Goal: Task Accomplishment & Management: Complete application form

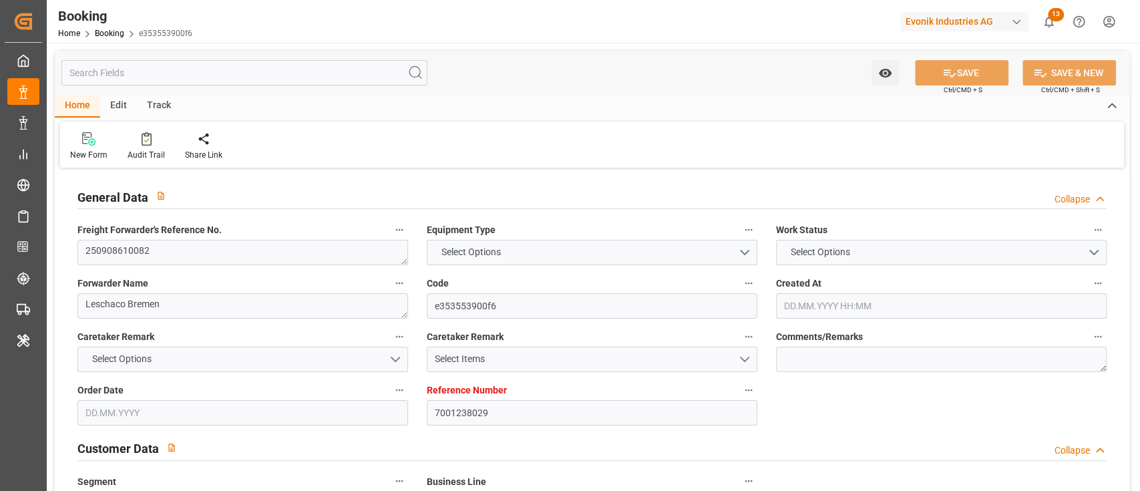
type input "7001238029"
type input "9366225"
type input "9227314"
type input "MSC"
type input "Mediterranean Shipping Company"
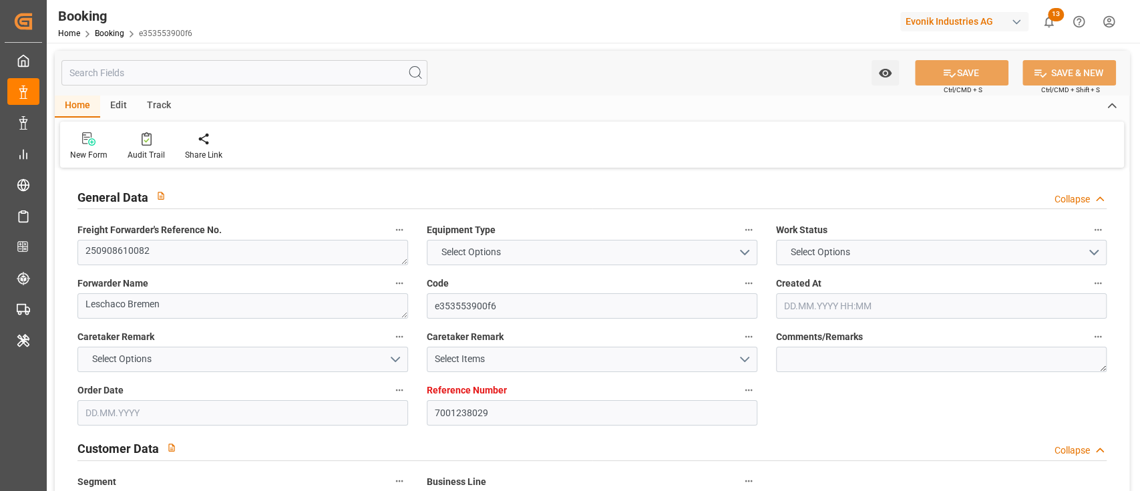
type input "BEANR"
type input "USBOS"
type input "0"
type input "01.08.2025 05:47"
type input "01.08.2025"
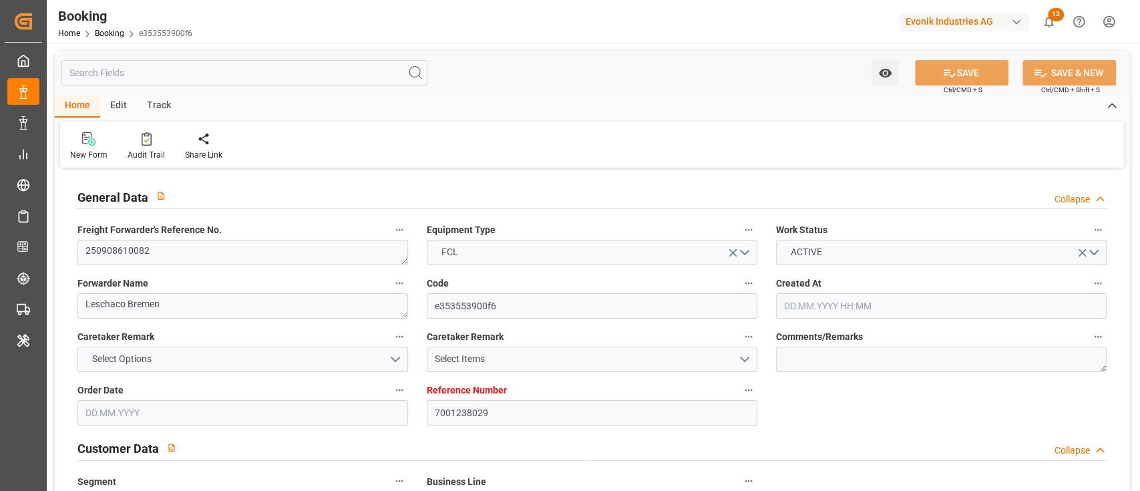
type input "25.09.2025"
type input "26.08.2025"
type input "26.08.2025 00:00"
type input "01.08.2025"
type input "05.08.2025"
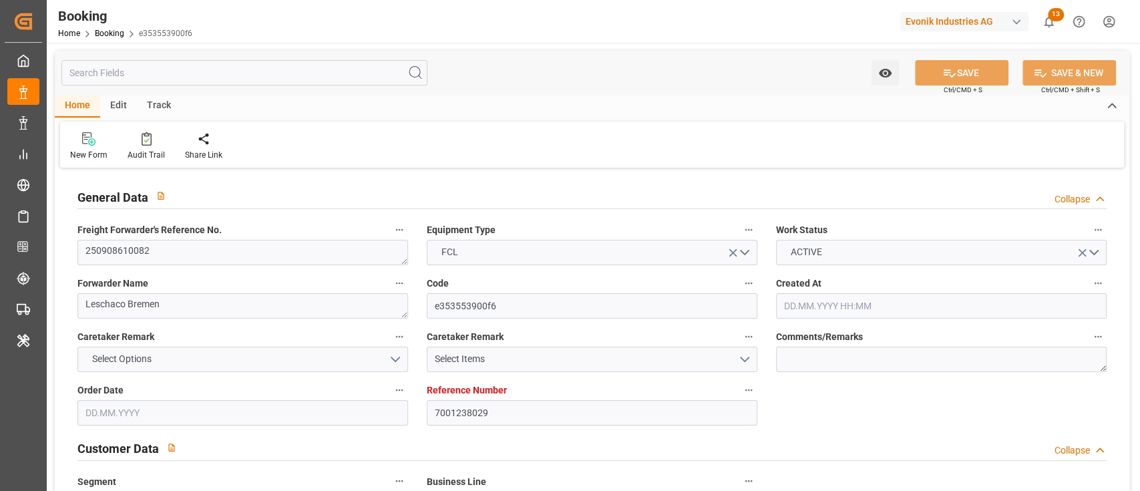
type input "05.09.2025 00:00"
type input "01.09.2025 00:00"
type input "18.09.2025 00:00"
type input "30.09.2025 00:00"
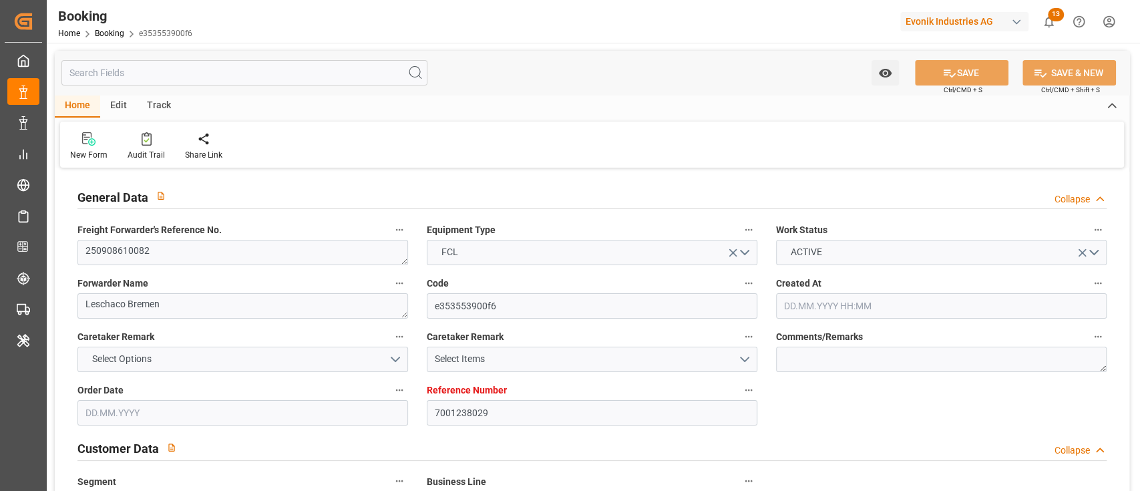
type input "08.08.2025"
type input "02.09.2025 10:25"
click at [130, 144] on div at bounding box center [146, 139] width 37 height 14
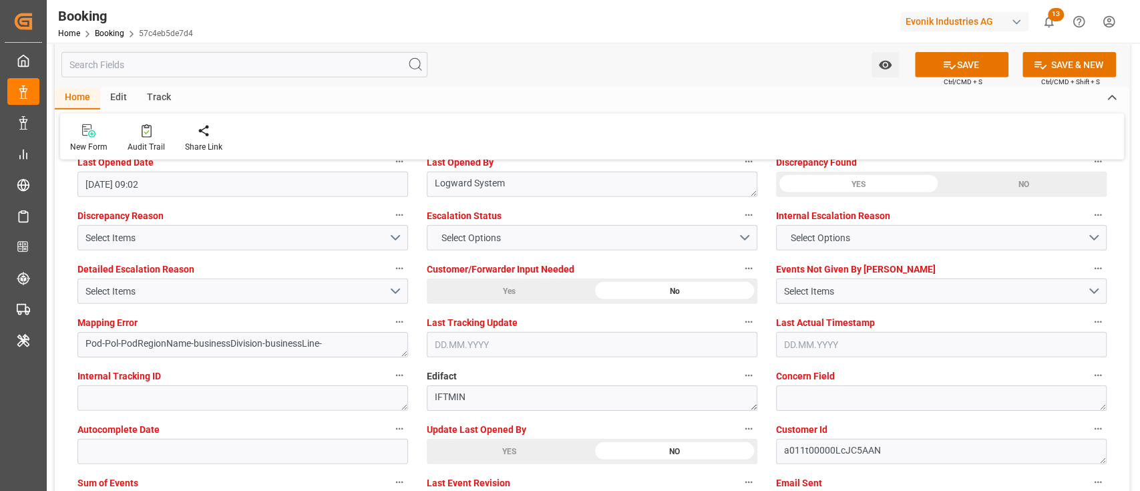
scroll to position [2492, 0]
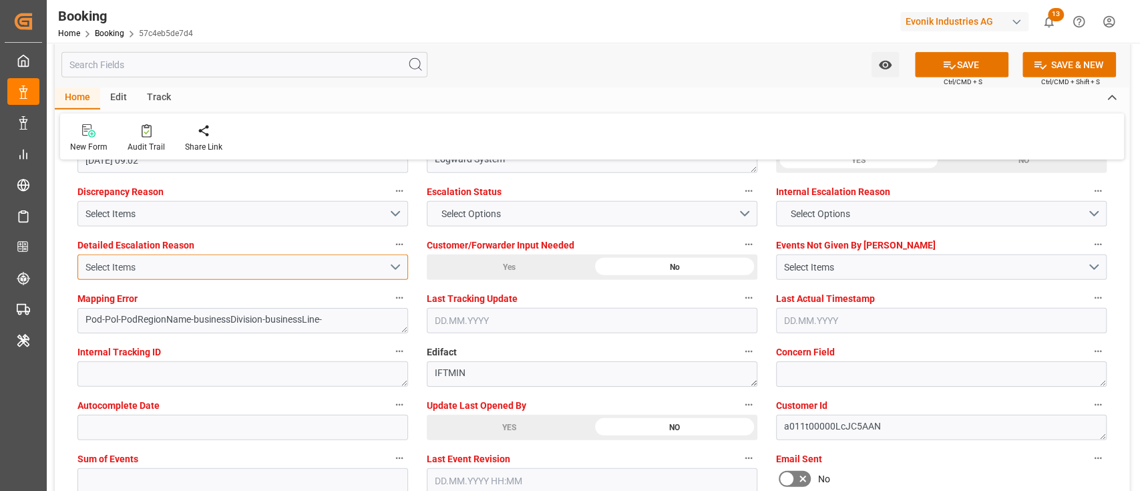
click at [290, 257] on button "Select Items" at bounding box center [242, 266] width 330 height 25
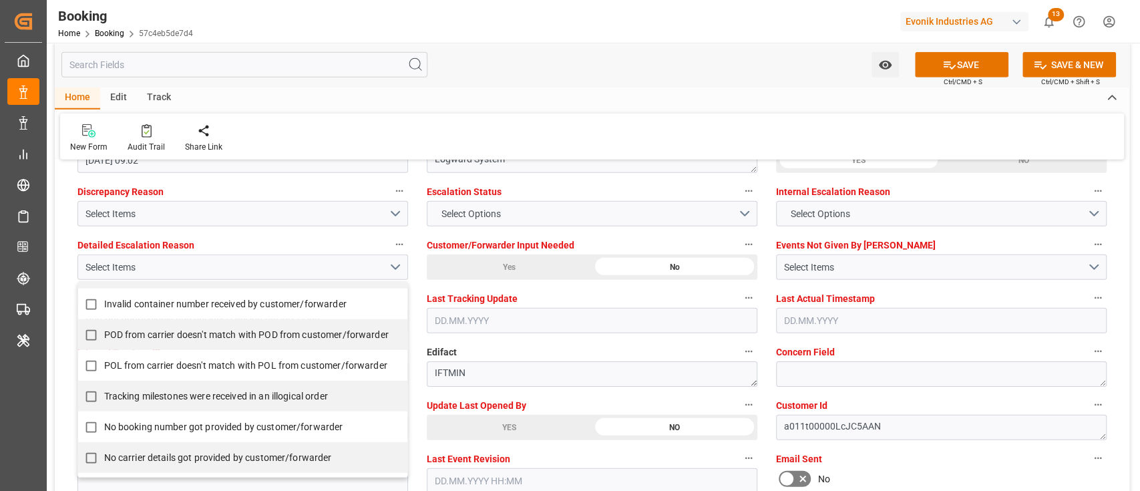
scroll to position [267, 0]
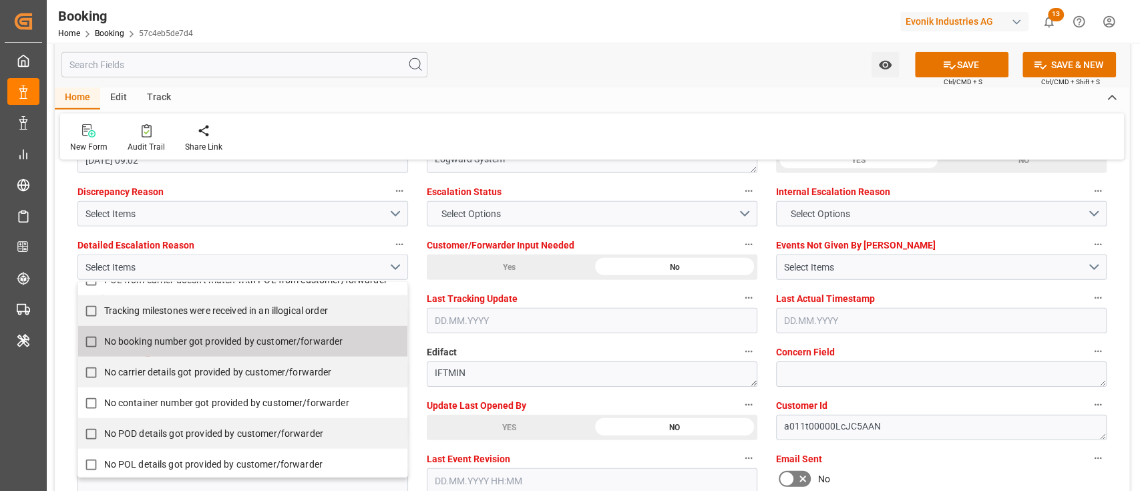
click at [286, 338] on span "No booking number got provided by customer/forwarder" at bounding box center [223, 341] width 239 height 11
checkbox input "true"
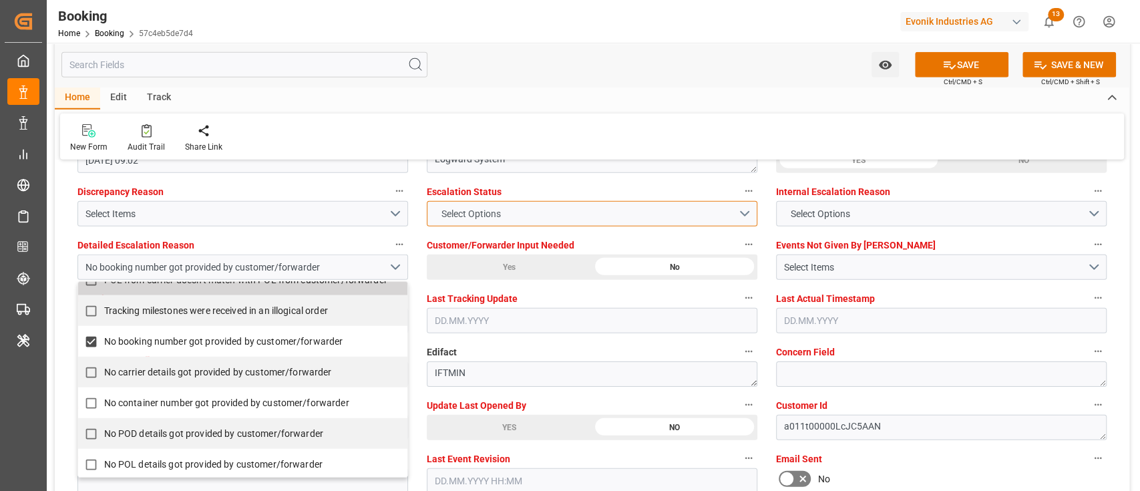
click at [446, 216] on span "Select Options" at bounding box center [470, 214] width 73 height 14
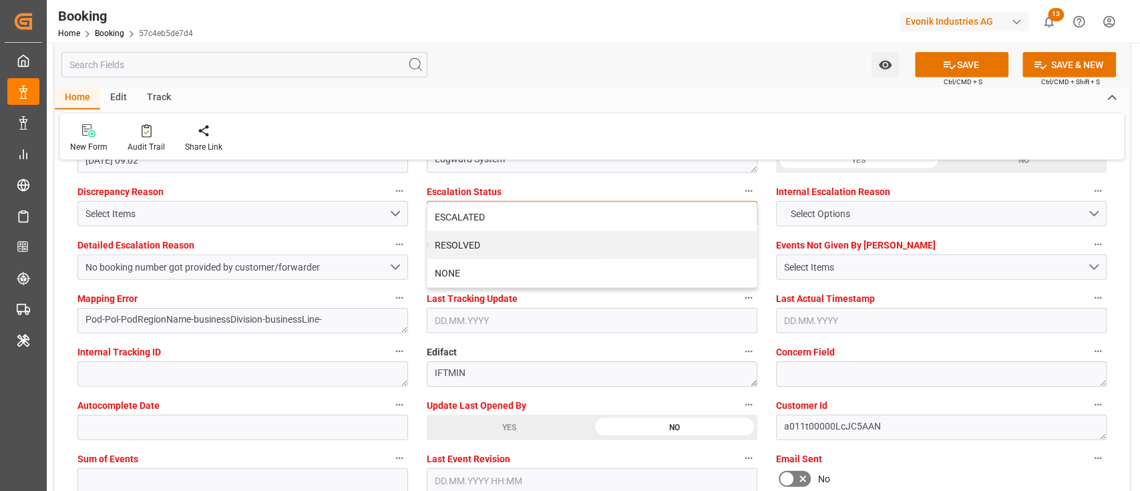
click at [446, 216] on div "ESCALATED" at bounding box center [591, 217] width 329 height 28
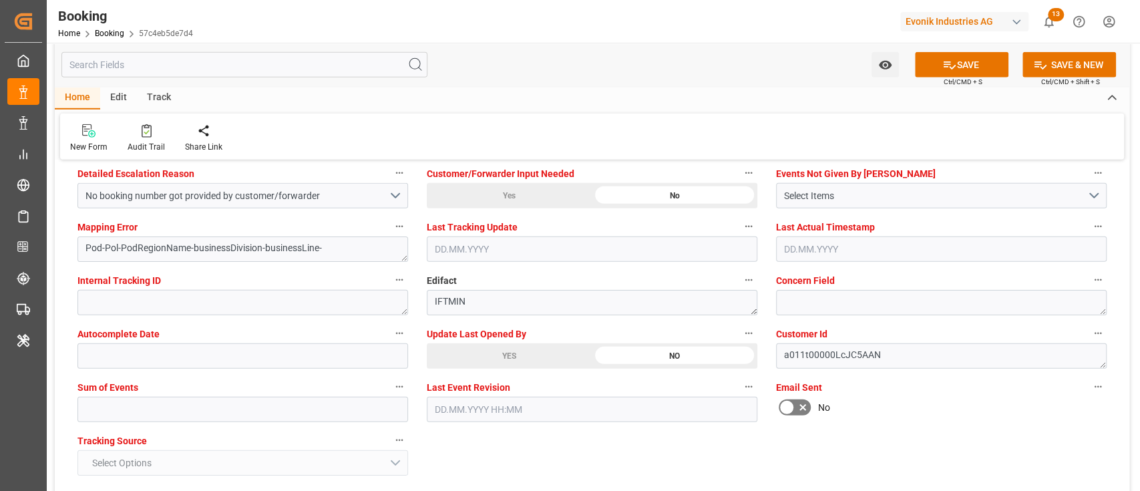
scroll to position [2581, 0]
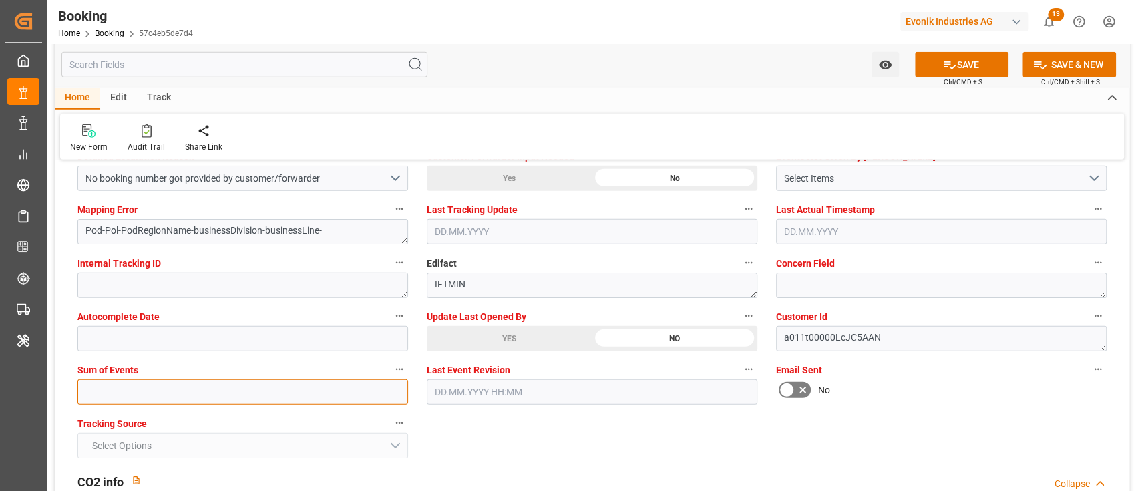
click at [272, 401] on input "text" at bounding box center [242, 391] width 330 height 25
type input "0"
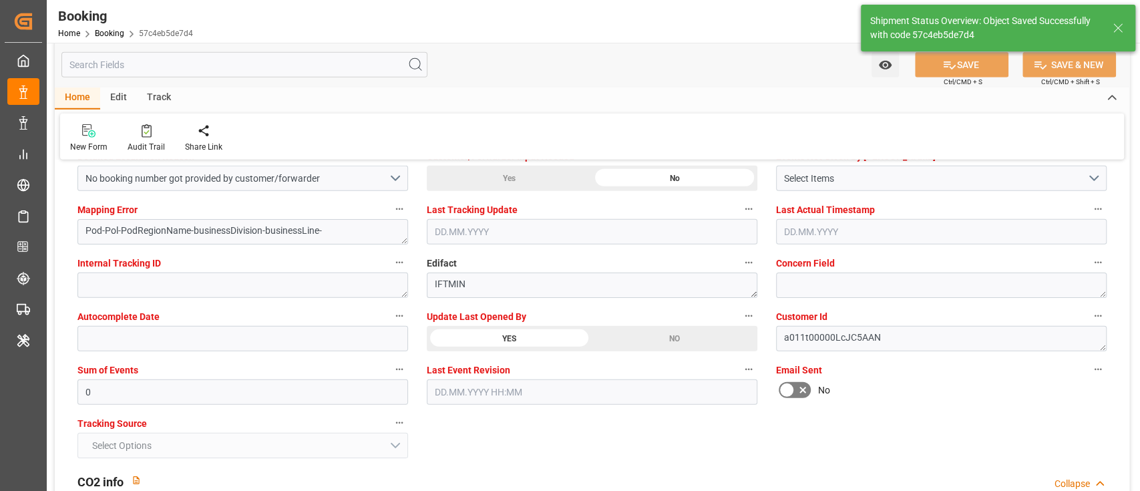
type input "[DATE] 00:00"
type input "02.09.2025 12:14"
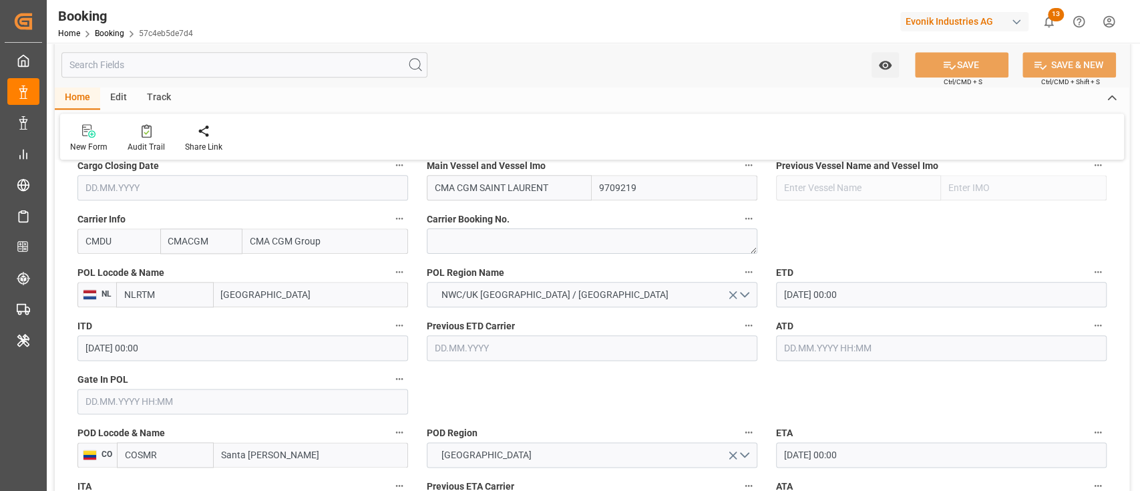
scroll to position [890, 0]
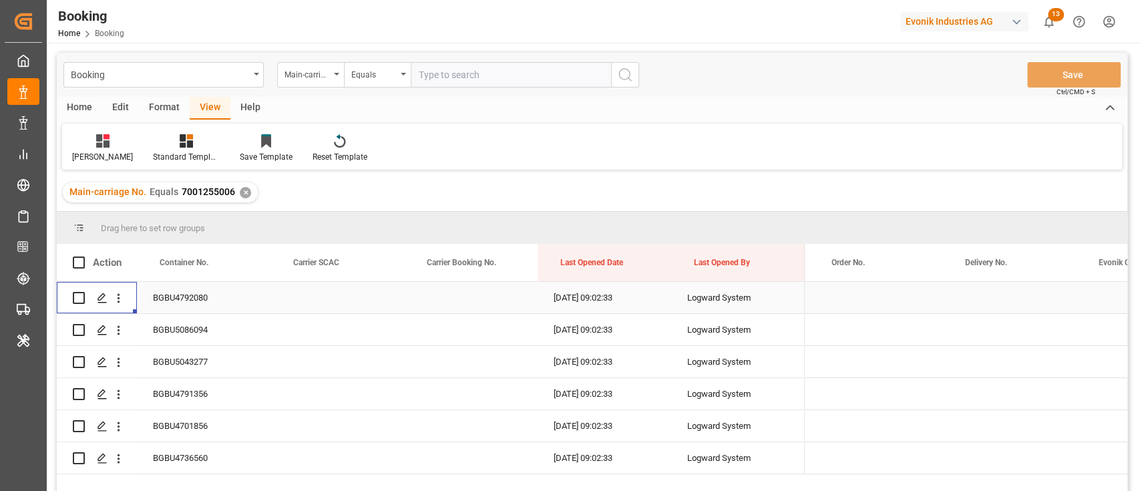
scroll to position [0, 1992]
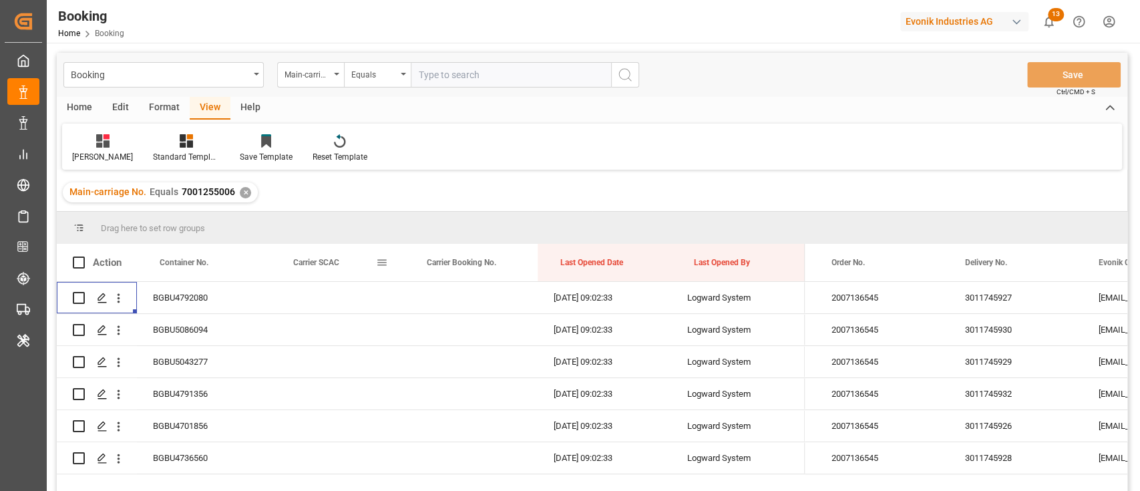
click at [306, 252] on div "Carrier SCAC" at bounding box center [334, 262] width 83 height 37
click at [302, 252] on div "Carrier SCAC 1" at bounding box center [334, 262] width 83 height 37
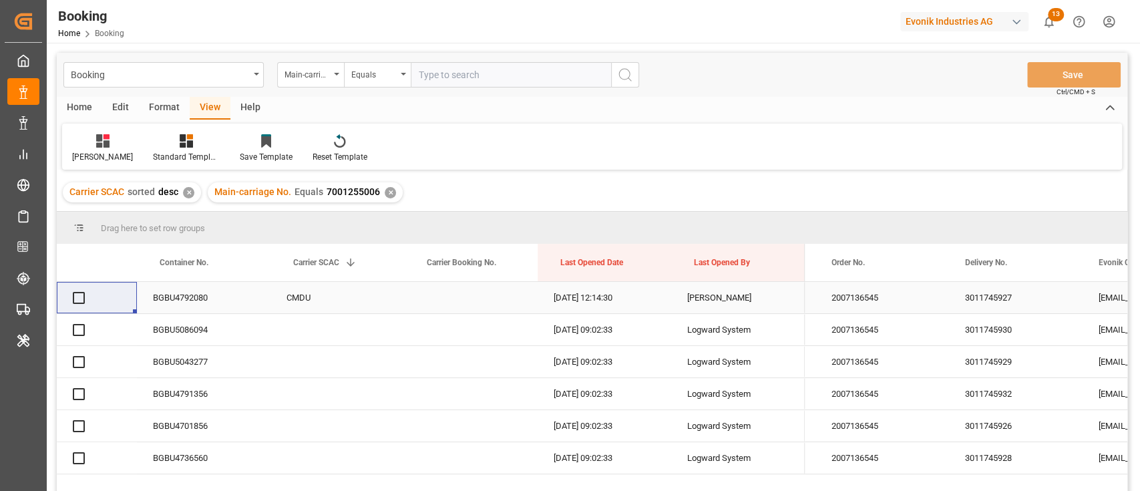
scroll to position [89, 0]
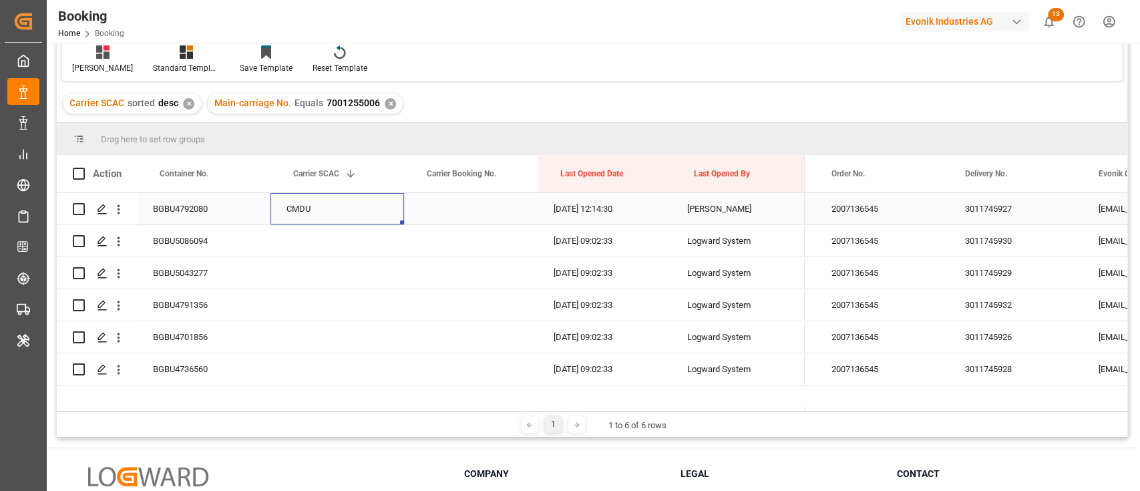
click at [280, 203] on div "CMDU" at bounding box center [337, 208] width 134 height 31
drag, startPoint x: 401, startPoint y: 222, endPoint x: 363, endPoint y: 379, distance: 161.4
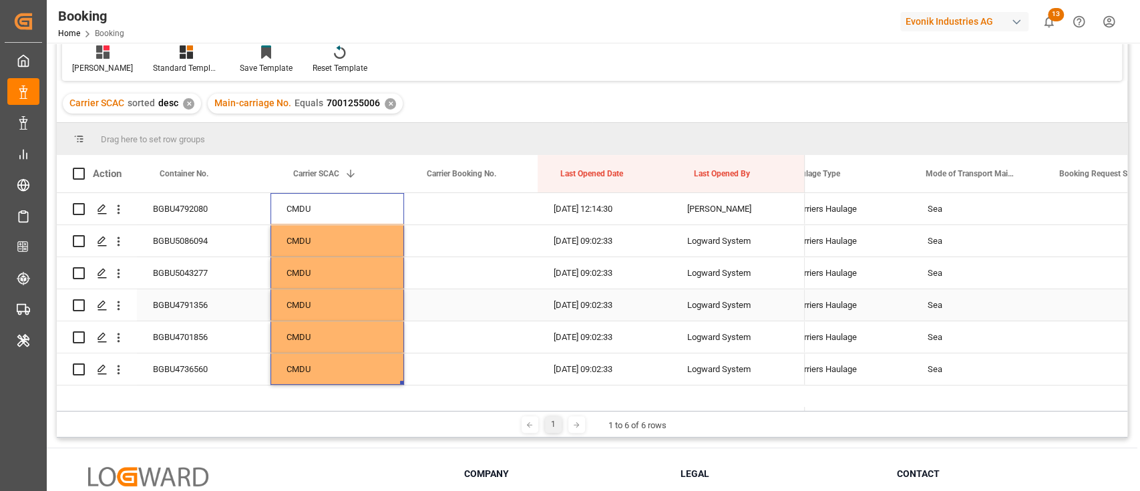
scroll to position [0, 0]
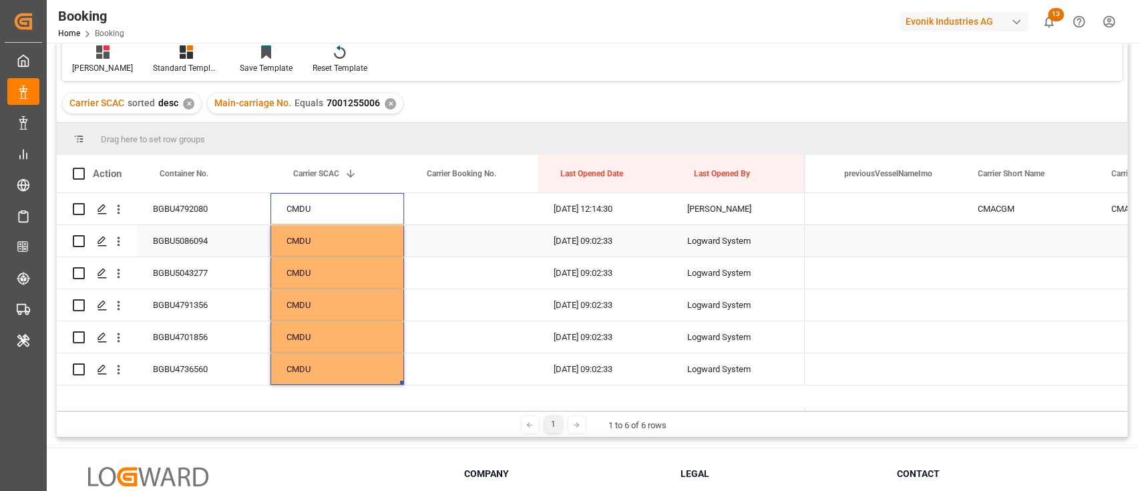
click at [180, 238] on div "BGBU5086094" at bounding box center [204, 240] width 134 height 31
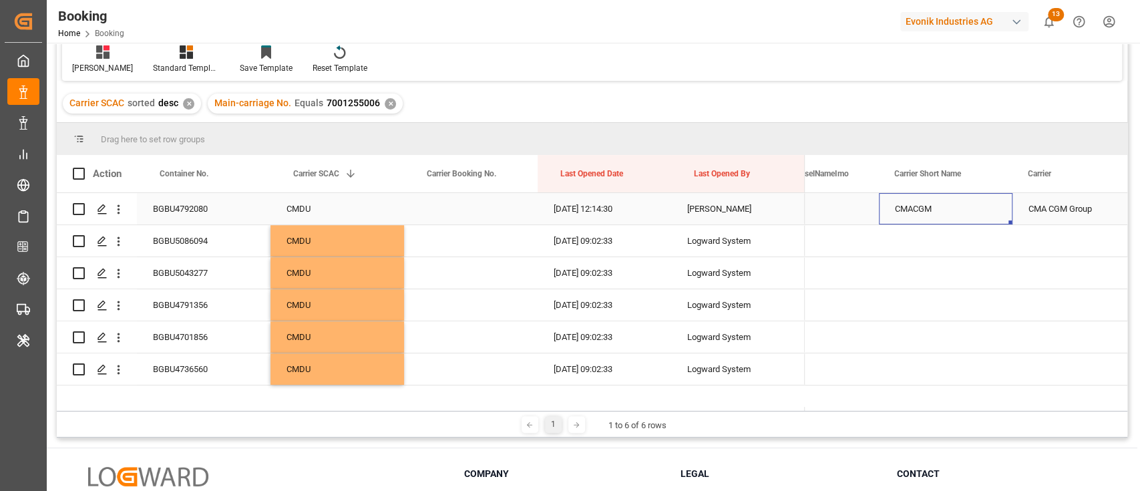
click at [910, 212] on div "CMACGM" at bounding box center [946, 208] width 134 height 31
drag, startPoint x: 1010, startPoint y: 221, endPoint x: 996, endPoint y: 364, distance: 143.6
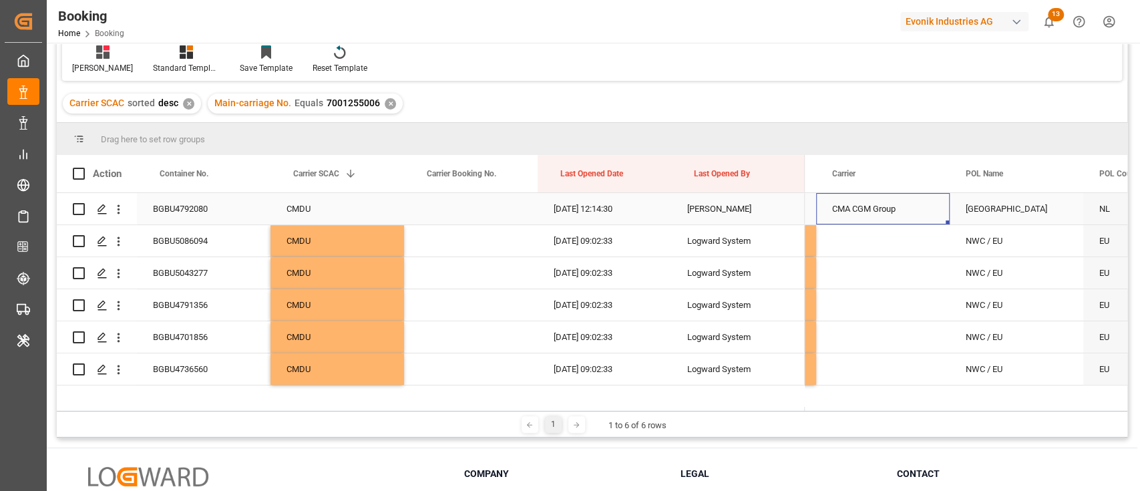
click at [903, 214] on div "CMA CGM Group" at bounding box center [883, 208] width 134 height 31
drag, startPoint x: 947, startPoint y: 222, endPoint x: 928, endPoint y: 353, distance: 132.9
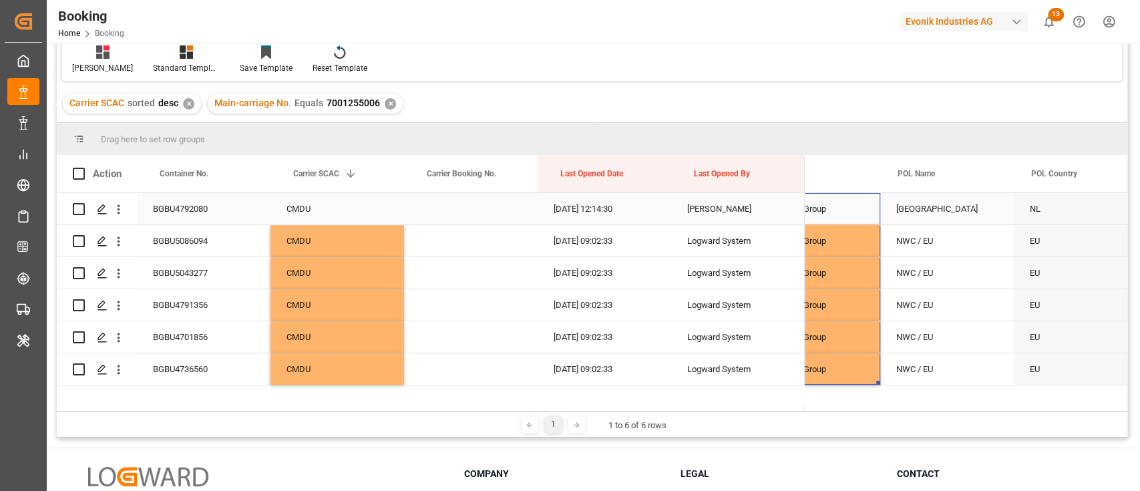
click at [941, 212] on div "[GEOGRAPHIC_DATA]" at bounding box center [947, 208] width 134 height 31
drag, startPoint x: 1011, startPoint y: 223, endPoint x: 975, endPoint y: 359, distance: 140.2
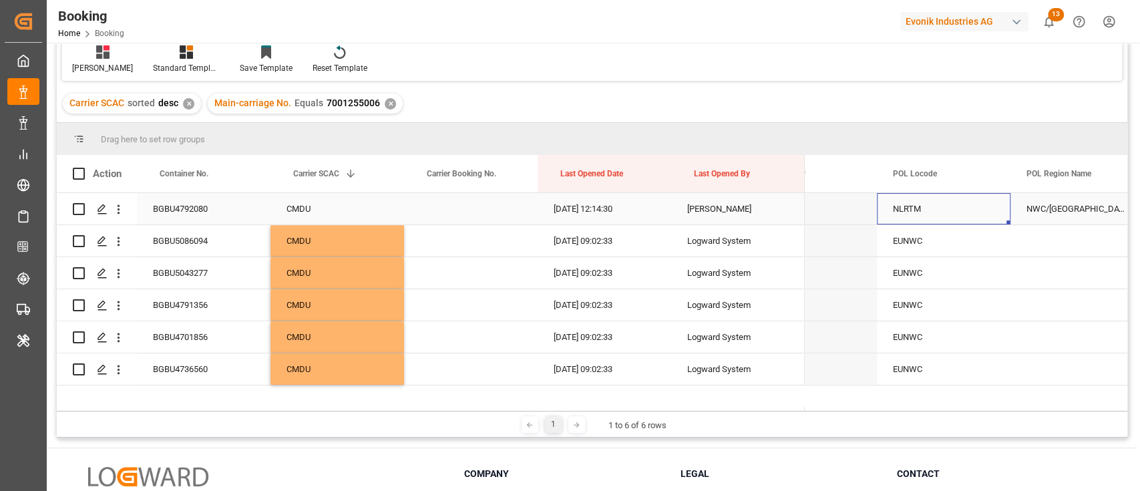
click at [939, 214] on div "NLRTM" at bounding box center [944, 208] width 134 height 31
drag, startPoint x: 1008, startPoint y: 220, endPoint x: 990, endPoint y: 355, distance: 136.1
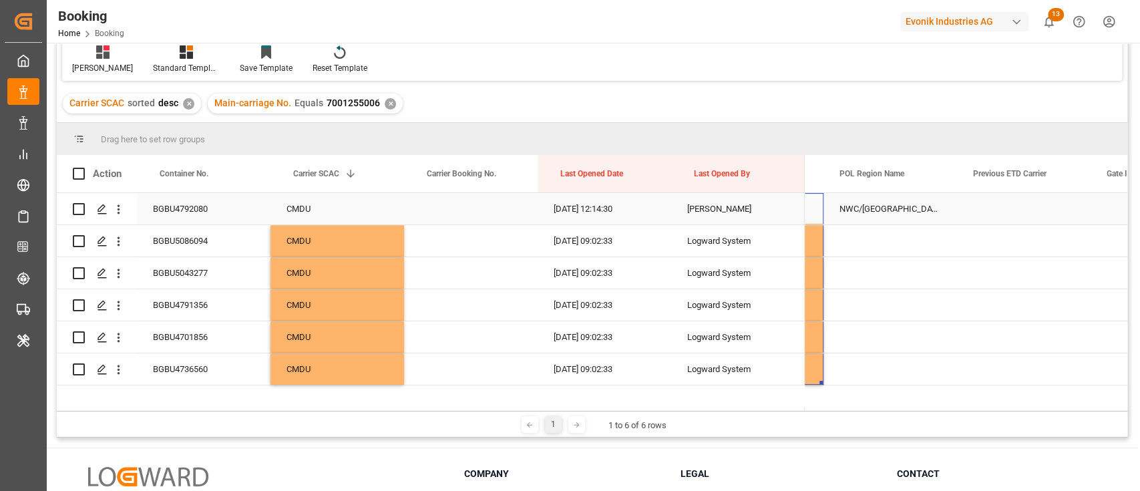
click at [926, 210] on div "NWC/UK North West Continent / UK" at bounding box center [890, 208] width 134 height 31
drag, startPoint x: 953, startPoint y: 221, endPoint x: 923, endPoint y: 379, distance: 160.4
click at [871, 209] on div "True" at bounding box center [890, 208] width 134 height 31
drag, startPoint x: 953, startPoint y: 222, endPoint x: 938, endPoint y: 387, distance: 165.0
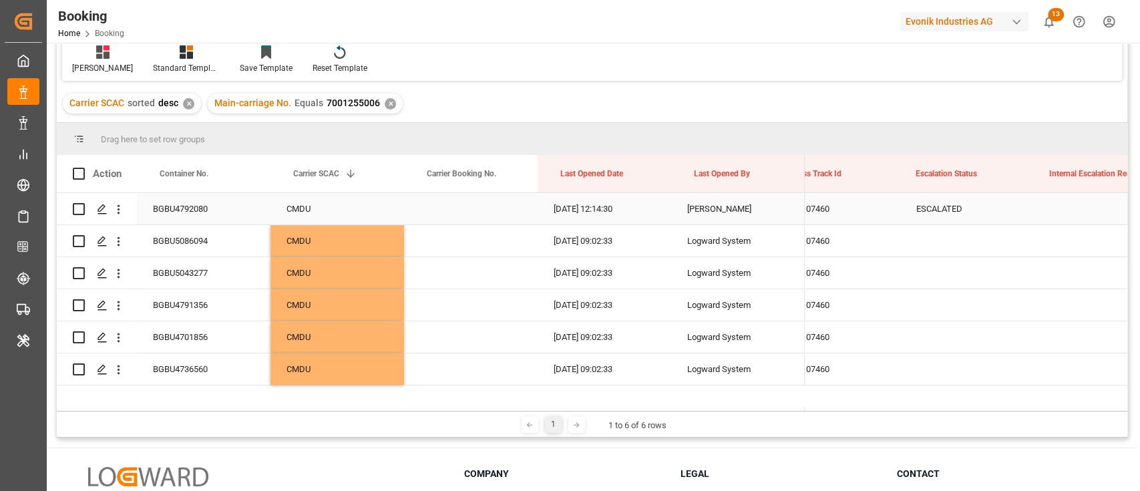
click at [963, 204] on div "ESCALATED" at bounding box center [967, 208] width 134 height 31
drag, startPoint x: 1029, startPoint y: 222, endPoint x: 999, endPoint y: 355, distance: 136.2
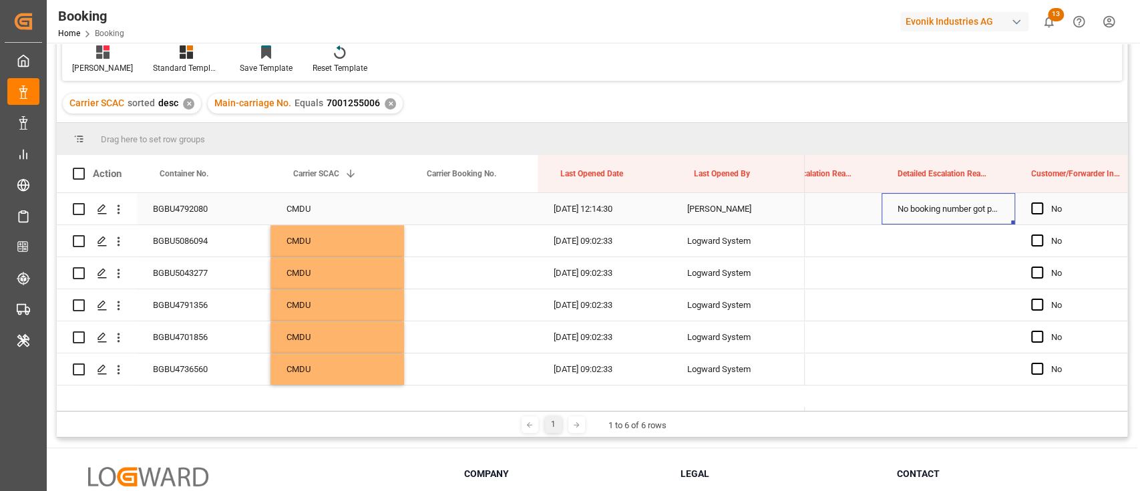
click at [983, 216] on div "No booking number got provided by customer/forwarder" at bounding box center [948, 208] width 134 height 31
click at [1015, 223] on div "No" at bounding box center [1082, 208] width 134 height 31
click at [1007, 218] on div "No booking number got provided by customer/forwarder" at bounding box center [948, 208] width 134 height 31
drag, startPoint x: 1011, startPoint y: 223, endPoint x: 969, endPoint y: 365, distance: 147.7
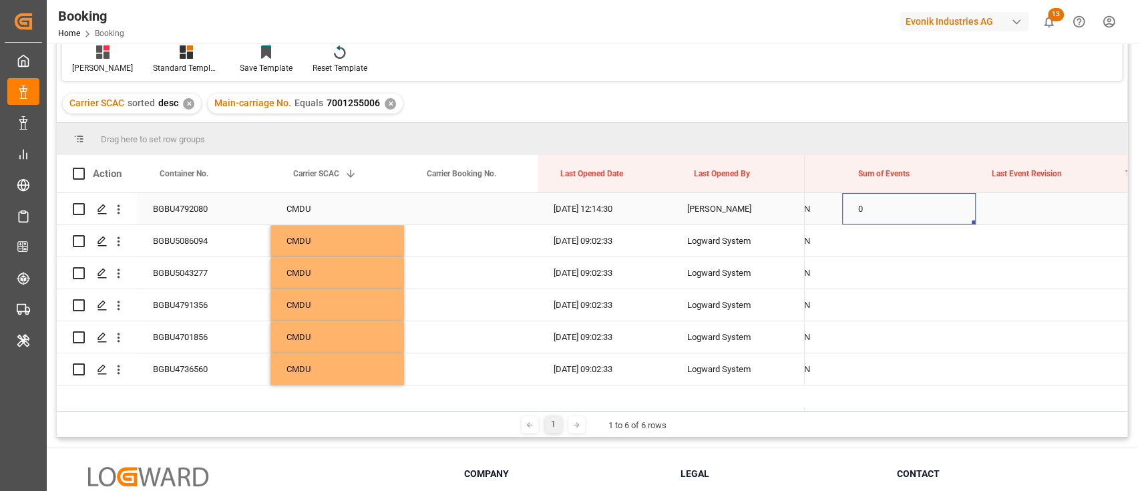
click at [869, 198] on div "0" at bounding box center [909, 208] width 134 height 31
drag, startPoint x: 972, startPoint y: 220, endPoint x: 940, endPoint y: 356, distance: 139.9
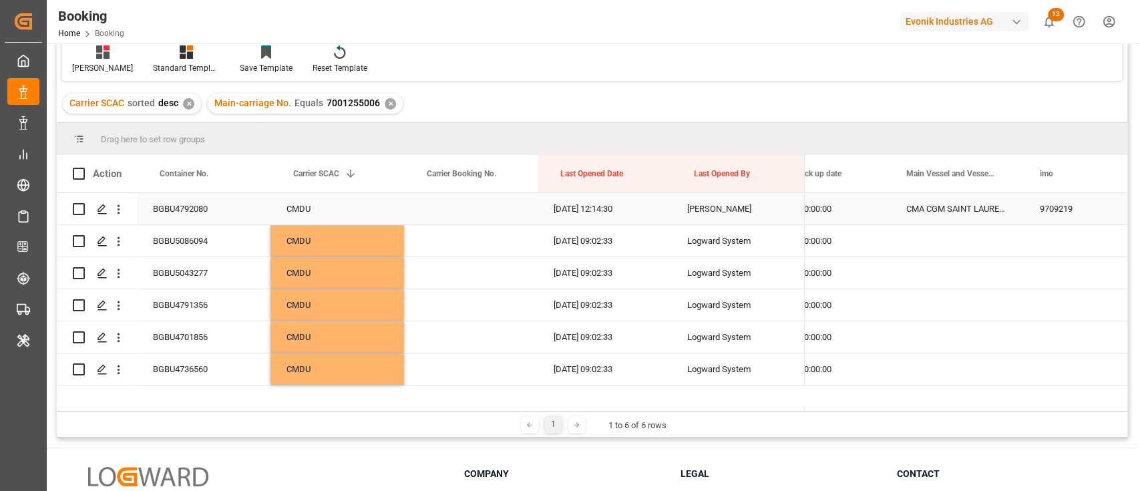
click at [918, 216] on div "CMA CGM SAINT LAURENT" at bounding box center [957, 208] width 134 height 31
drag, startPoint x: 1022, startPoint y: 222, endPoint x: 979, endPoint y: 357, distance: 141.5
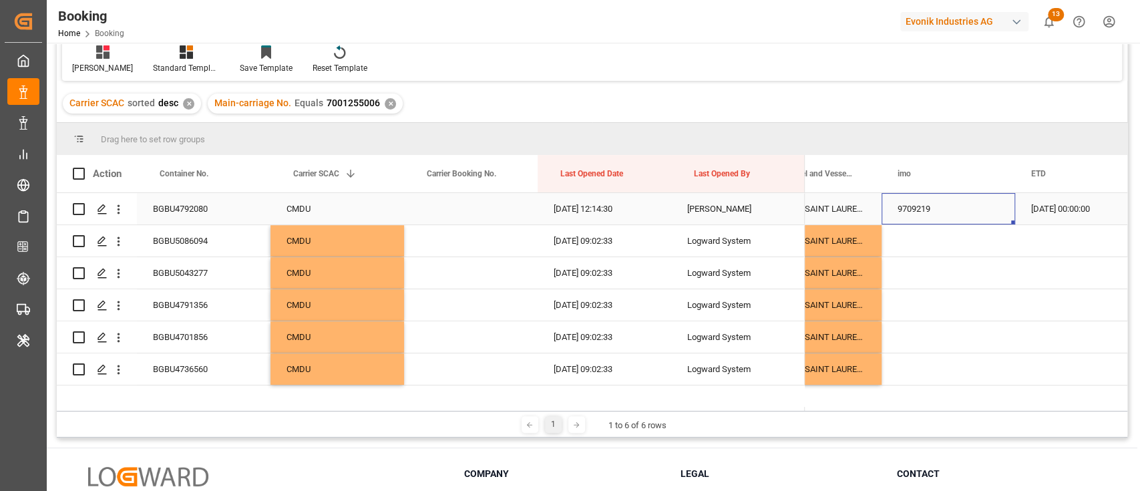
click at [944, 213] on div "9709219" at bounding box center [948, 208] width 134 height 31
drag, startPoint x: 1011, startPoint y: 222, endPoint x: 979, endPoint y: 369, distance: 150.5
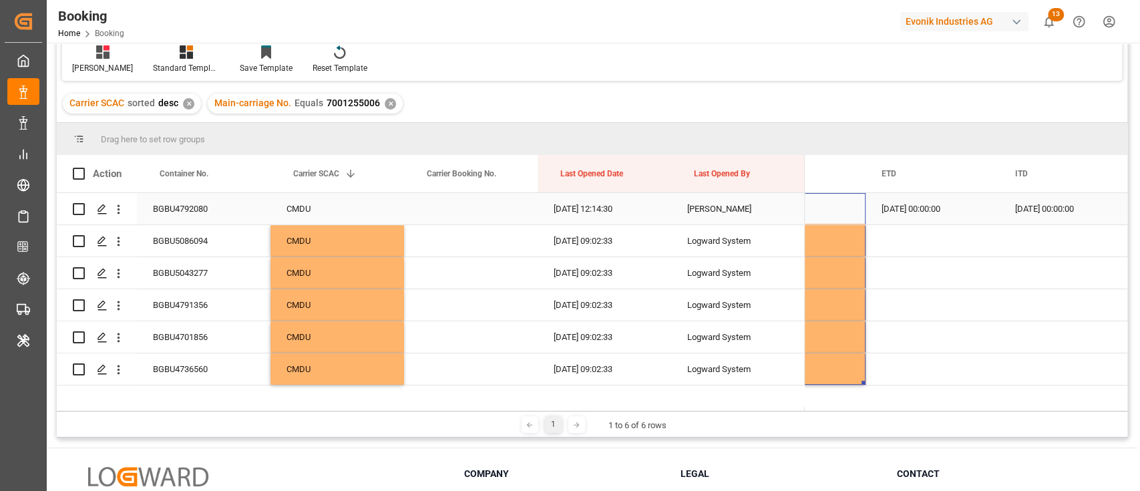
click at [965, 204] on div "08.09.2025 00:00:00" at bounding box center [932, 208] width 134 height 31
drag, startPoint x: 996, startPoint y: 222, endPoint x: 971, endPoint y: 385, distance: 164.9
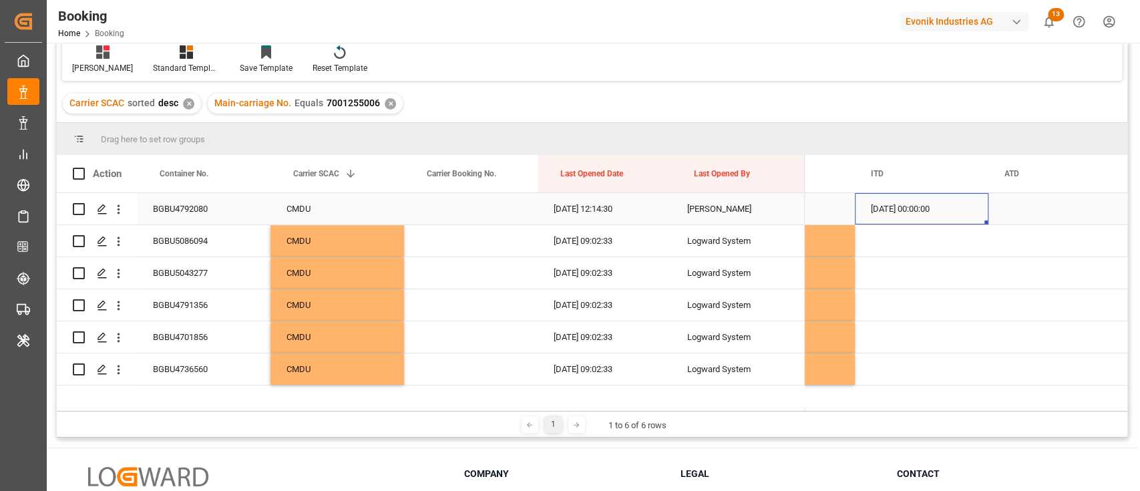
click at [914, 220] on div "08.09.2025 00:00:00" at bounding box center [922, 208] width 134 height 31
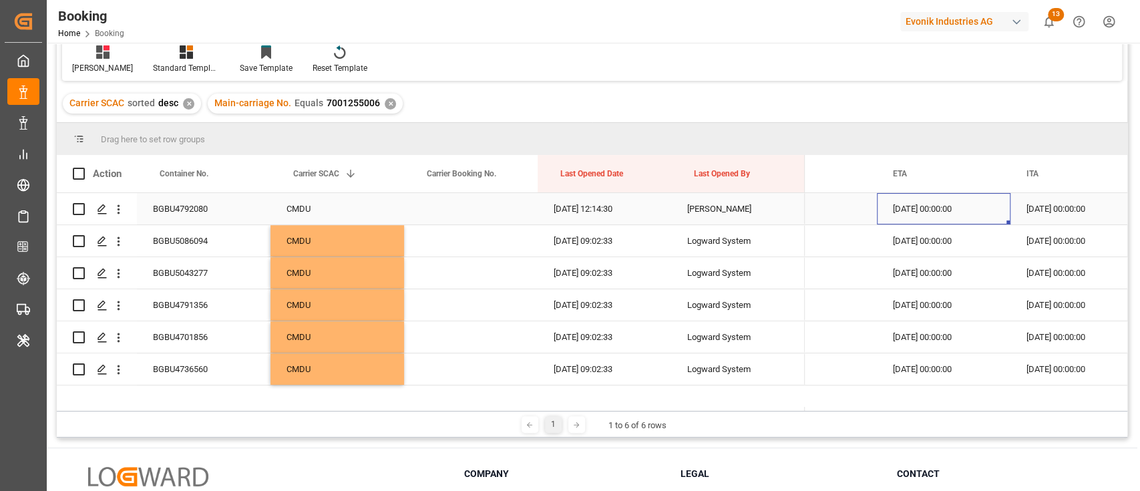
click at [981, 216] on div "07.10.2025 00:00:00" at bounding box center [944, 208] width 134 height 31
drag, startPoint x: 1007, startPoint y: 222, endPoint x: 967, endPoint y: 358, distance: 141.3
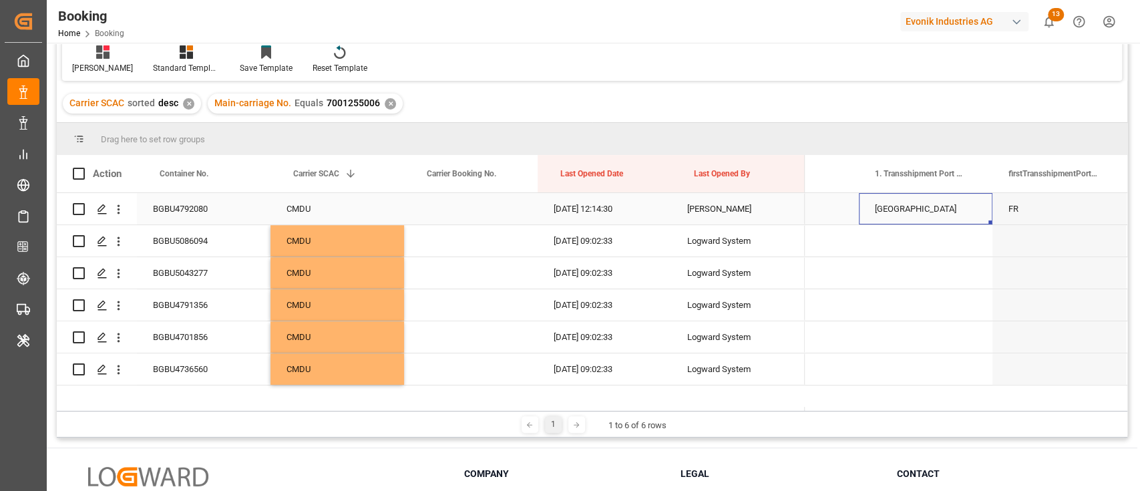
click at [919, 219] on div "[GEOGRAPHIC_DATA]" at bounding box center [926, 208] width 134 height 31
drag, startPoint x: 988, startPoint y: 222, endPoint x: 950, endPoint y: 365, distance: 147.9
click at [914, 218] on div "FRLEH" at bounding box center [897, 208] width 134 height 31
drag, startPoint x: 959, startPoint y: 222, endPoint x: 917, endPoint y: 357, distance: 140.6
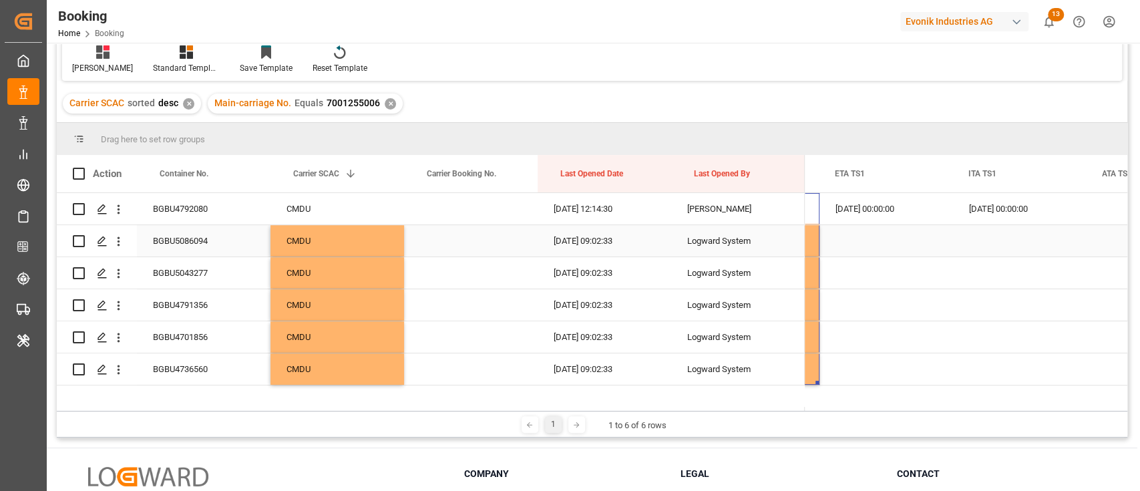
click at [924, 230] on div "Press SPACE to select this row." at bounding box center [886, 240] width 134 height 31
click at [935, 222] on div "11.09.2025 00:00:00" at bounding box center [886, 208] width 134 height 31
drag, startPoint x: 949, startPoint y: 222, endPoint x: 908, endPoint y: 363, distance: 147.3
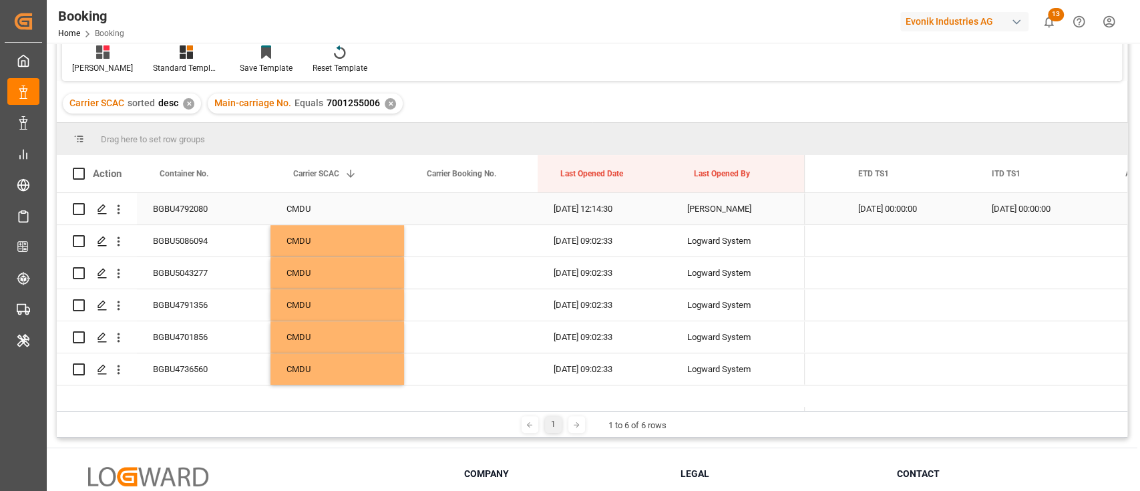
click at [918, 211] on div "13.09.2025 00:00:00" at bounding box center [909, 208] width 134 height 31
drag, startPoint x: 972, startPoint y: 222, endPoint x: 935, endPoint y: 353, distance: 136.1
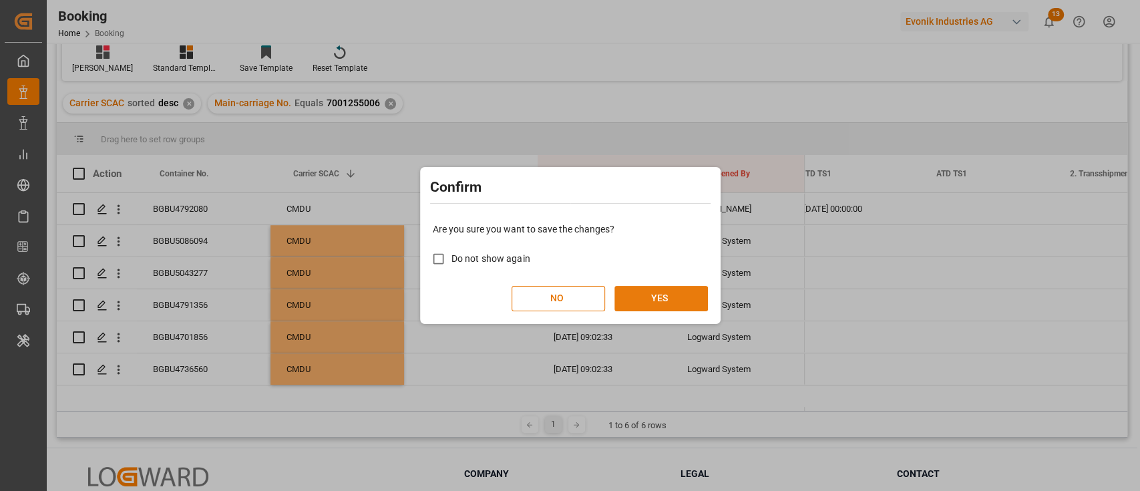
click at [697, 294] on button "YES" at bounding box center [660, 298] width 93 height 25
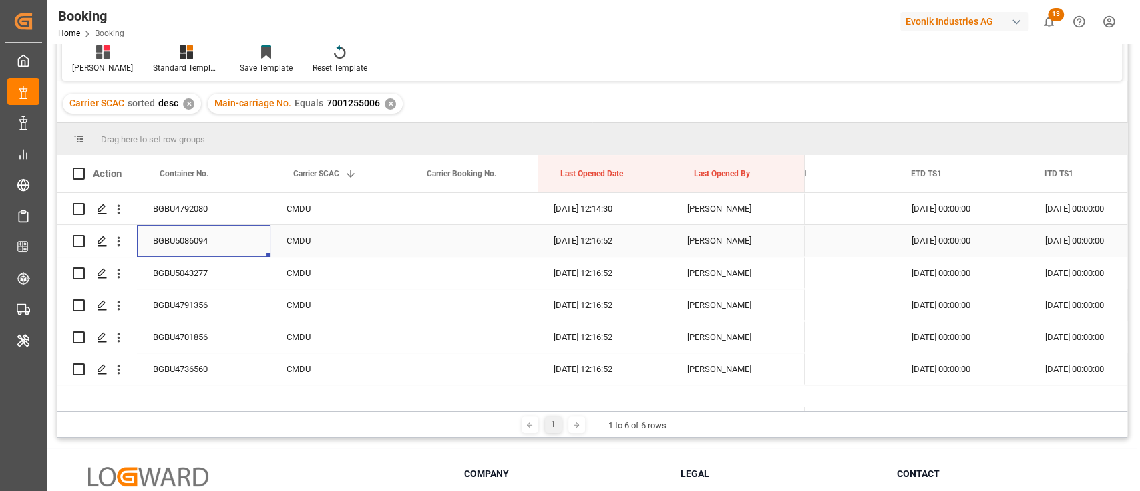
click at [187, 234] on div "BGBU5086094" at bounding box center [204, 240] width 134 height 31
click at [119, 236] on icon "open menu" at bounding box center [118, 241] width 14 height 14
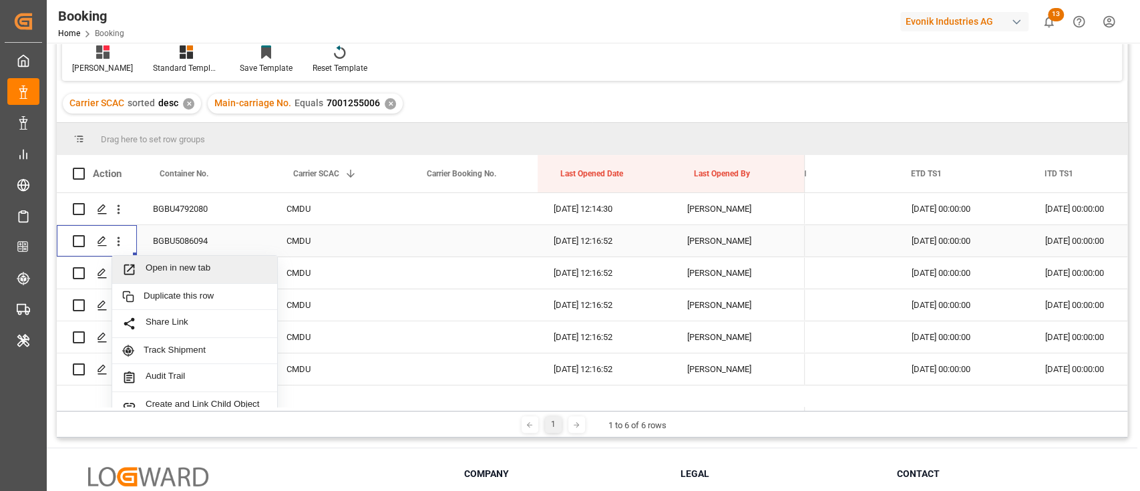
click at [175, 264] on span "Open in new tab" at bounding box center [207, 269] width 122 height 14
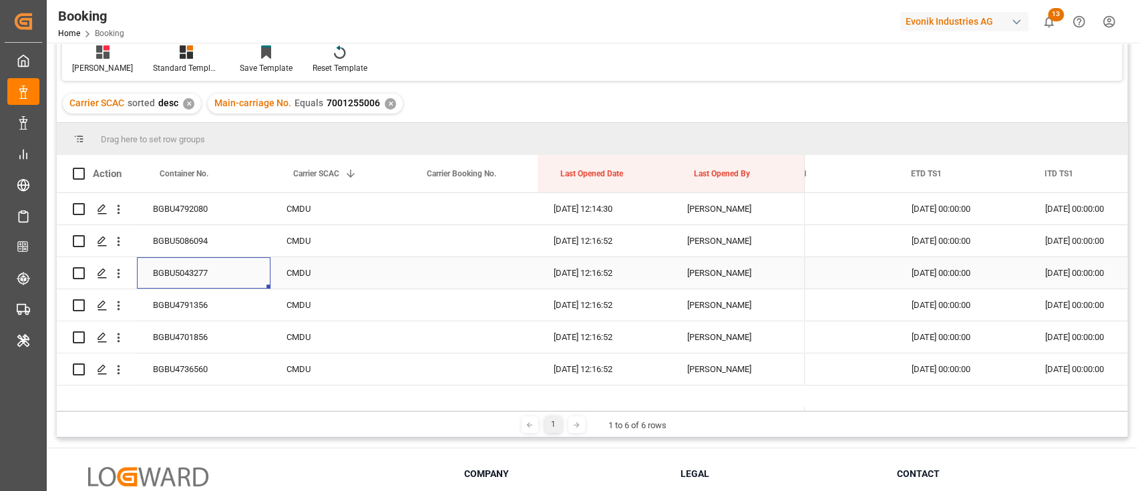
click at [207, 270] on div "BGBU5043277" at bounding box center [204, 272] width 134 height 31
click at [122, 273] on icon "open menu" at bounding box center [118, 273] width 14 height 14
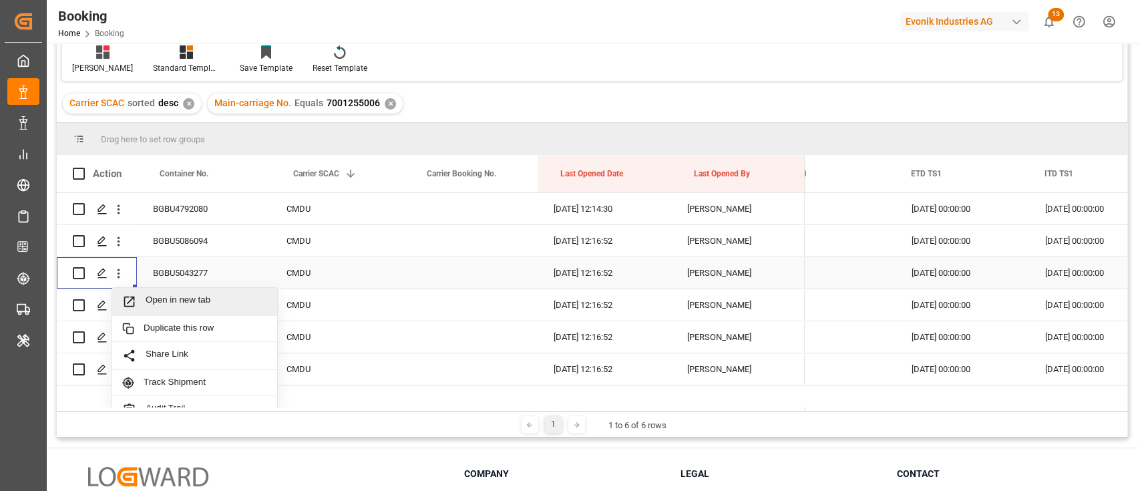
click at [156, 292] on div "Open in new tab" at bounding box center [194, 302] width 165 height 28
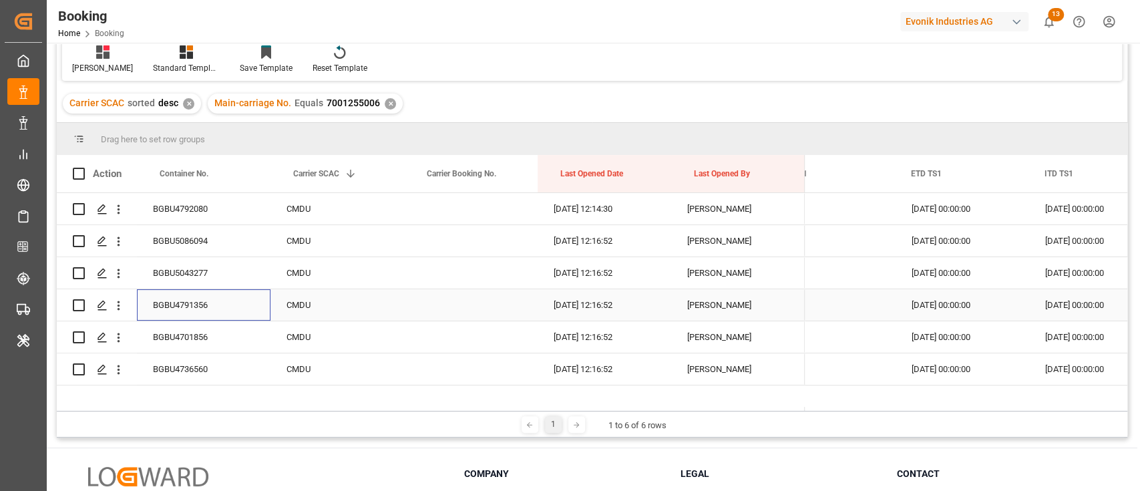
click at [210, 313] on div "BGBU4791356" at bounding box center [204, 304] width 134 height 31
click at [116, 307] on icon "open menu" at bounding box center [118, 305] width 14 height 14
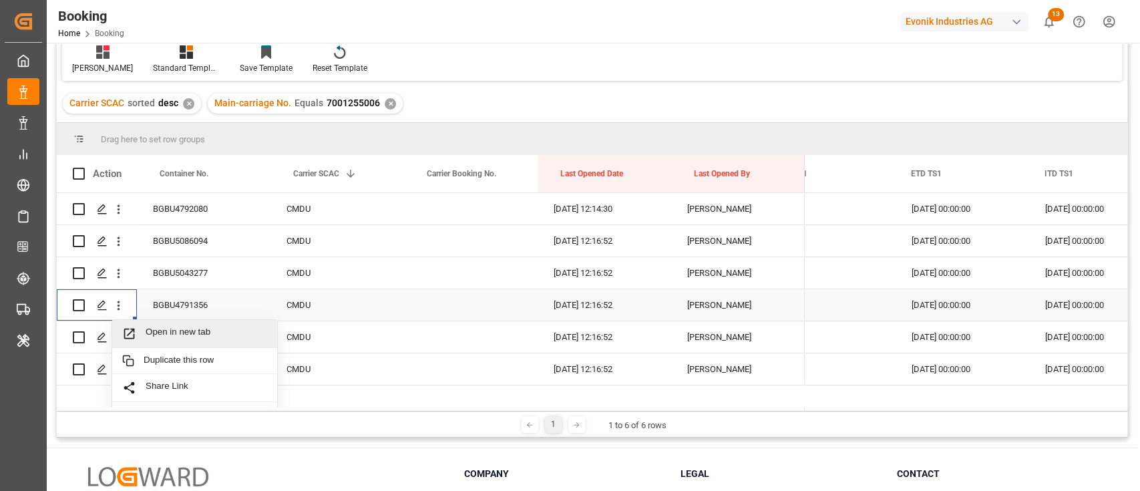
click at [186, 323] on div "Open in new tab" at bounding box center [194, 334] width 165 height 28
click at [227, 318] on div "BGBU4791356" at bounding box center [204, 304] width 134 height 31
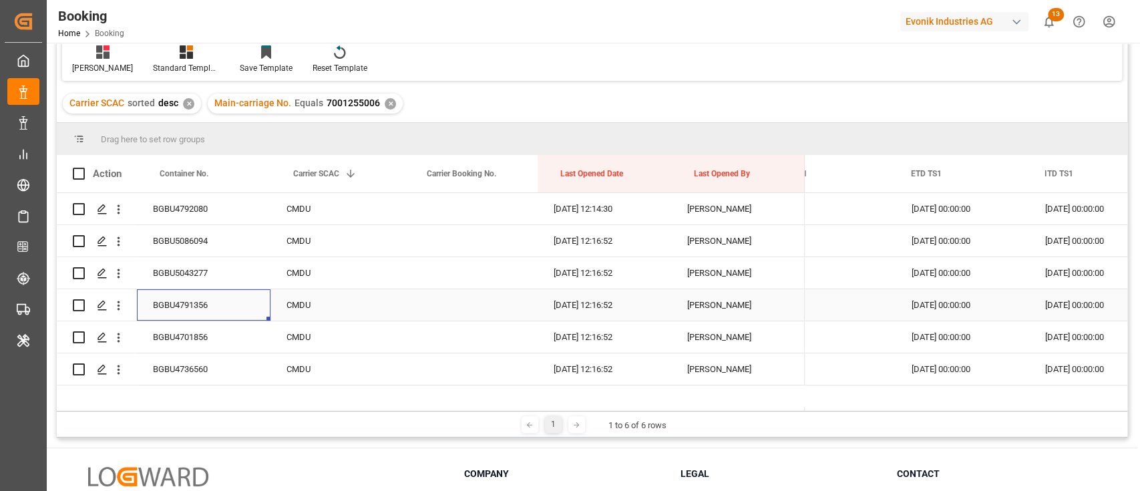
click at [222, 325] on div "BGBU4701856" at bounding box center [204, 336] width 134 height 31
click at [220, 338] on div "BGBU4701856" at bounding box center [204, 336] width 134 height 31
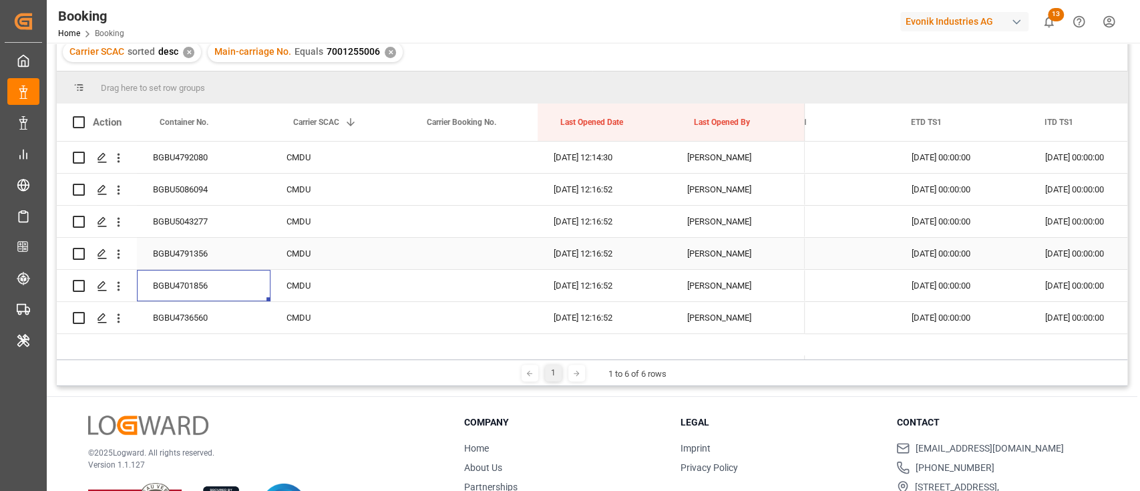
scroll to position [178, 0]
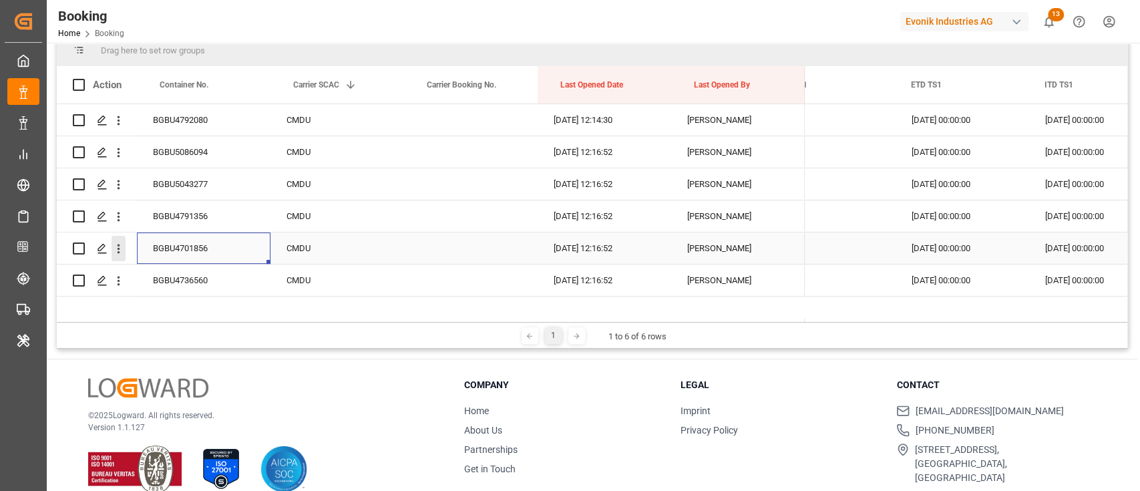
click at [118, 253] on icon "open menu" at bounding box center [119, 248] width 3 height 9
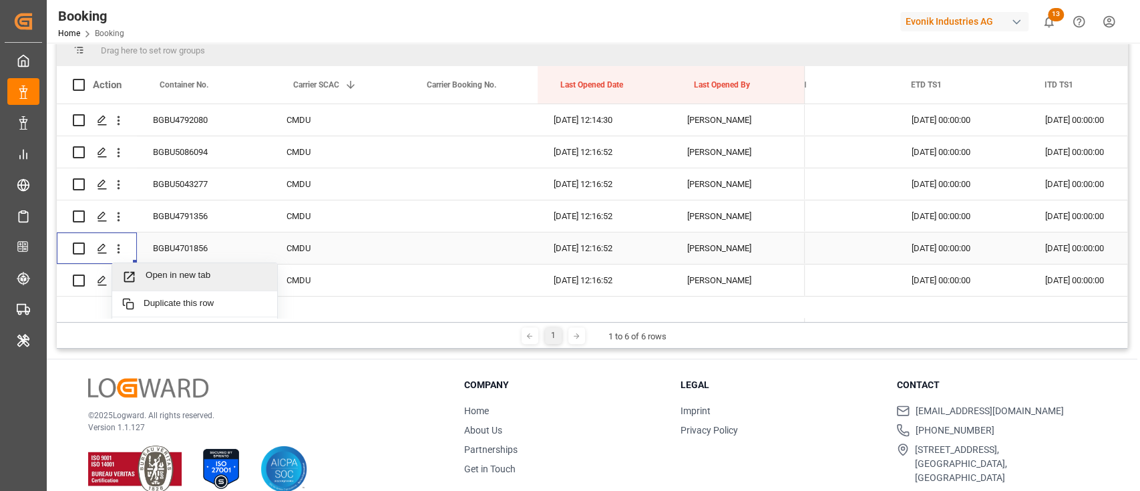
click at [166, 268] on div "Open in new tab" at bounding box center [194, 277] width 165 height 28
click at [208, 271] on div "BGBU4736560" at bounding box center [204, 279] width 134 height 31
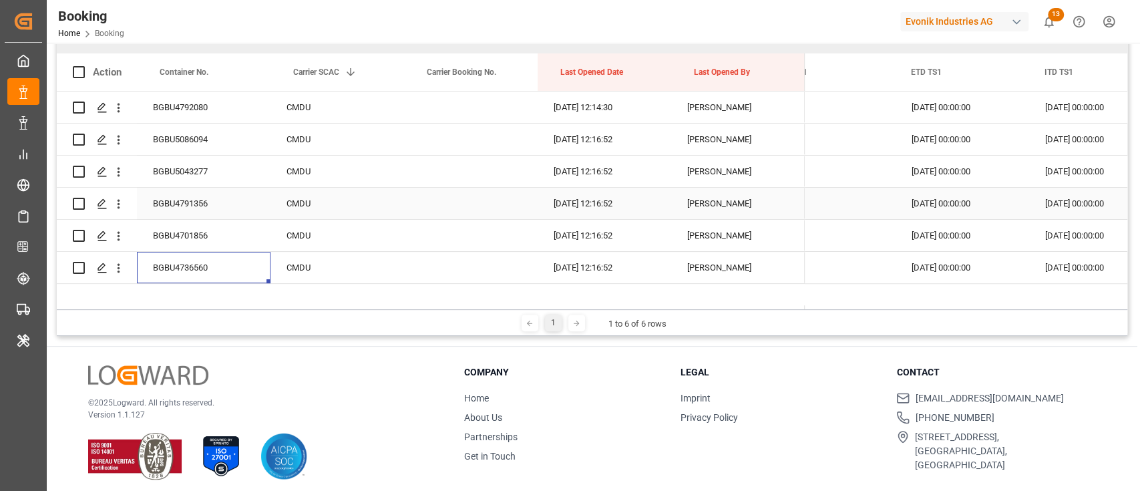
scroll to position [198, 0]
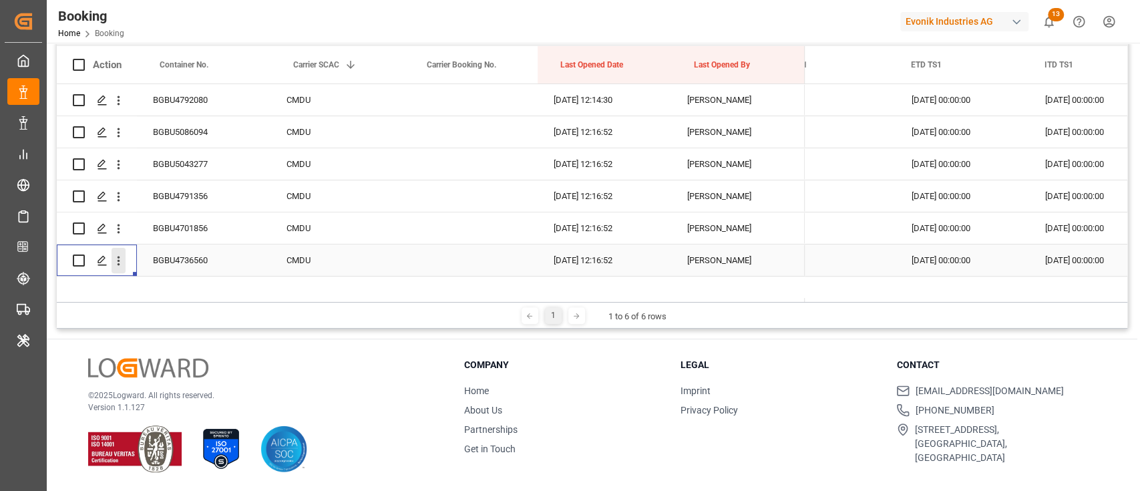
click at [121, 264] on icon "open menu" at bounding box center [118, 261] width 14 height 14
click at [168, 286] on span "Open in new tab" at bounding box center [207, 289] width 122 height 14
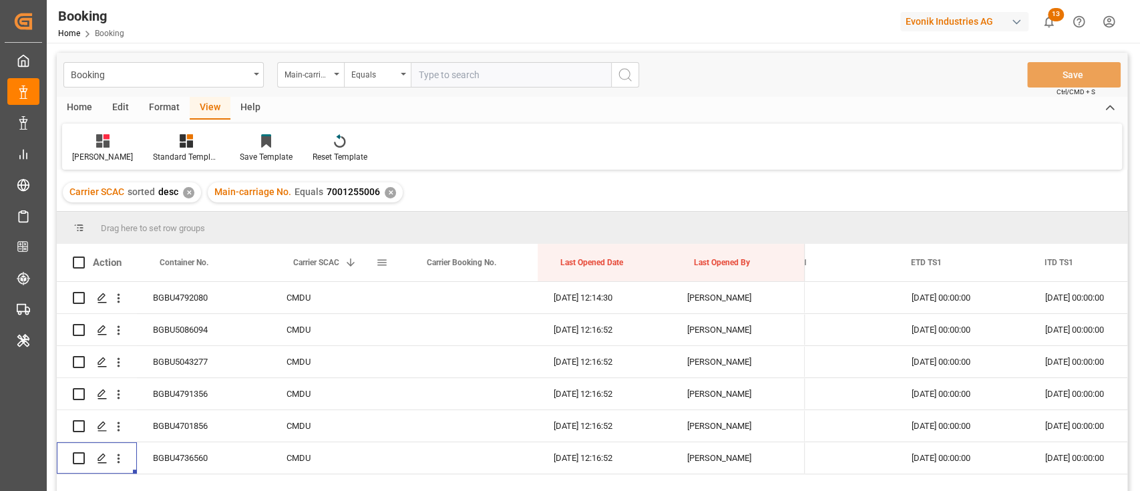
click at [306, 262] on span "Carrier SCAC" at bounding box center [316, 262] width 46 height 9
click at [456, 67] on input "text" at bounding box center [511, 74] width 200 height 25
paste input "7001252364"
type input "7001252364"
click at [632, 81] on icon "search button" at bounding box center [625, 75] width 16 height 16
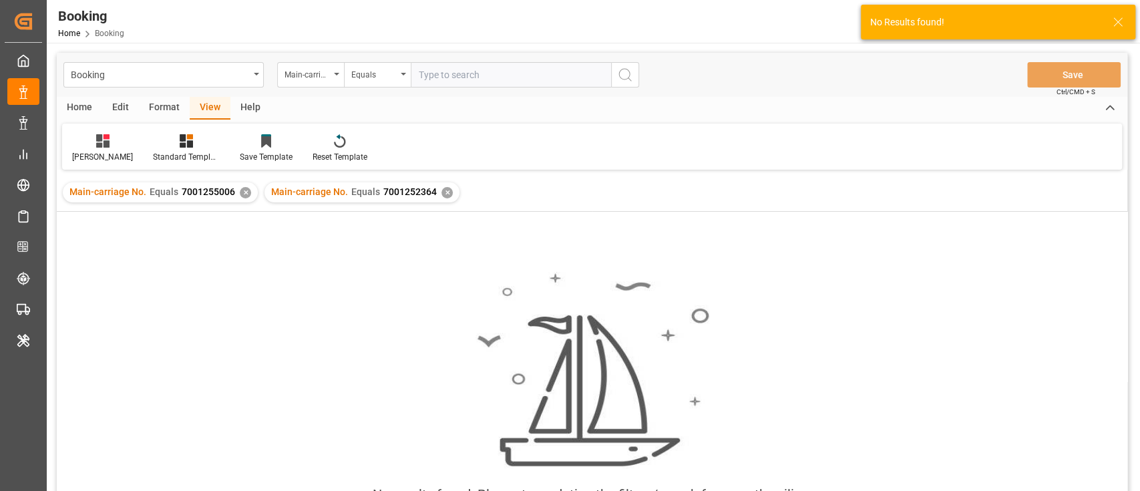
click at [244, 188] on div "✕" at bounding box center [245, 192] width 11 height 11
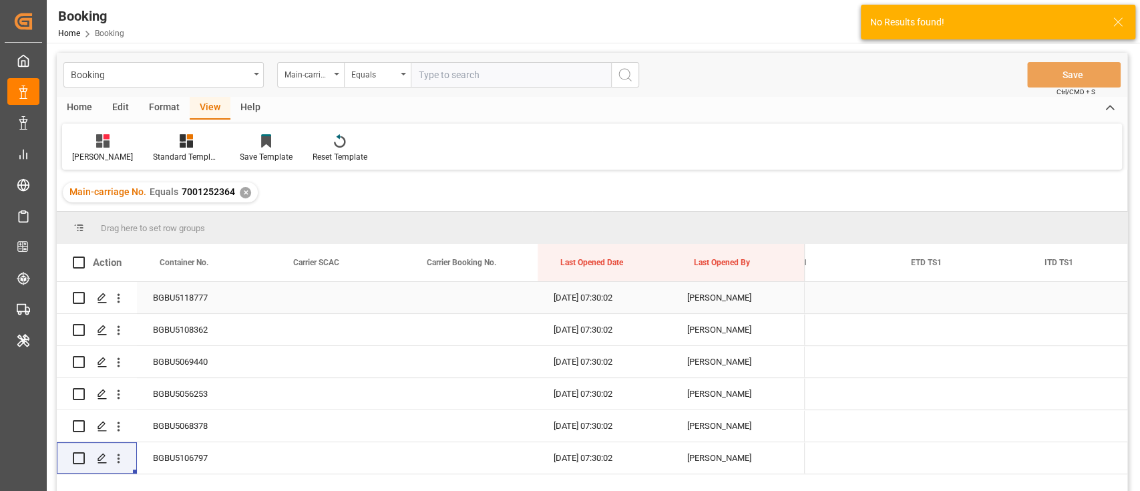
scroll to position [89, 0]
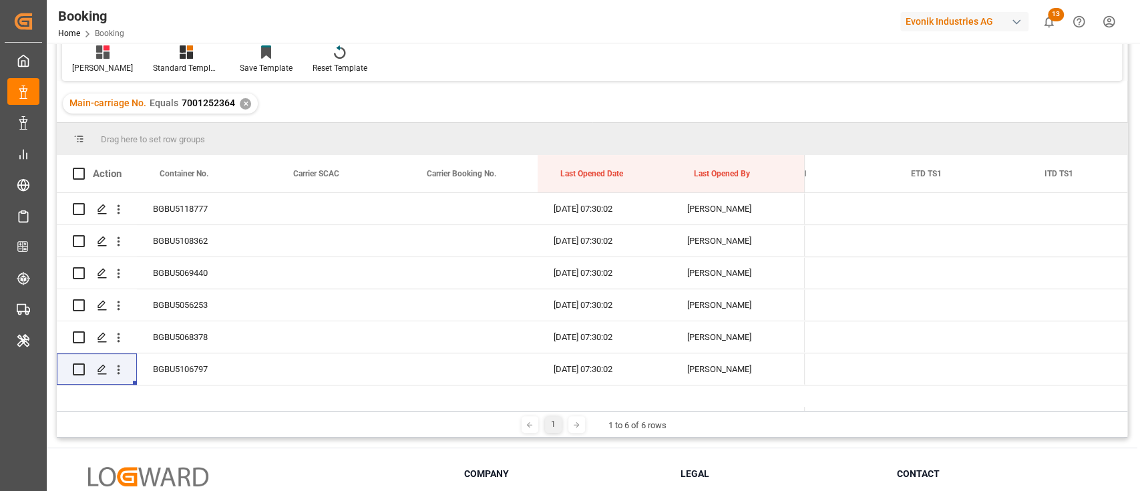
drag, startPoint x: 931, startPoint y: 406, endPoint x: 835, endPoint y: 422, distance: 97.5
click at [835, 422] on div "Drag here to set row groups Drag here to set column labels Action Container No.…" at bounding box center [592, 280] width 1070 height 314
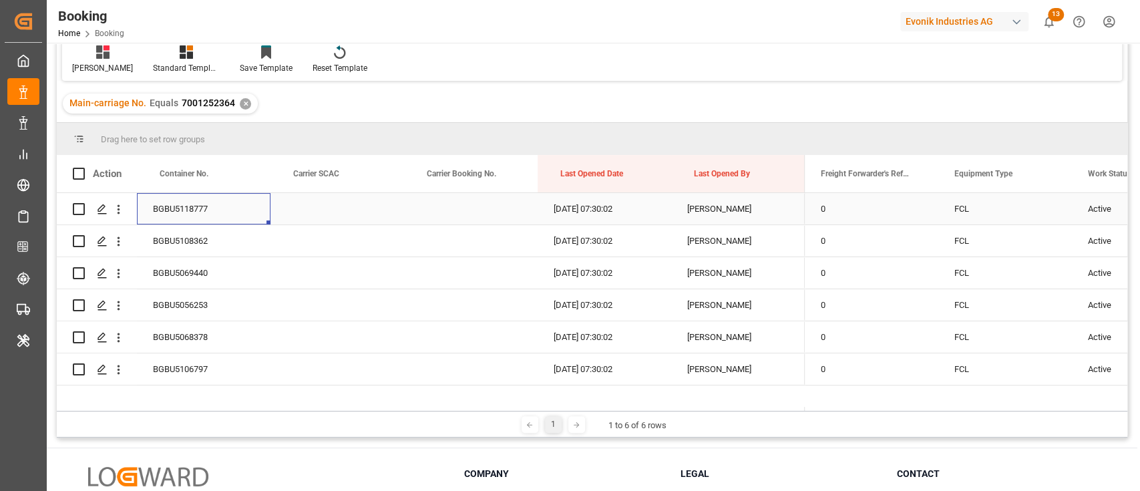
click at [233, 206] on div "BGBU5118777" at bounding box center [204, 208] width 134 height 31
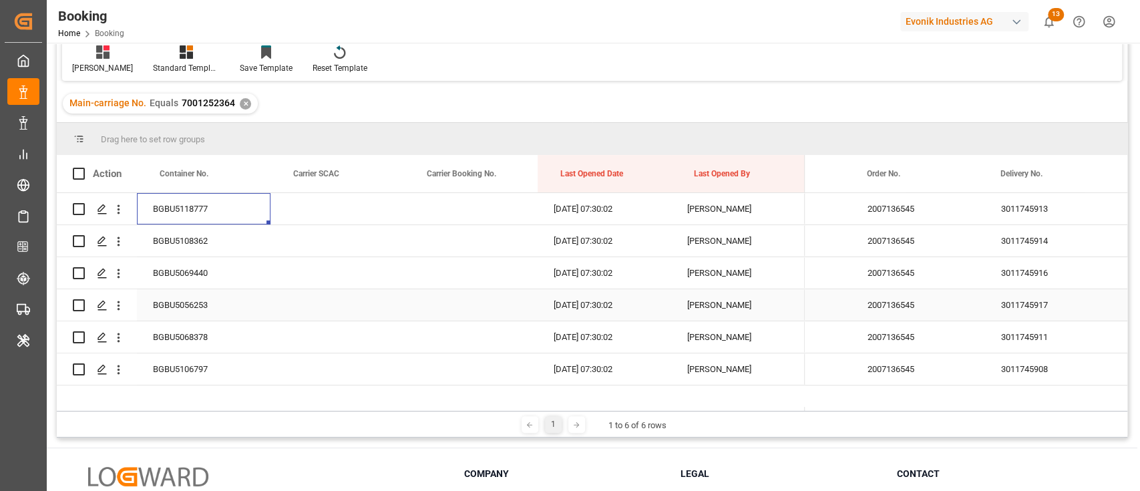
scroll to position [0, 1956]
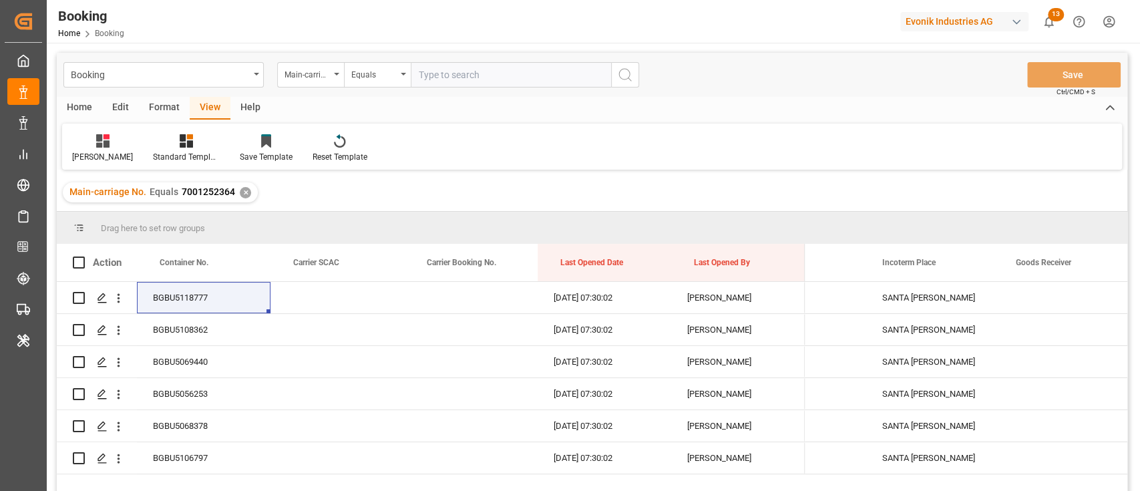
click at [529, 72] on input "text" at bounding box center [511, 74] width 200 height 25
paste input "7001252379"
type input "7001252379"
click at [632, 71] on icon "search button" at bounding box center [625, 75] width 16 height 16
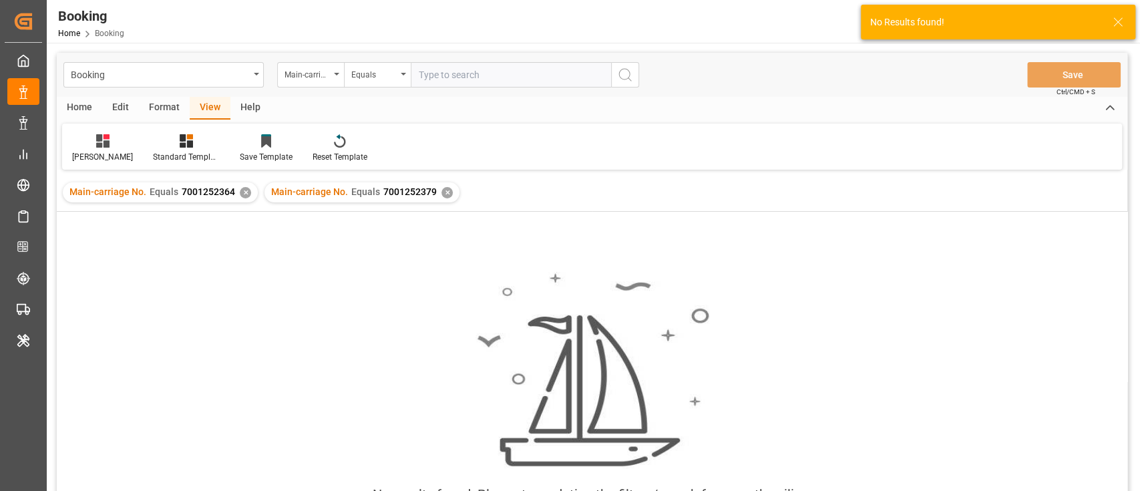
click at [247, 190] on div "✕" at bounding box center [245, 192] width 11 height 11
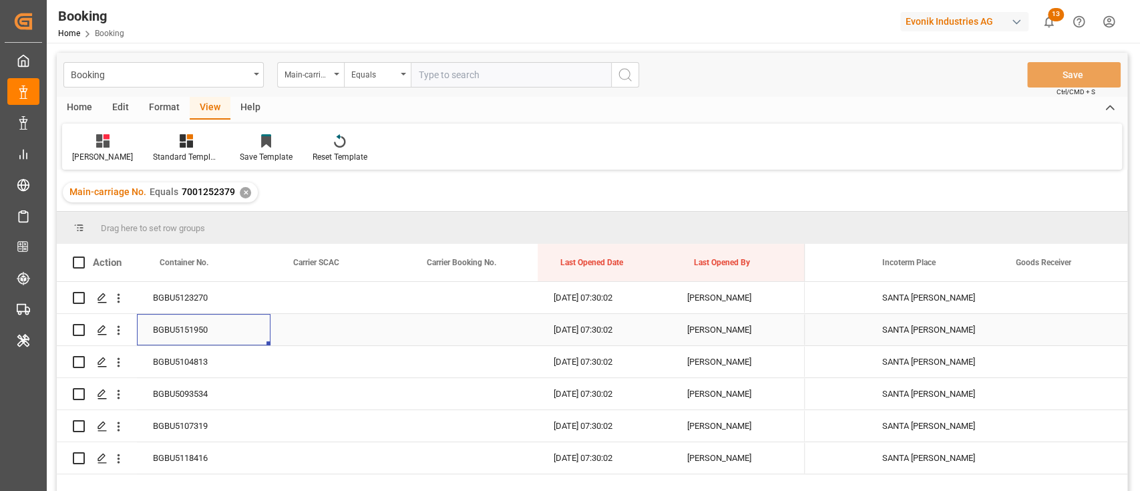
click at [204, 336] on div "BGBU5151950" at bounding box center [204, 329] width 134 height 31
click at [477, 79] on input "text" at bounding box center [511, 74] width 200 height 25
paste input "7001228094"
type input "7001228094"
click at [624, 83] on button "search button" at bounding box center [625, 74] width 28 height 25
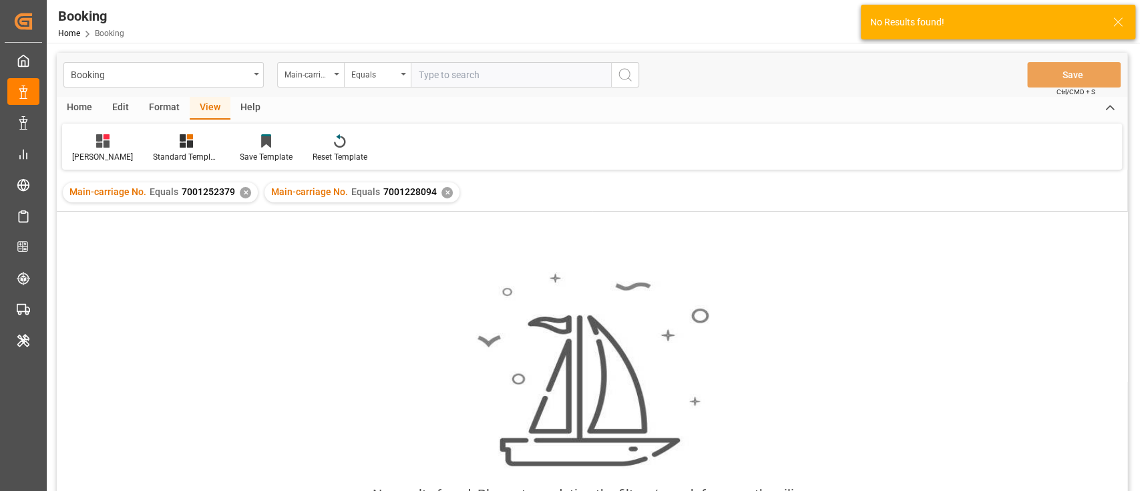
click at [240, 196] on div "✕" at bounding box center [245, 192] width 11 height 11
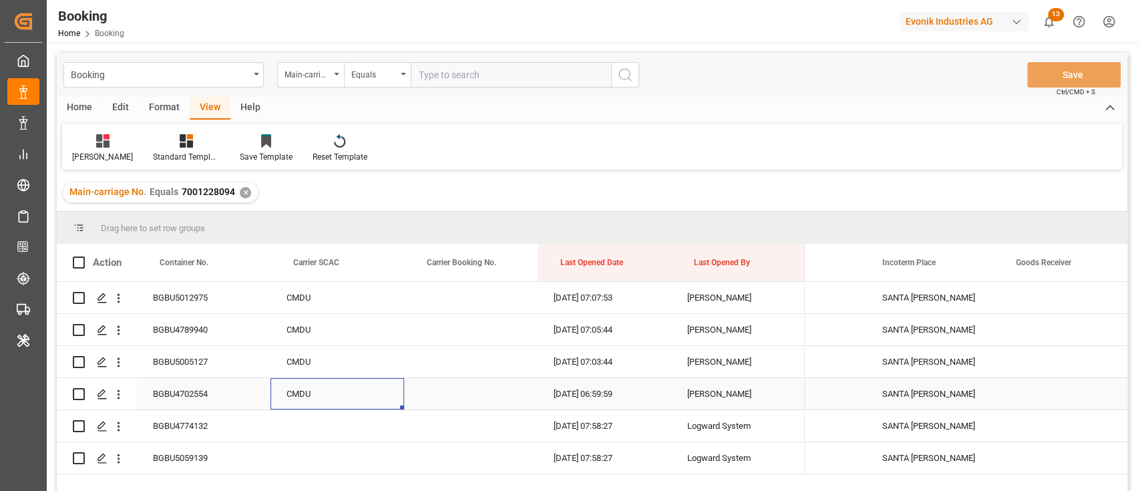
click at [280, 401] on div "CMDU" at bounding box center [337, 393] width 134 height 31
click at [166, 423] on div "BGBU4774132" at bounding box center [204, 425] width 134 height 31
click at [118, 432] on icon "open menu" at bounding box center [118, 426] width 14 height 14
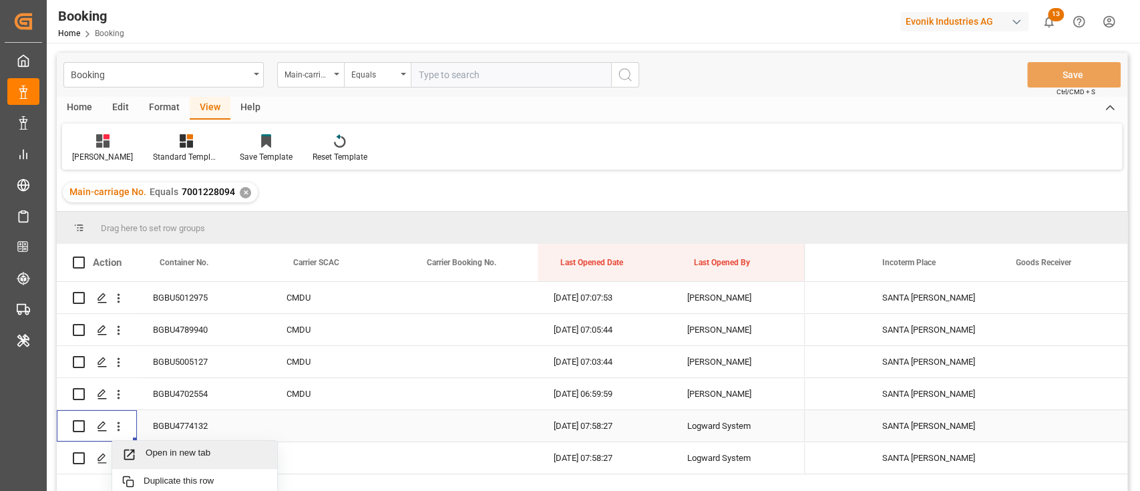
click at [211, 452] on span "Open in new tab" at bounding box center [207, 454] width 122 height 14
click at [190, 461] on div "BGBU5059139" at bounding box center [204, 457] width 134 height 31
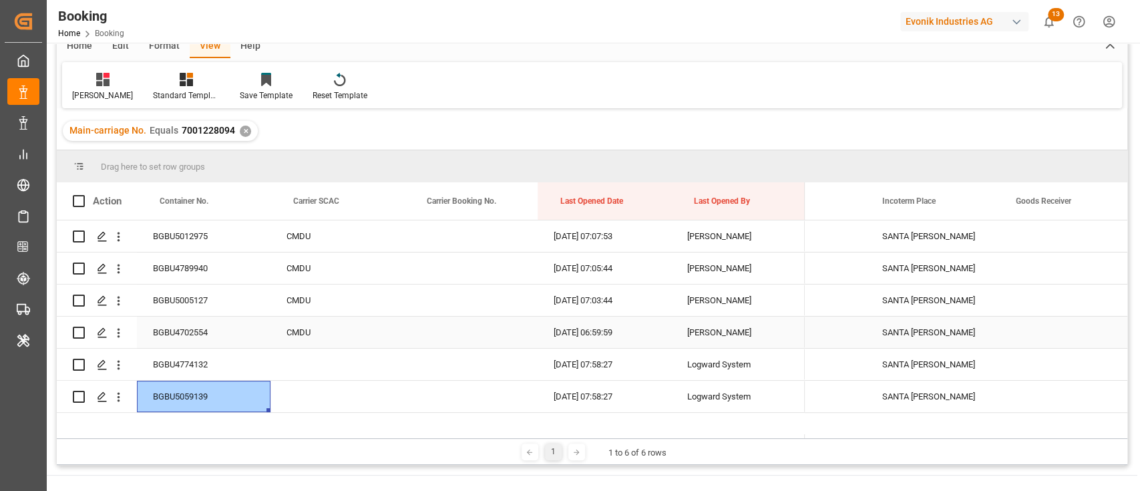
scroll to position [89, 0]
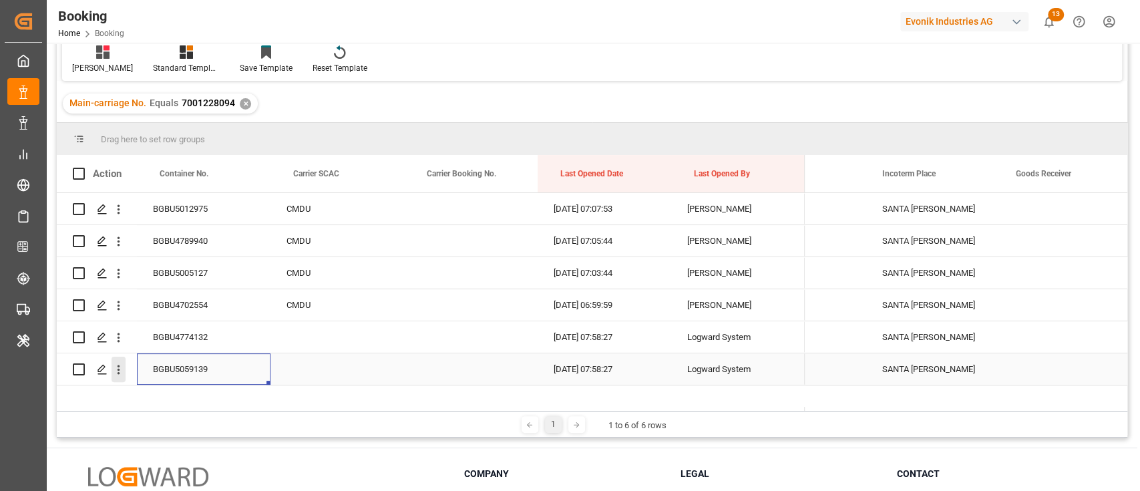
click at [118, 375] on icon "open menu" at bounding box center [118, 370] width 14 height 14
click at [166, 389] on div "Open in new tab" at bounding box center [194, 398] width 165 height 28
click at [303, 171] on span "Carrier SCAC" at bounding box center [316, 173] width 46 height 9
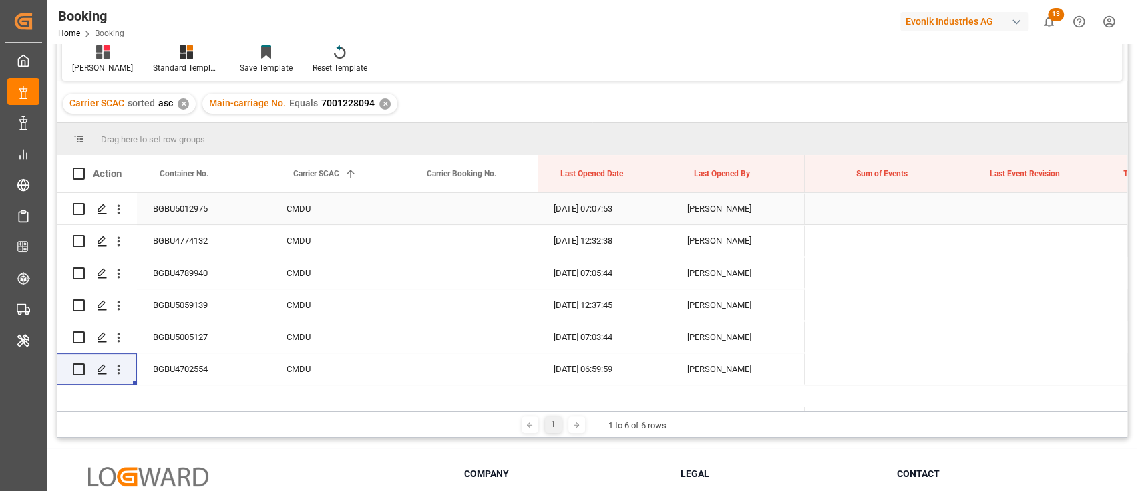
scroll to position [0, 10951]
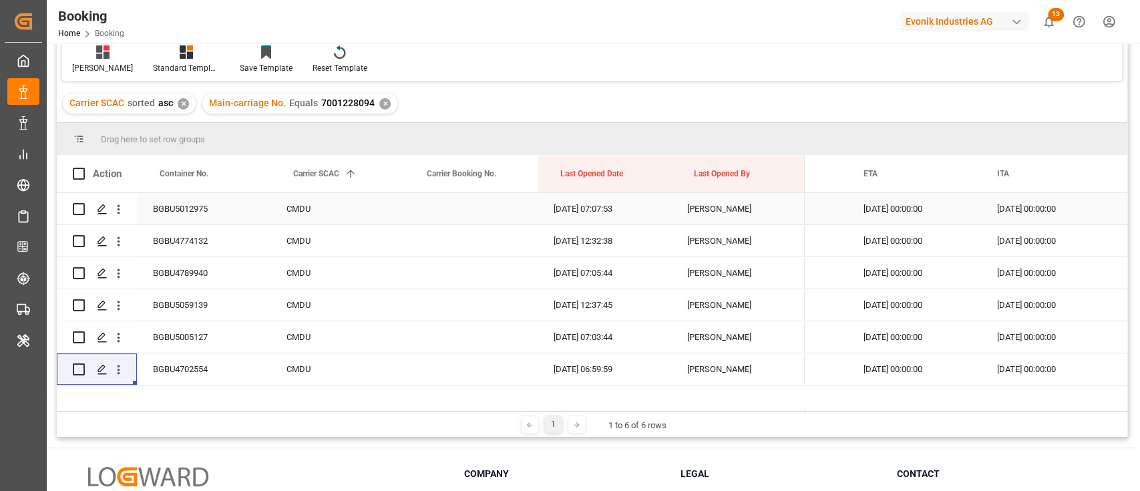
click at [973, 216] on div "09.09.2025 00:00:00" at bounding box center [914, 208] width 134 height 31
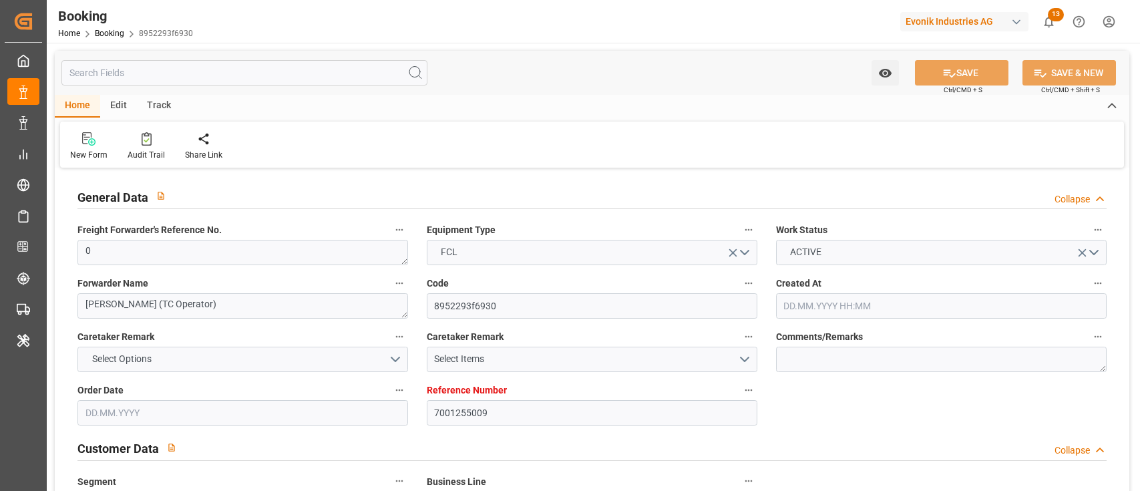
type input "7001255009"
type input "9709219"
type input "CMACGM"
type input "CMA CGM Group"
type input "NLRTM"
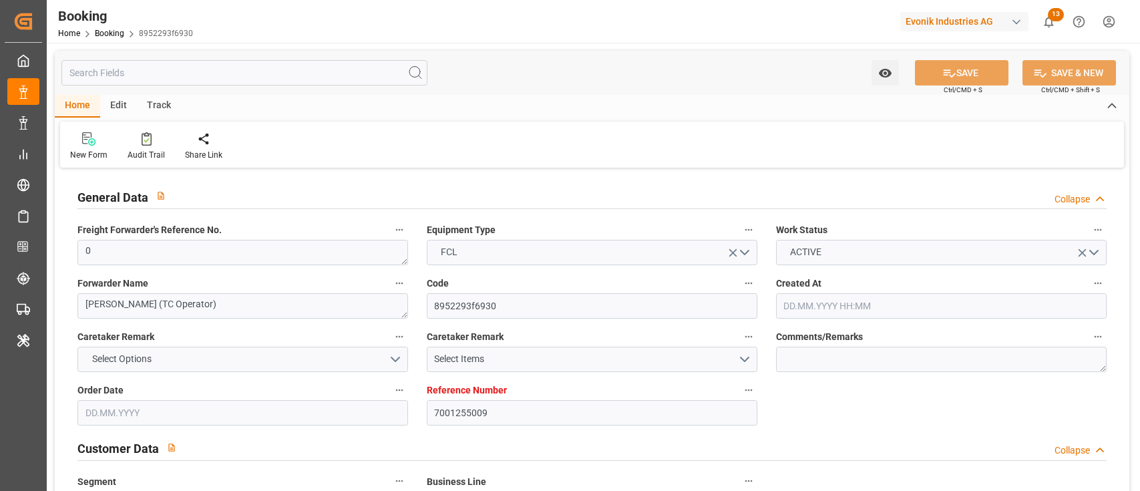
type input "COSMR"
type input "FRLEH"
type input "0"
type input "21.08.2025 12:37"
type input "[DATE]"
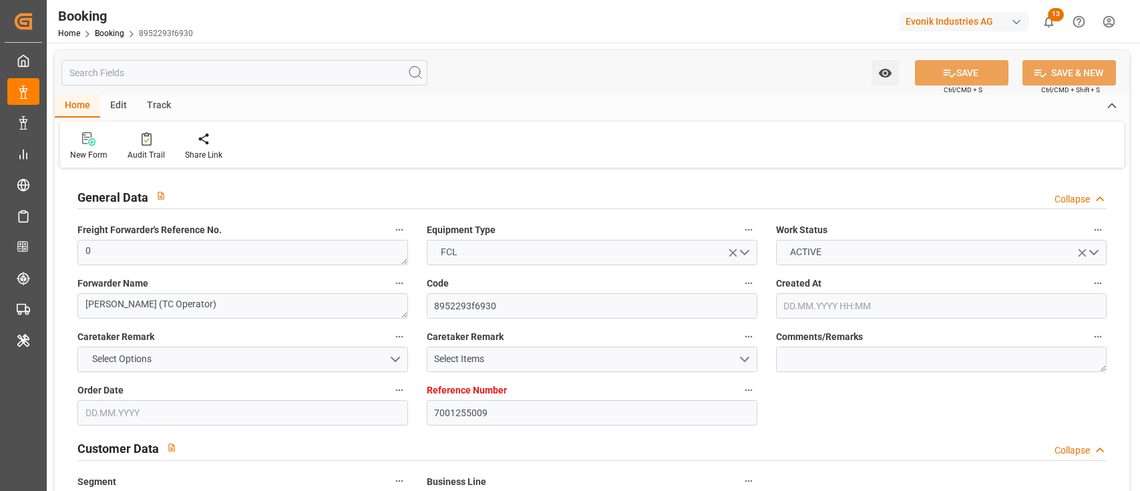
type input "[DATE]"
type input "01.09.2025 00:00"
type input "08.09.2025 00:00"
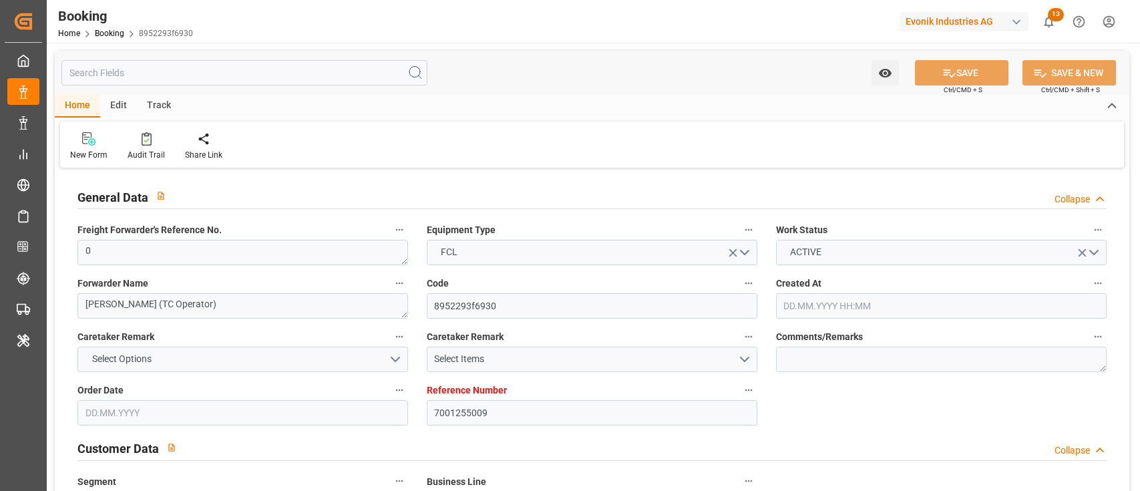
type input "07.10.2025 00:00"
type input "29.09.2025 00:00"
type input "11.09.2025 00:00"
type input "13.09.2025 00:00"
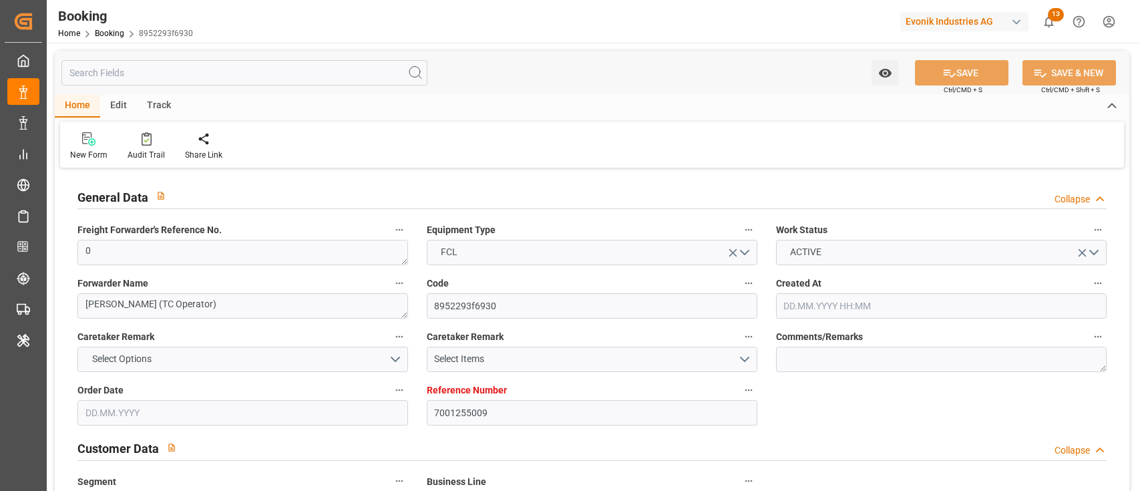
type input "13.09.2025 00:00"
type input "[DATE]"
type input "02.09.2025 12:16"
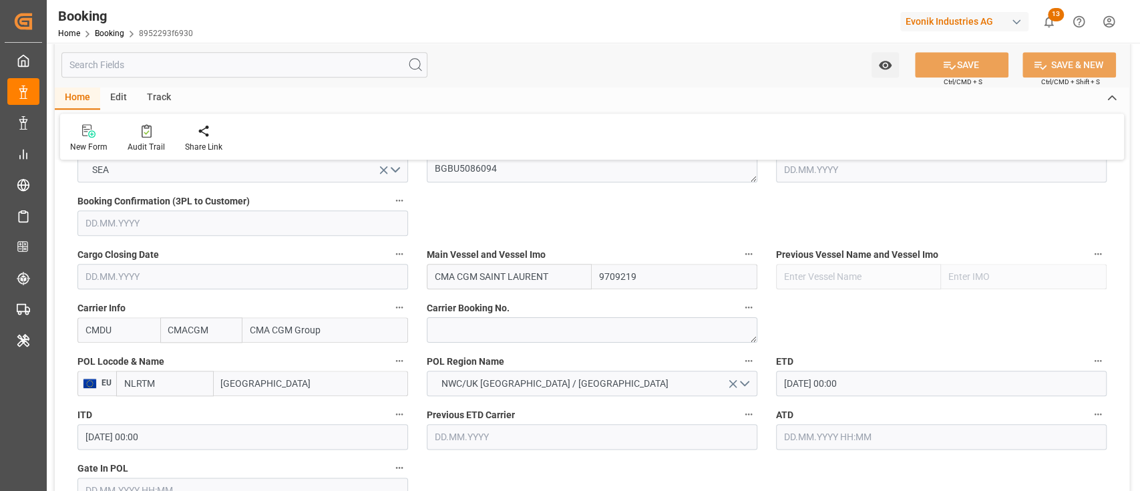
click at [178, 379] on input "NLRTM" at bounding box center [164, 383] width 97 height 25
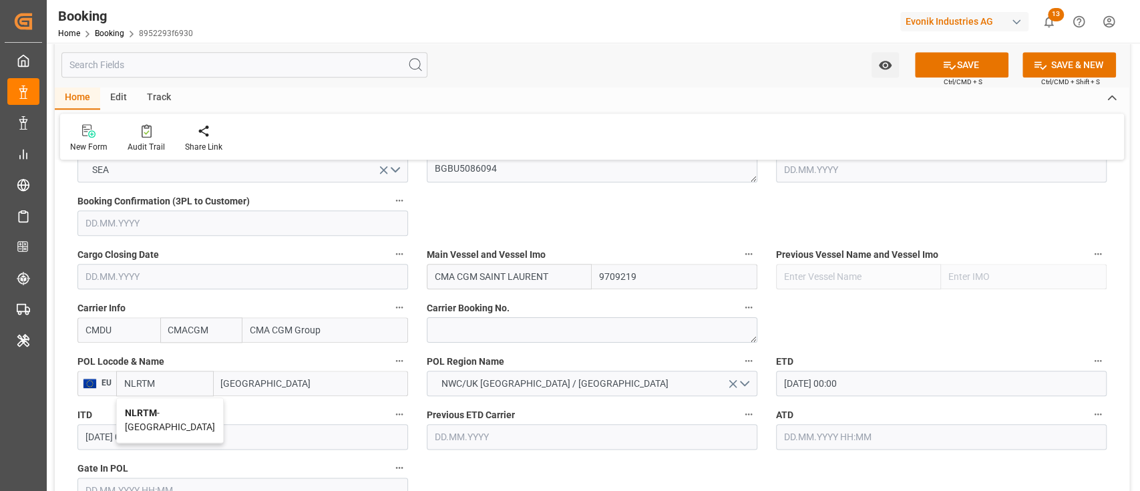
click at [171, 404] on div "NLRTM - Rotterdam" at bounding box center [170, 420] width 106 height 44
type input "NLRTM"
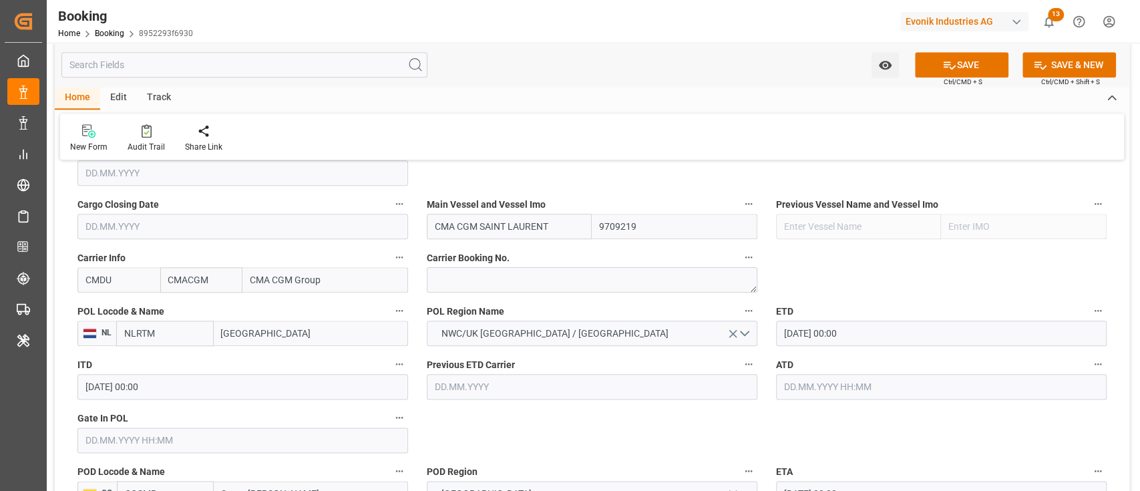
scroll to position [979, 0]
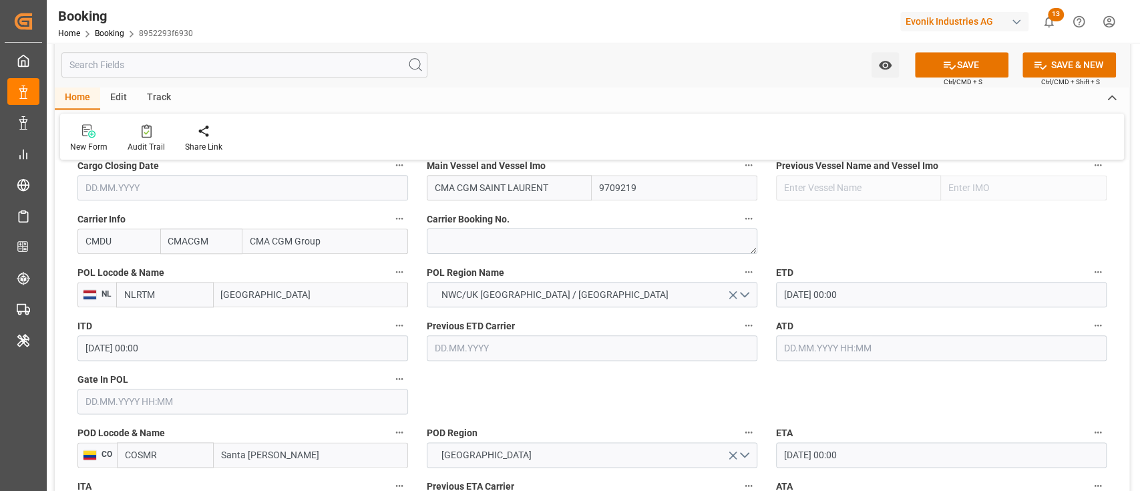
click at [234, 409] on input "text" at bounding box center [242, 401] width 330 height 25
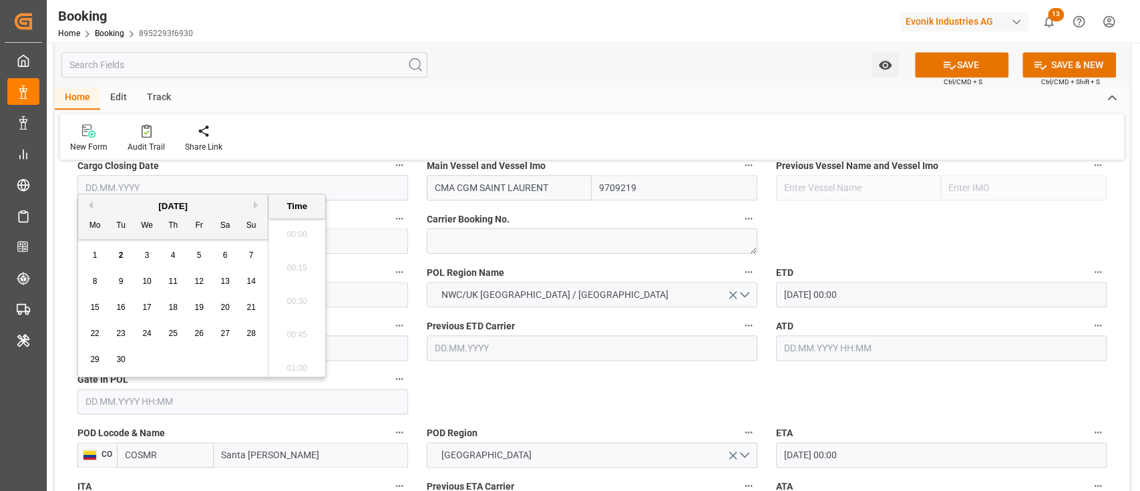
scroll to position [2307, 0]
click at [122, 256] on span "2" at bounding box center [121, 254] width 5 height 9
type input "[DATE] 00:00"
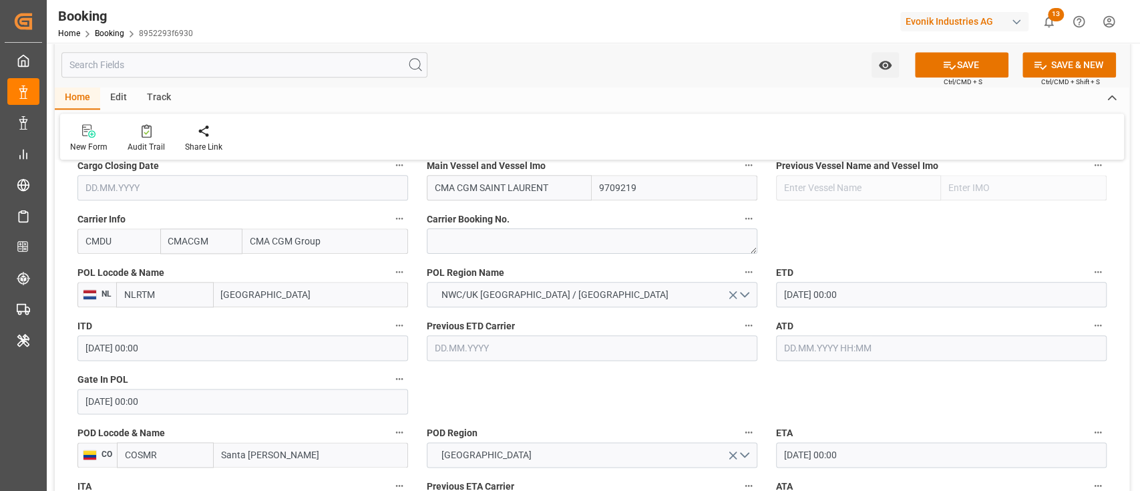
click at [456, 362] on div "Previous ETD Carrier" at bounding box center [591, 338] width 349 height 53
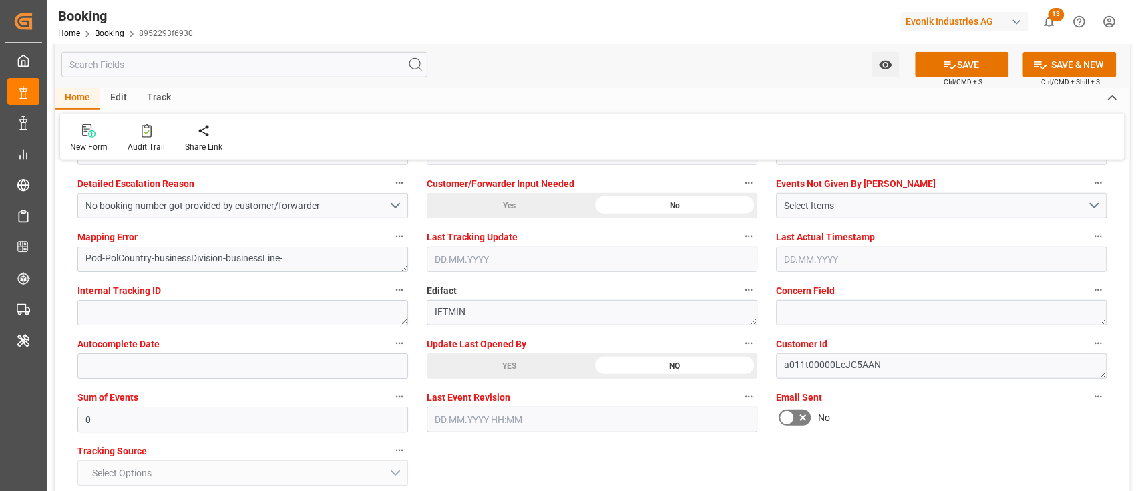
scroll to position [2581, 0]
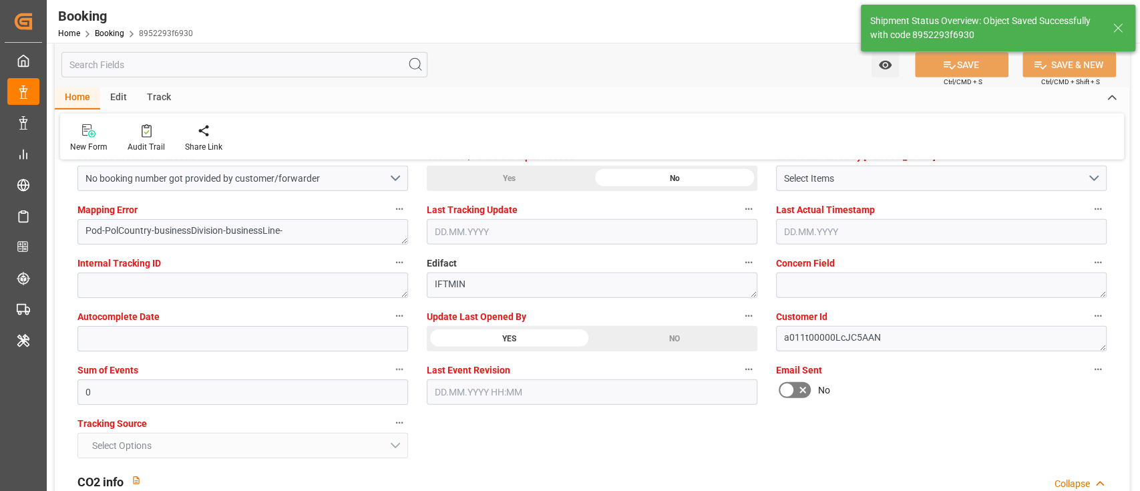
type textarea "Pod-businessDivision-businessLine-"
type input "02.09.2025 12:17"
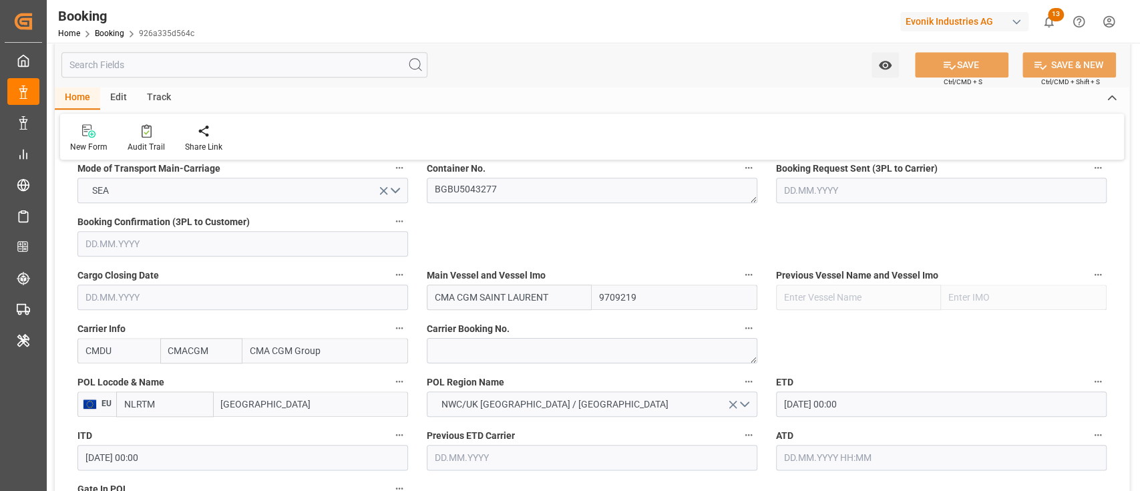
scroll to position [979, 0]
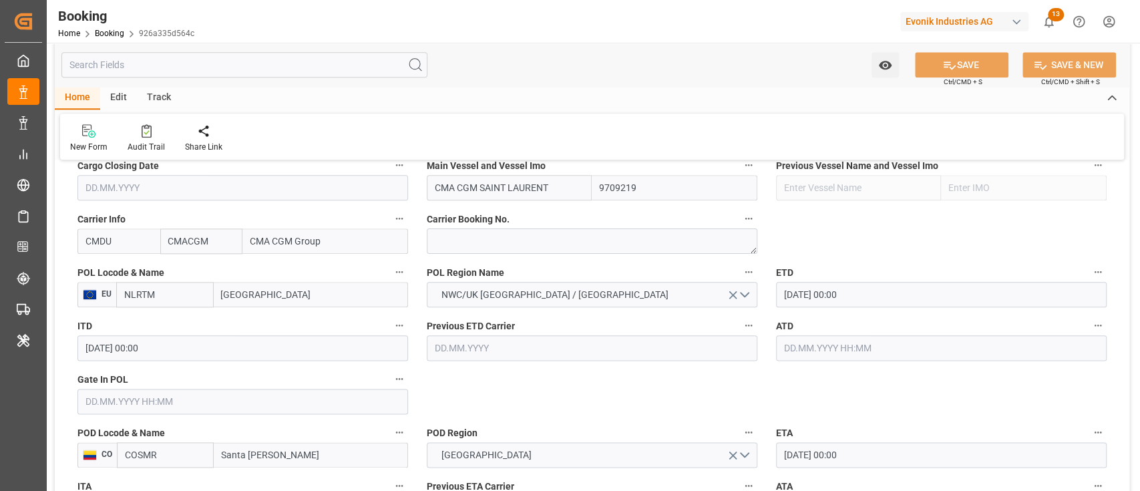
click at [176, 296] on input "NLRTM" at bounding box center [164, 294] width 97 height 25
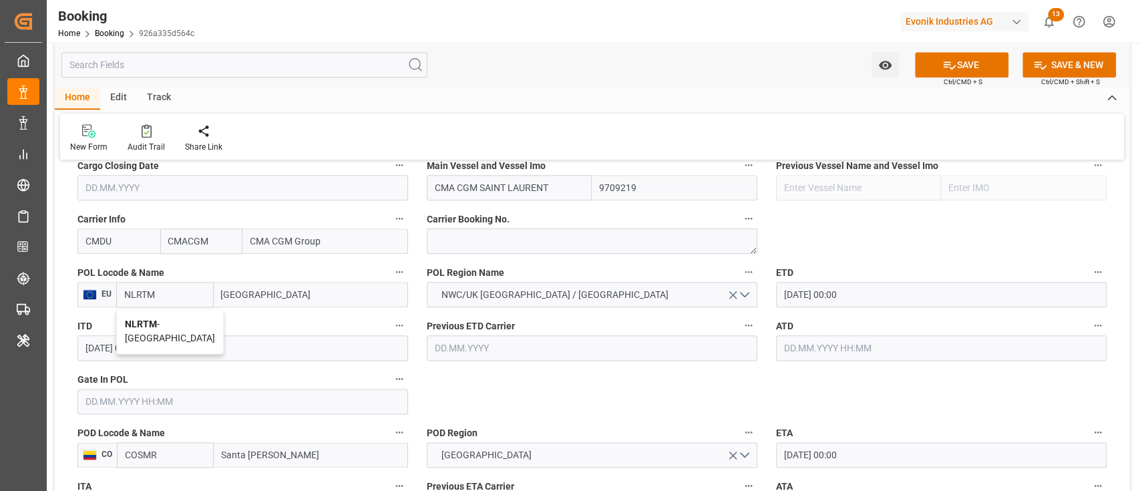
click at [175, 312] on div "NLRTM - [GEOGRAPHIC_DATA]" at bounding box center [170, 331] width 106 height 44
type input "NLRTM"
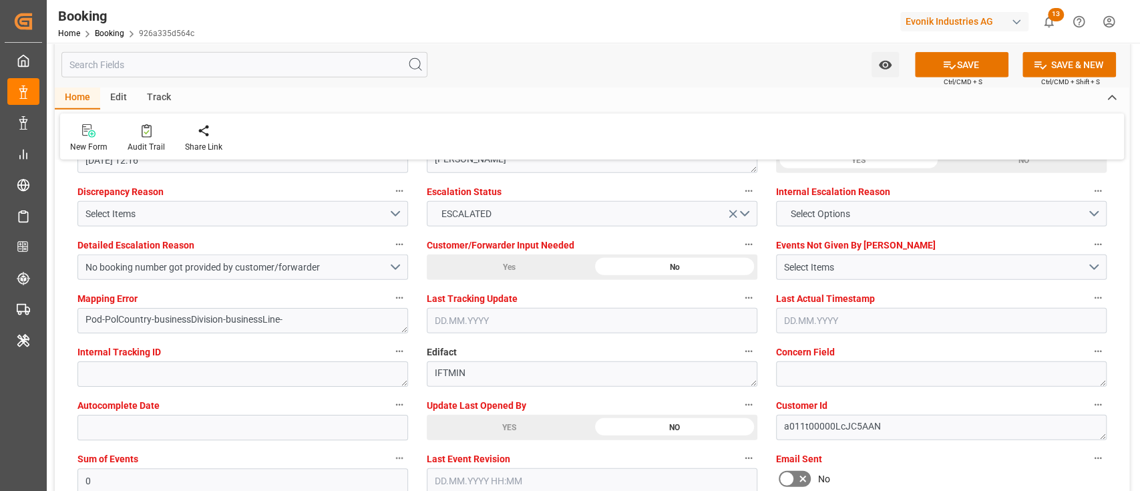
scroll to position [2581, 0]
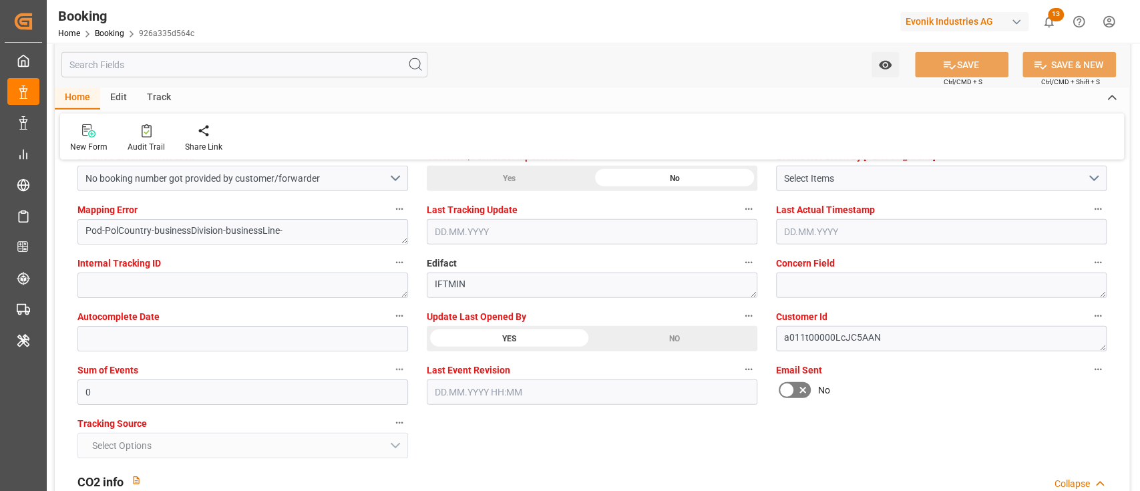
type textarea "Pod-businessDivision-businessLine-"
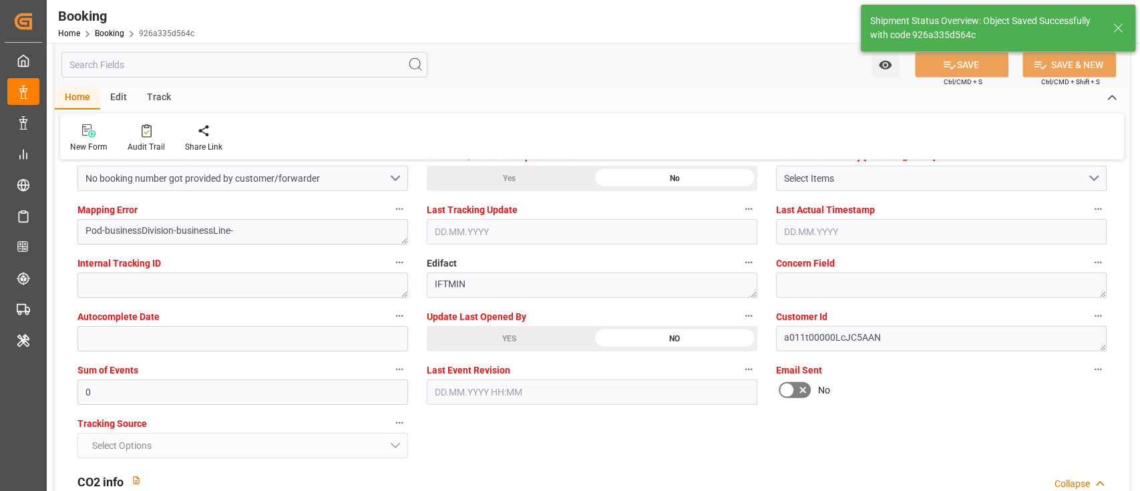
type input "02.09.2025 12:18"
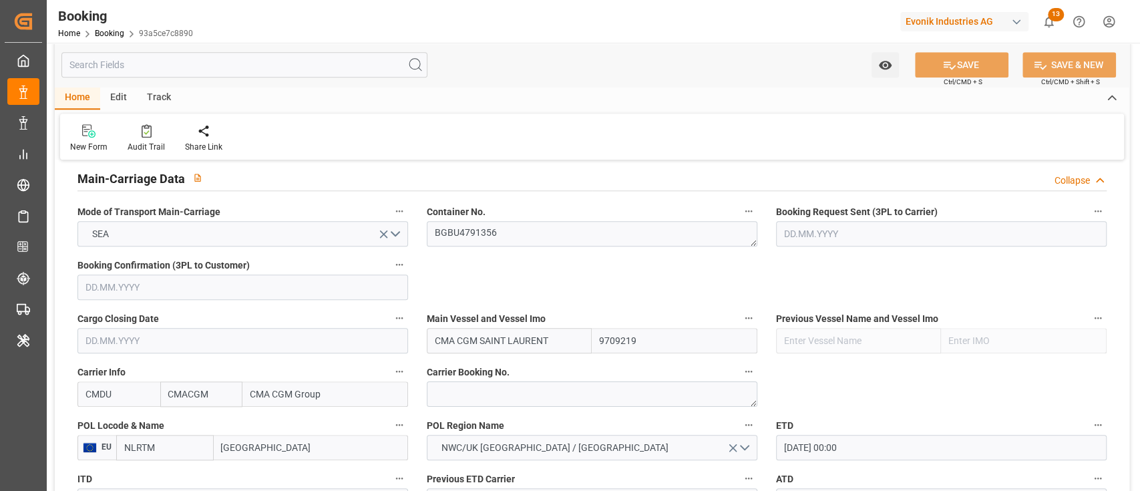
scroll to position [890, 0]
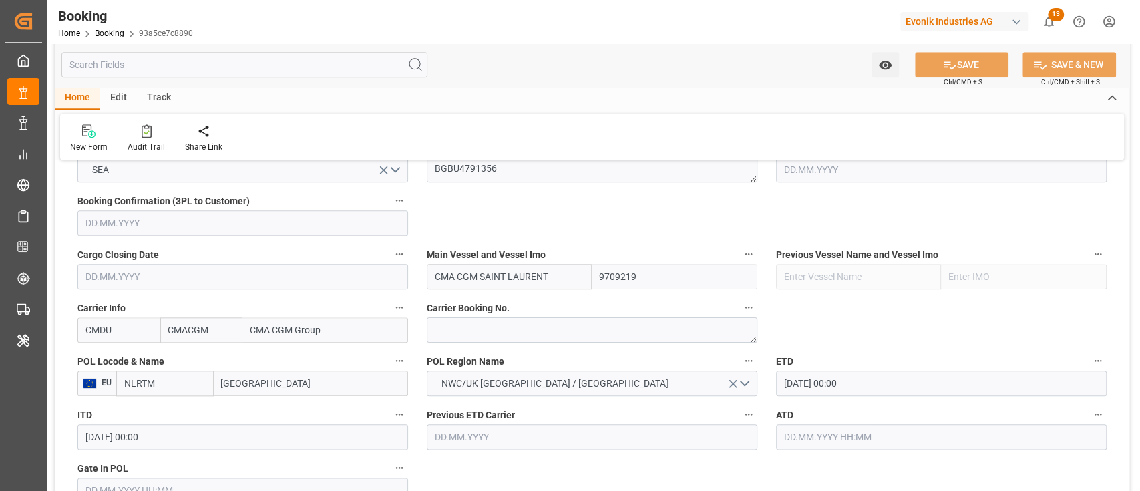
click at [196, 382] on input "NLRTM" at bounding box center [164, 383] width 97 height 25
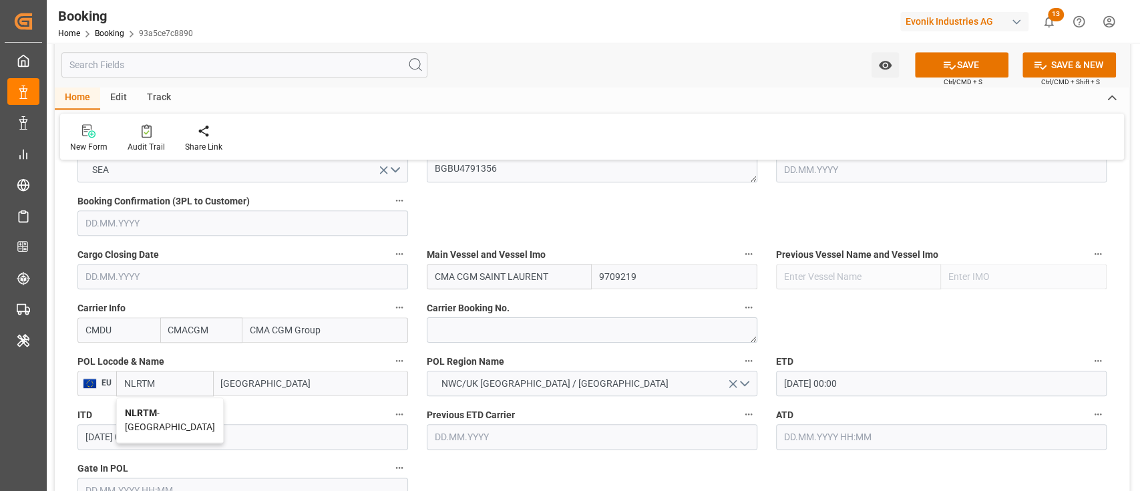
click at [154, 407] on b "NLRTM" at bounding box center [141, 412] width 32 height 11
type input "NLRTM"
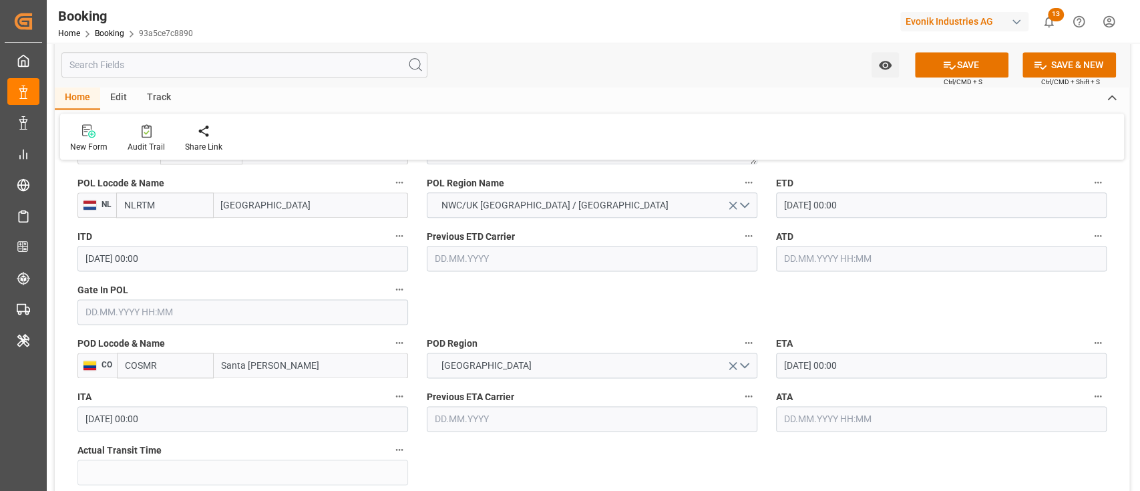
click at [236, 319] on input "text" at bounding box center [242, 311] width 330 height 25
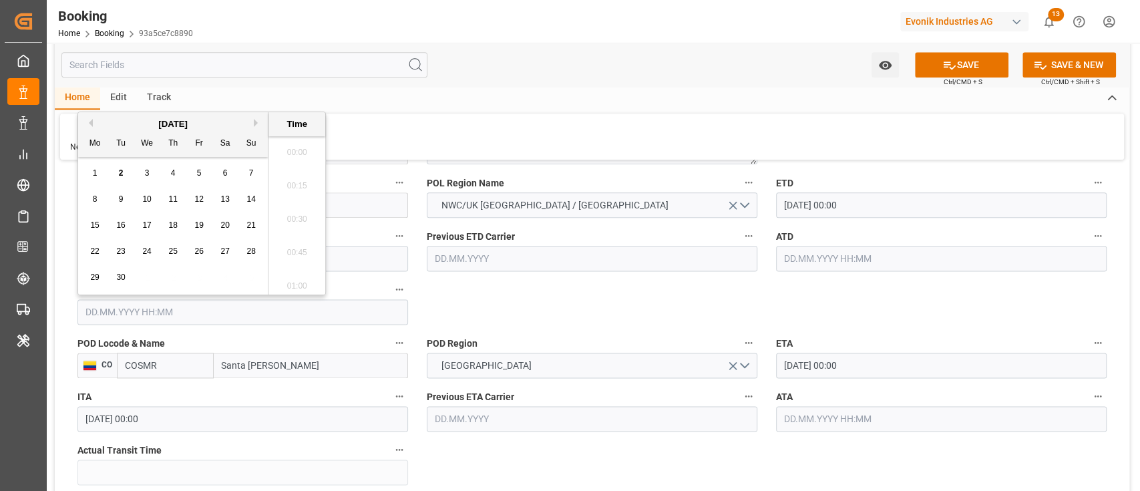
scroll to position [2307, 0]
click at [100, 168] on div "1" at bounding box center [95, 167] width 17 height 16
type input "[DATE] 00:00"
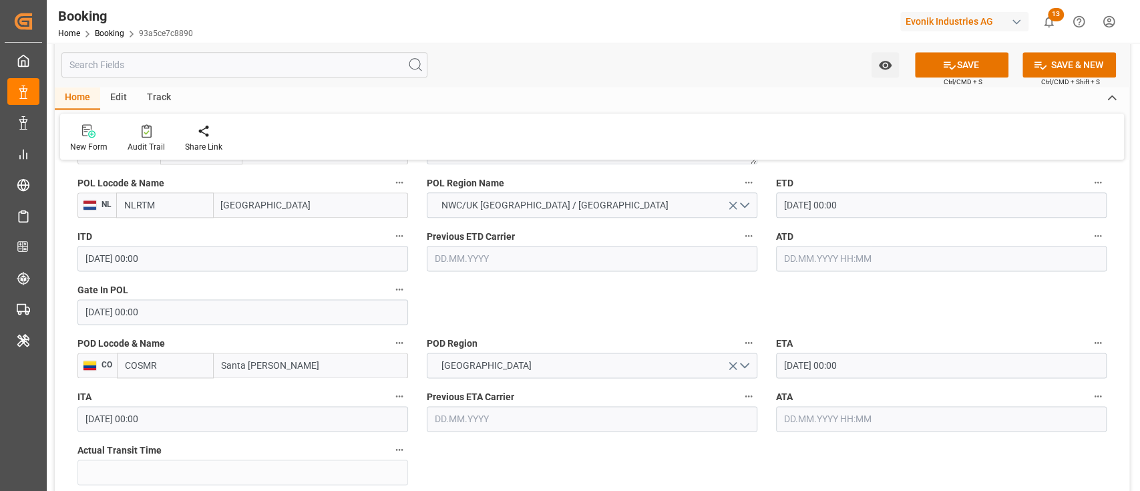
click at [476, 329] on div "POD Region CENTRAL AMERICA" at bounding box center [591, 355] width 349 height 53
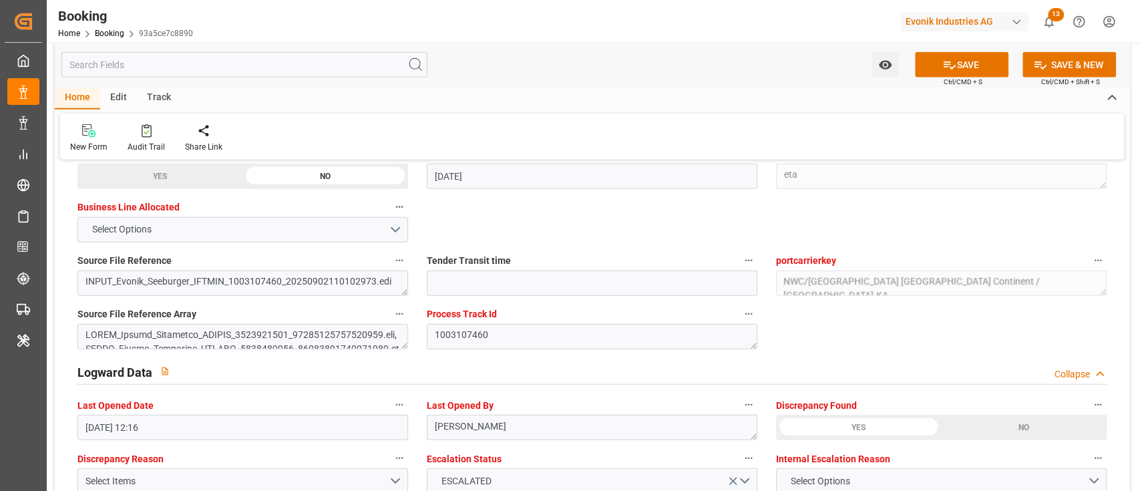
scroll to position [2492, 0]
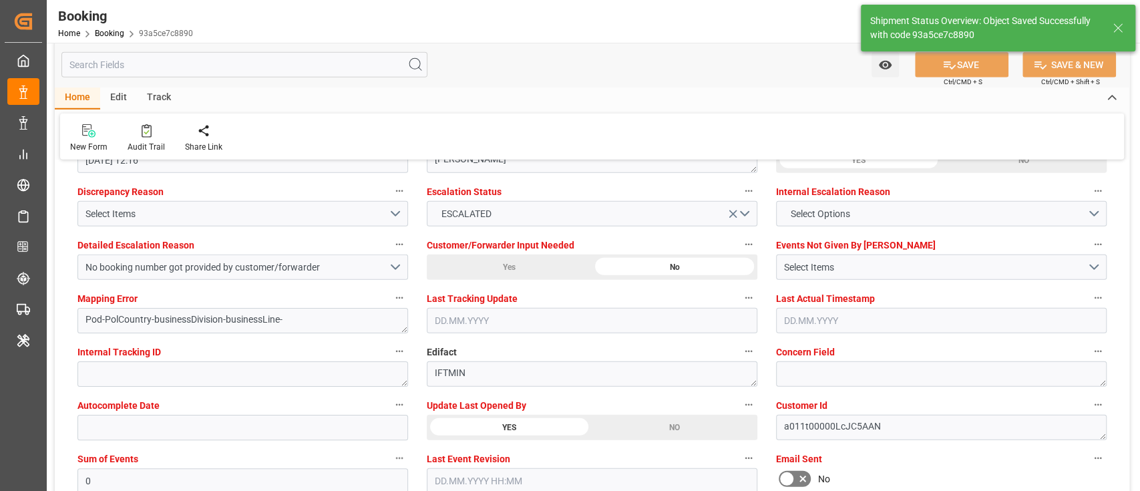
type textarea "Pod-businessDivision-businessLine-"
type input "02.09.2025 12:19"
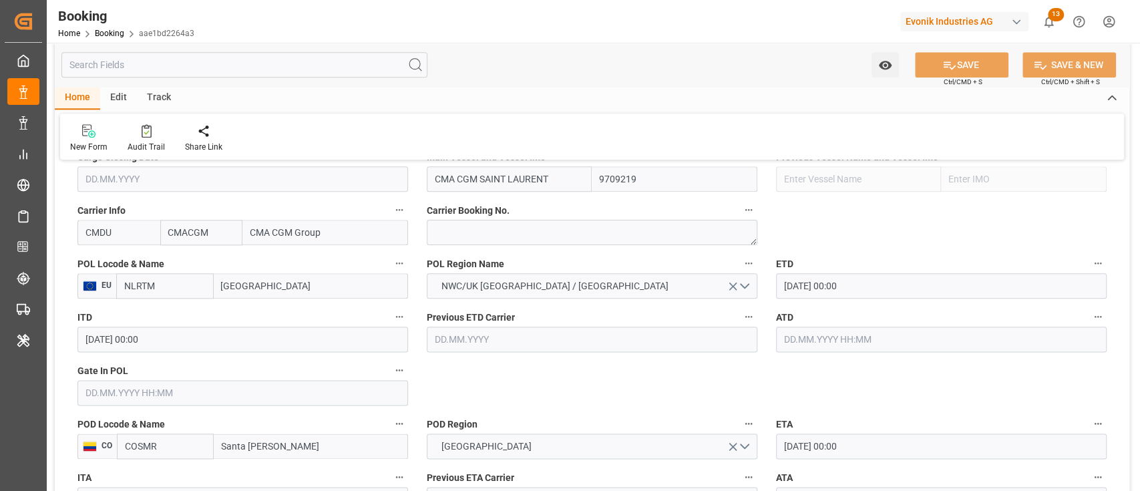
scroll to position [1068, 0]
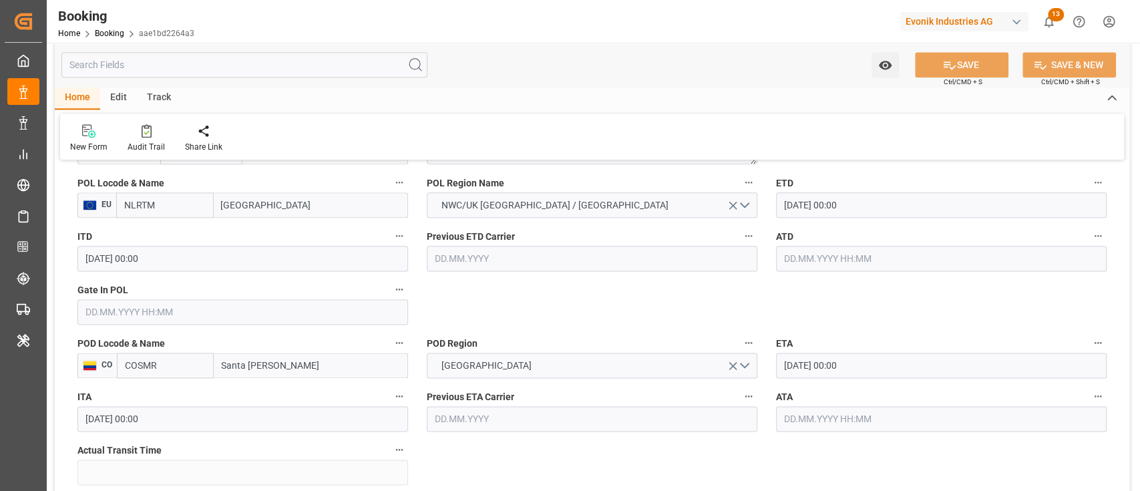
click at [180, 206] on input "NLRTM" at bounding box center [164, 204] width 97 height 25
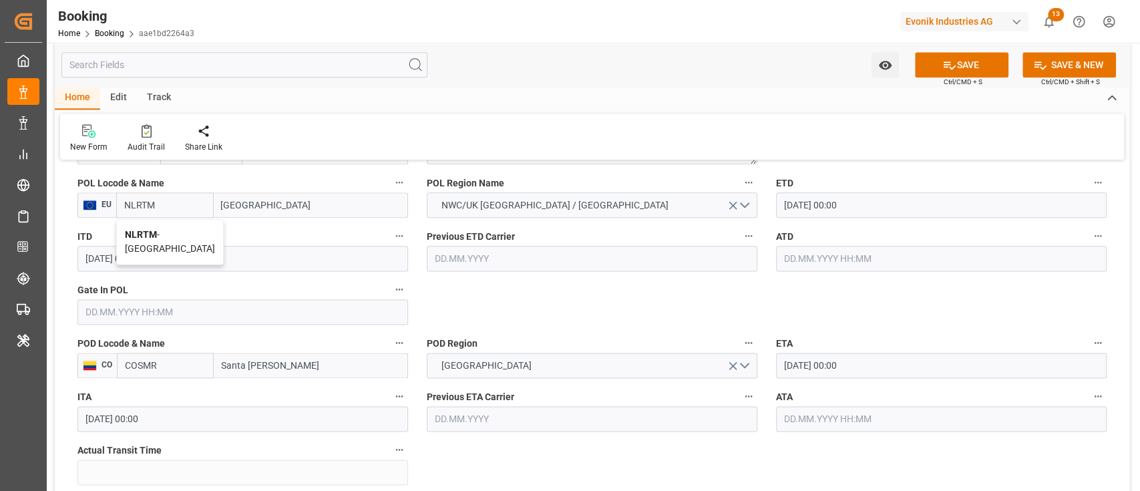
click at [163, 228] on div "NLRTM - [GEOGRAPHIC_DATA]" at bounding box center [170, 242] width 106 height 44
type input "NLRTM"
click at [176, 314] on input "text" at bounding box center [242, 311] width 330 height 25
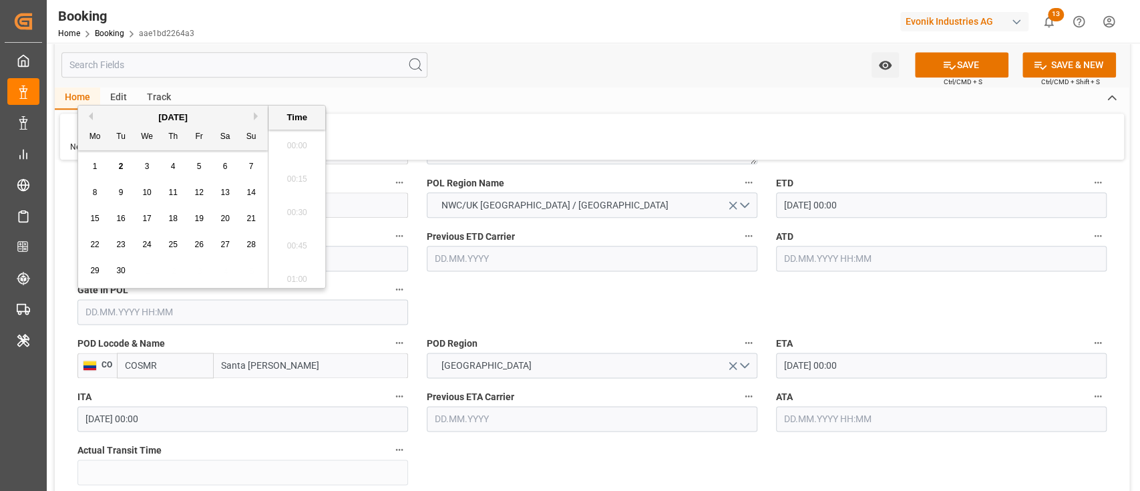
scroll to position [2307, 0]
click at [96, 172] on div "1" at bounding box center [95, 167] width 17 height 16
type input "[DATE] 00:00"
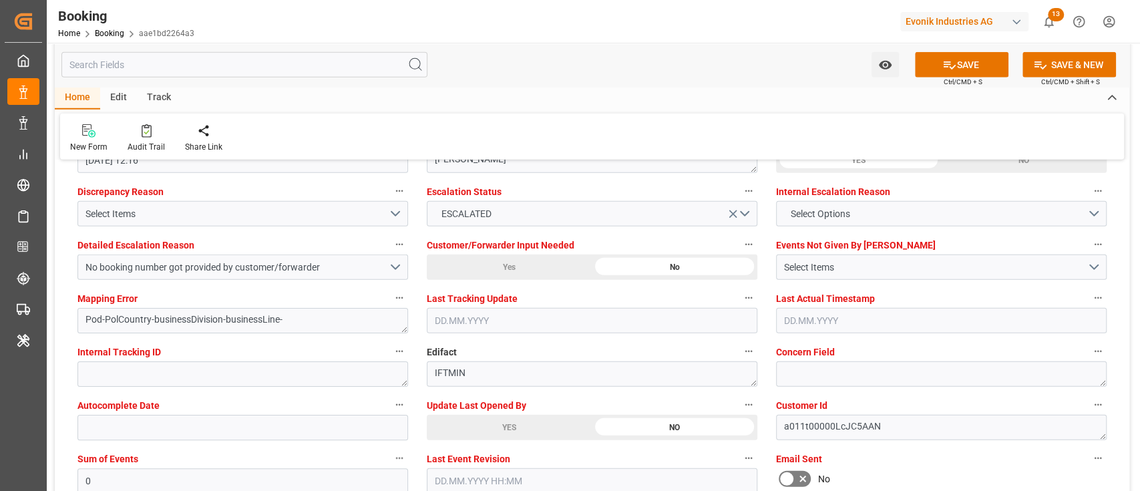
scroll to position [2671, 0]
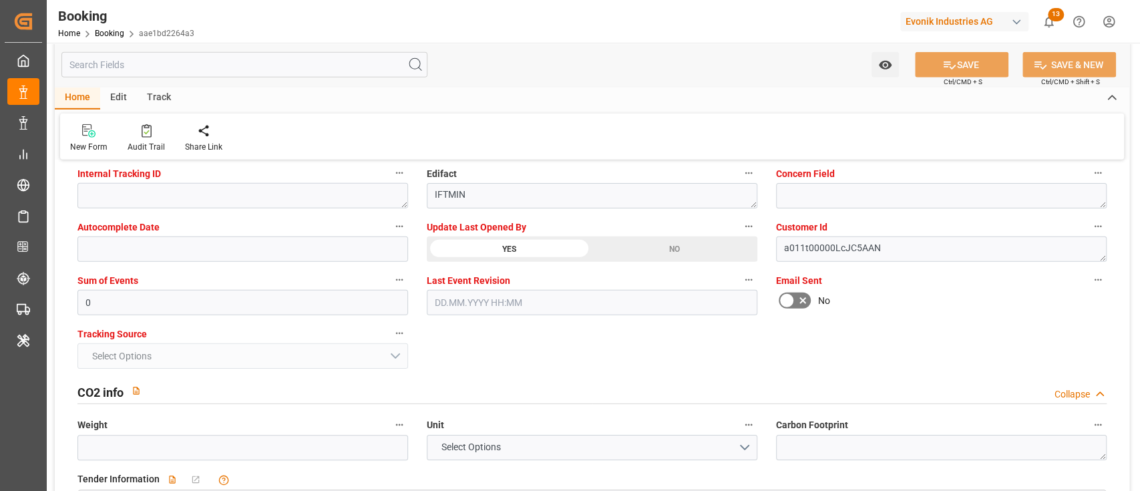
scroll to position [2404, 0]
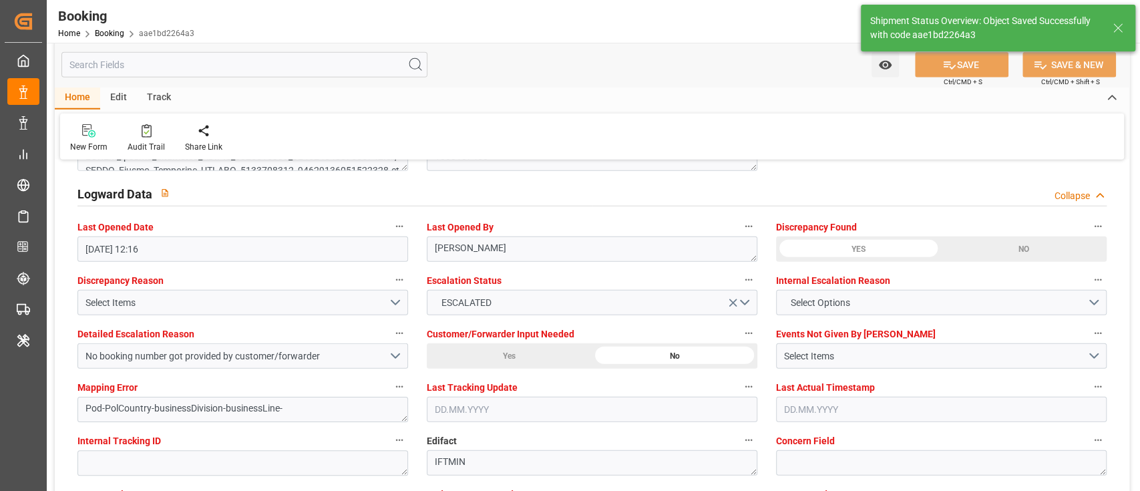
type textarea "Pod-businessDivision-businessLine-"
type input "02.09.2025 12:19"
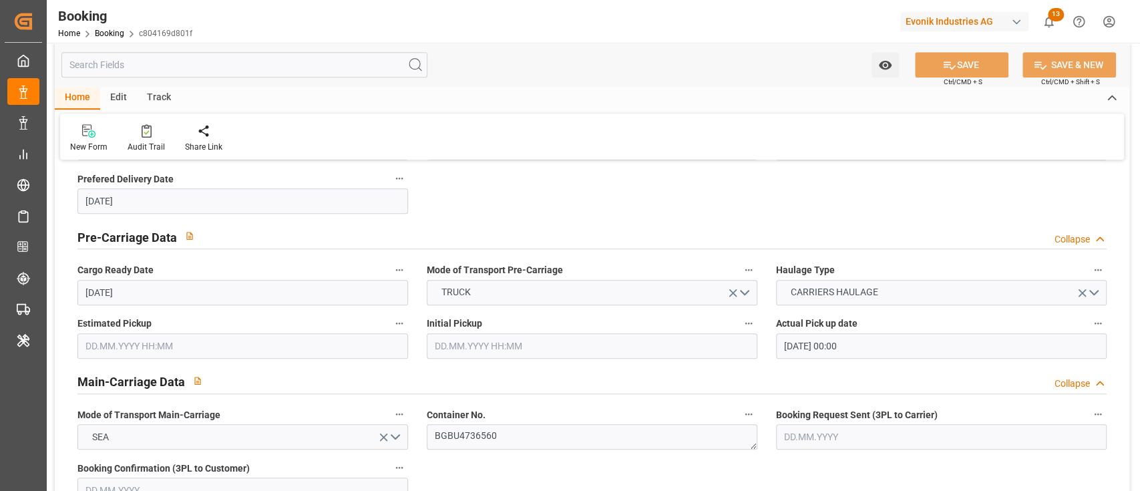
scroll to position [979, 0]
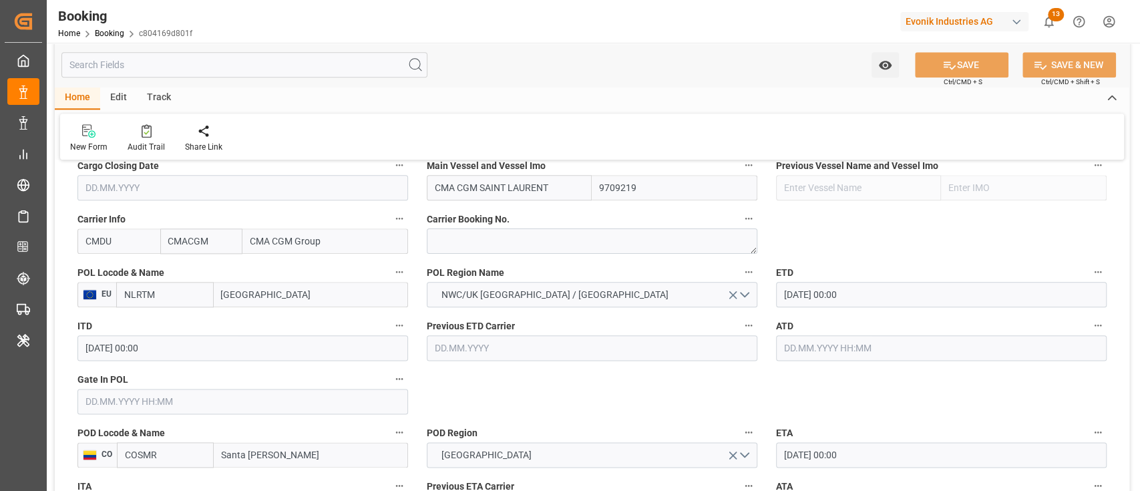
click at [199, 291] on input "NLRTM" at bounding box center [164, 294] width 97 height 25
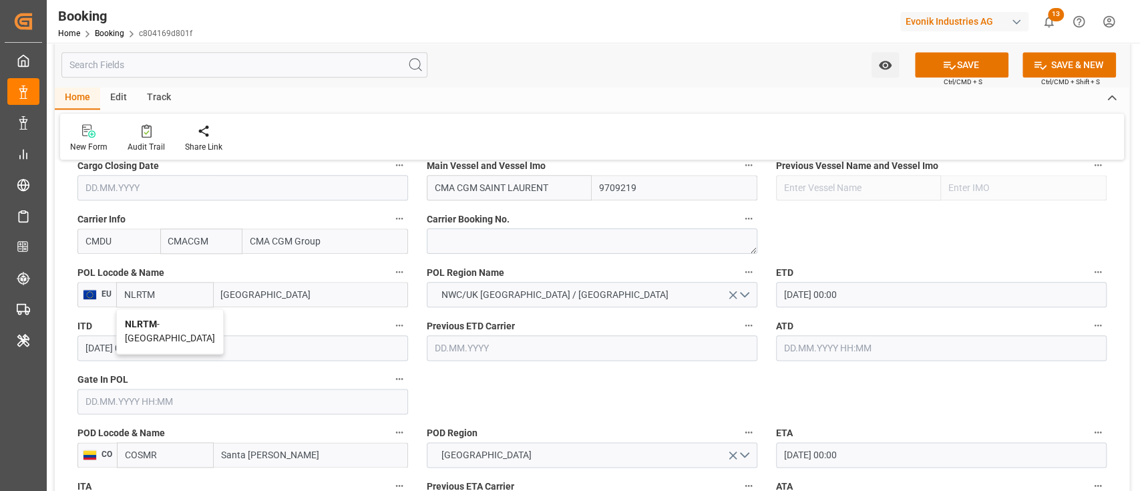
click at [174, 318] on div "NLRTM - [GEOGRAPHIC_DATA]" at bounding box center [170, 331] width 106 height 44
type input "NLRTM"
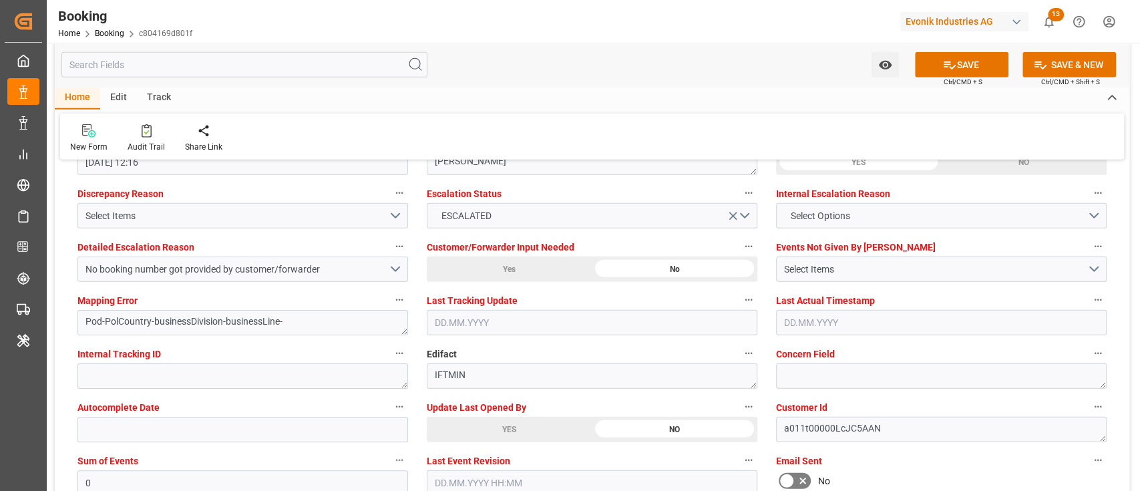
scroll to position [2492, 0]
click at [511, 457] on label "Last Event Revision" at bounding box center [592, 458] width 330 height 19
click at [740, 457] on button "Last Event Revision" at bounding box center [748, 457] width 17 height 17
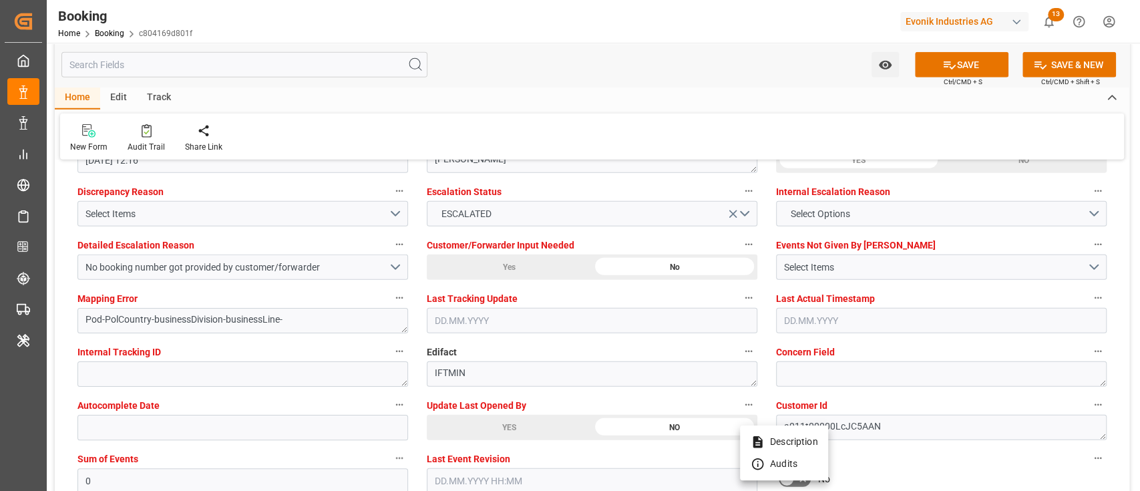
click at [518, 422] on div at bounding box center [570, 245] width 1140 height 491
click at [518, 422] on body "Created by potrace 1.15, written by [PERSON_NAME] [DATE]-[DATE] Created by potr…" at bounding box center [570, 245] width 1140 height 491
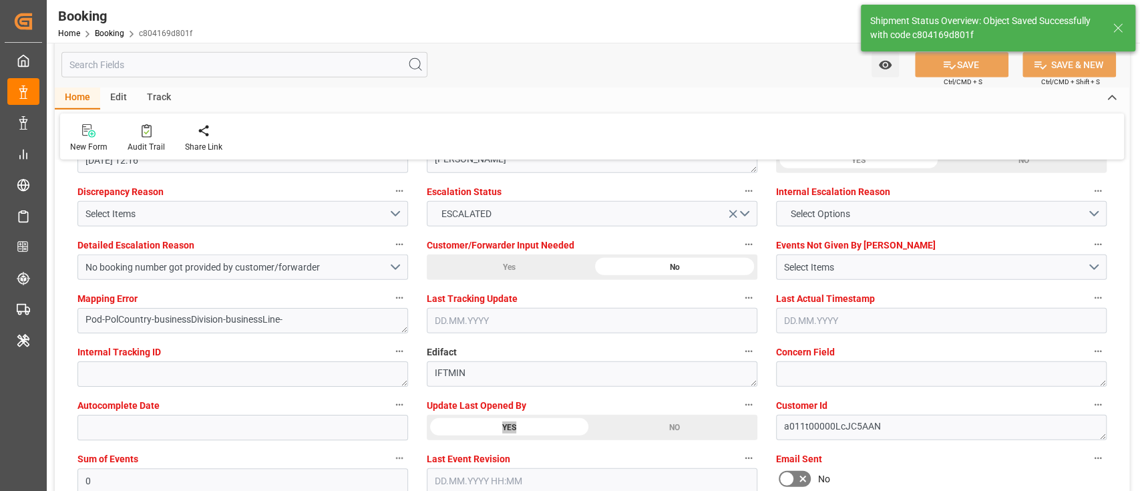
type textarea "Pod-businessDivision-businessLine-"
type input "02.09.2025 12:20"
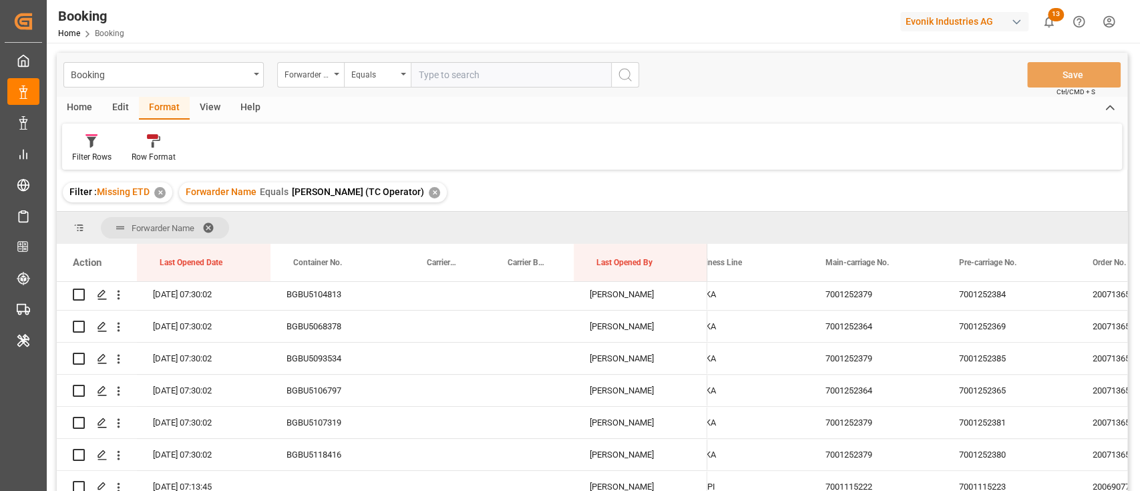
scroll to position [1054, 0]
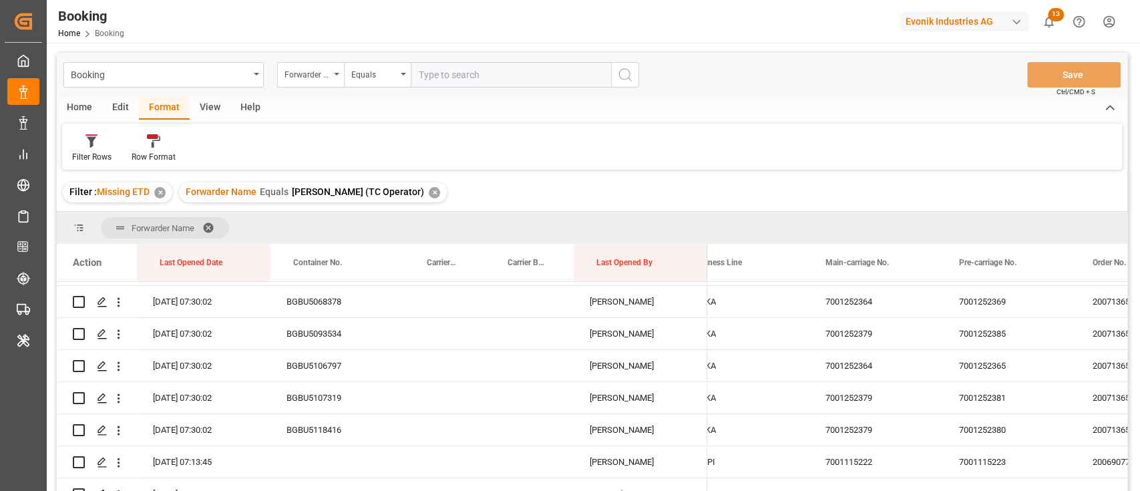
click at [862, 380] on div "7001252364" at bounding box center [876, 365] width 134 height 31
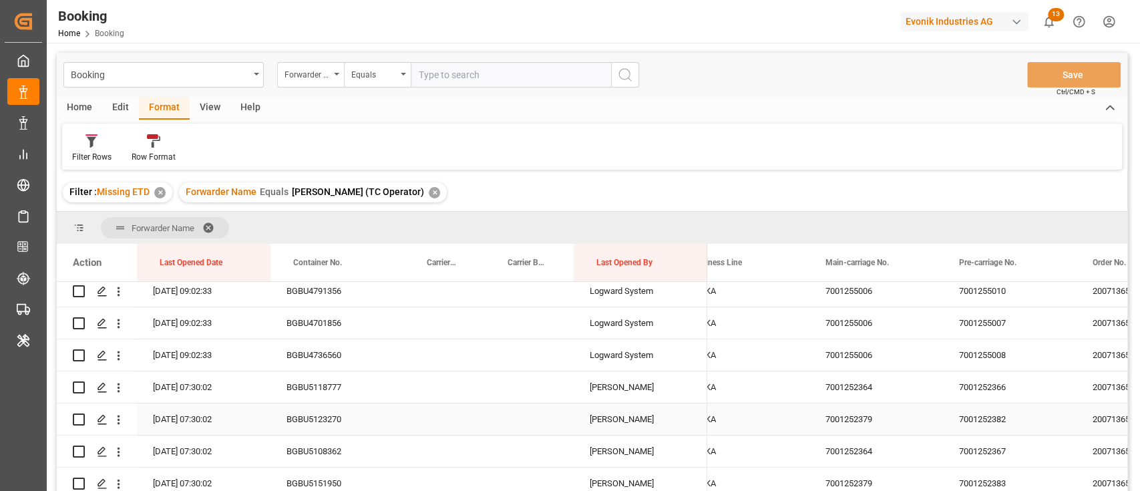
scroll to position [801, 0]
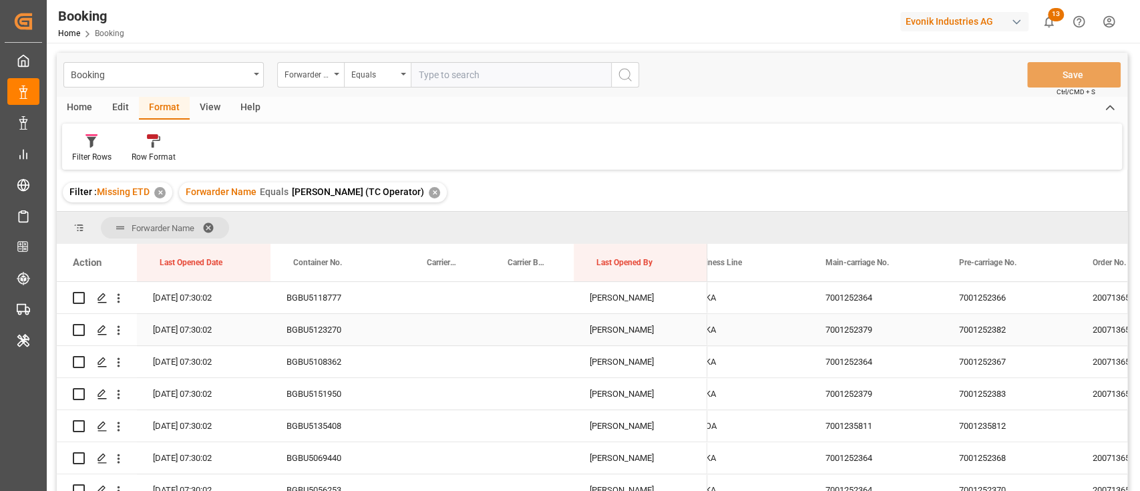
click at [855, 332] on div "7001252379" at bounding box center [876, 329] width 134 height 31
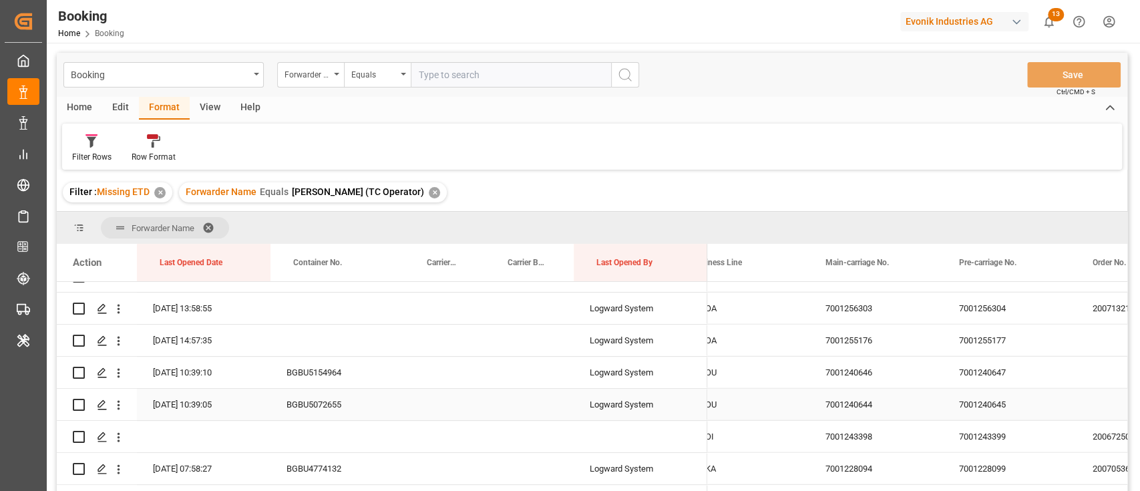
scroll to position [2482, 0]
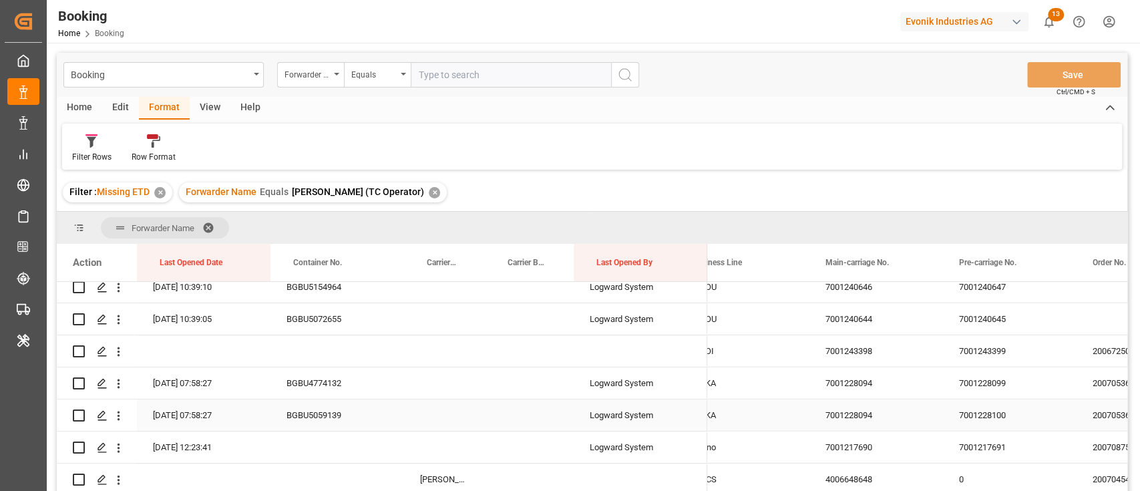
click at [860, 403] on div "7001228094" at bounding box center [876, 414] width 134 height 31
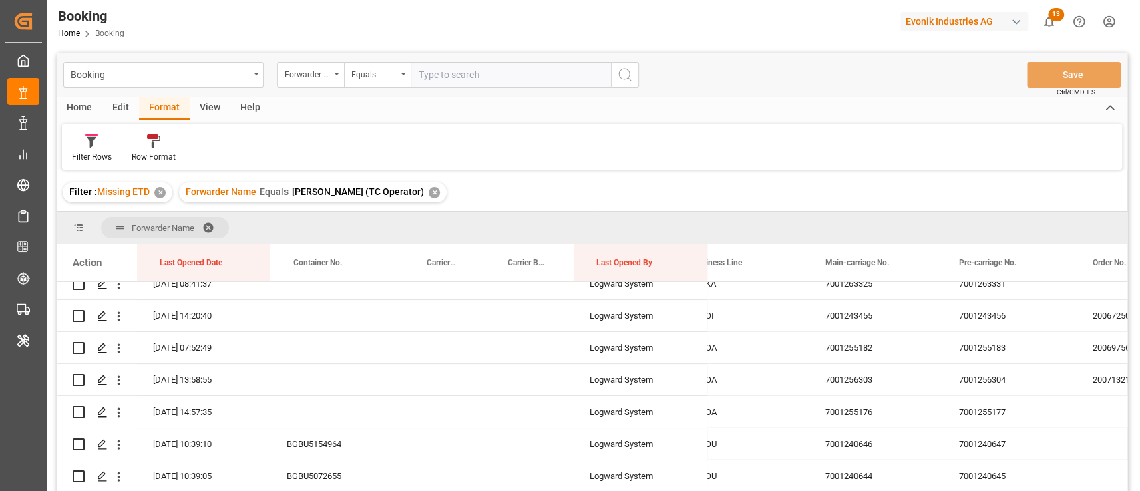
scroll to position [2304, 0]
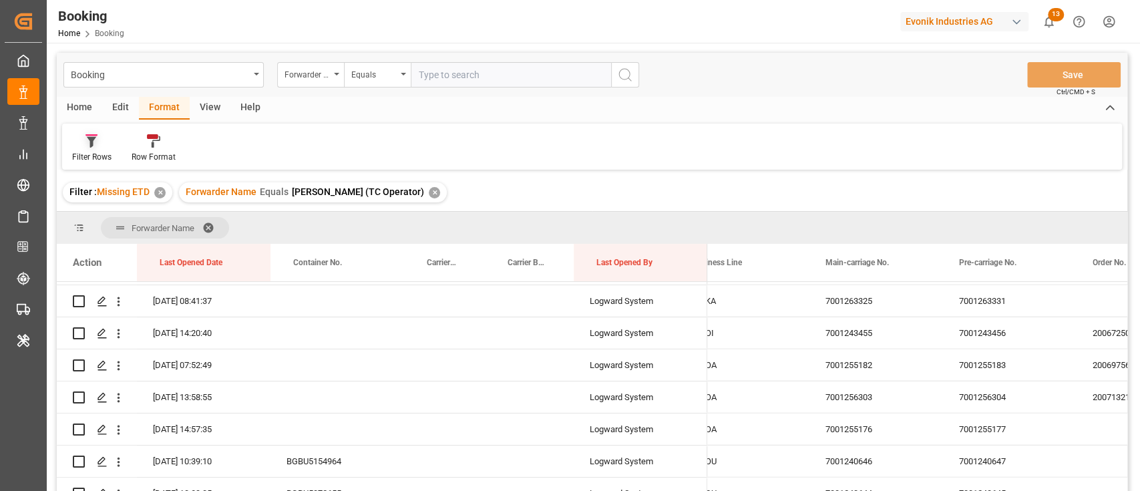
click at [87, 142] on icon at bounding box center [91, 140] width 12 height 13
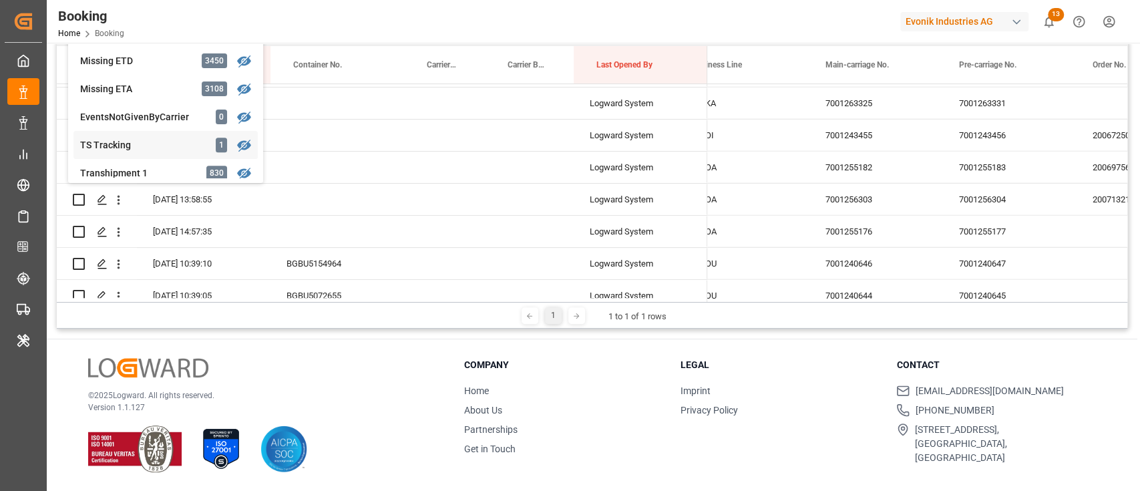
scroll to position [178, 0]
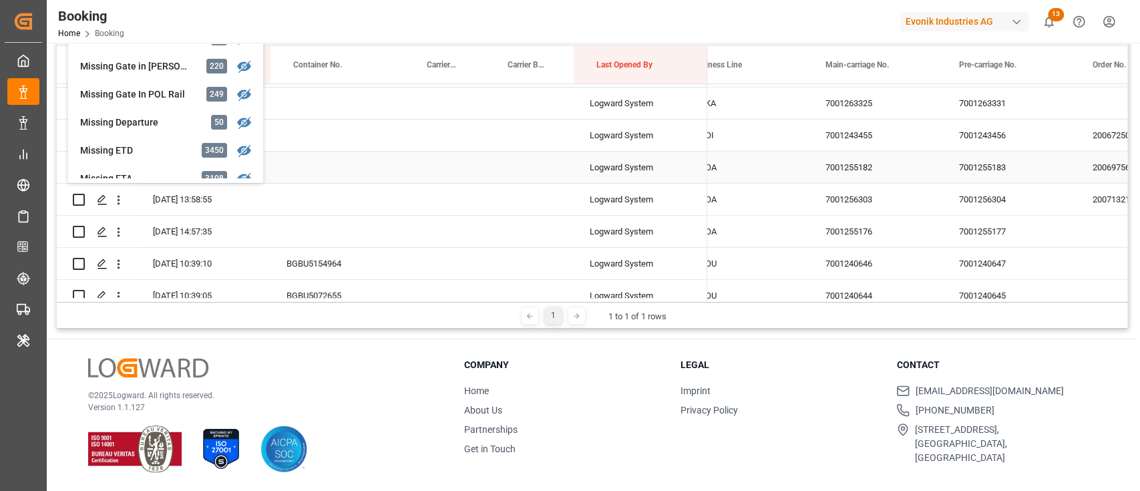
click at [419, 164] on div "Press SPACE to select this row." at bounding box center [444, 167] width 81 height 31
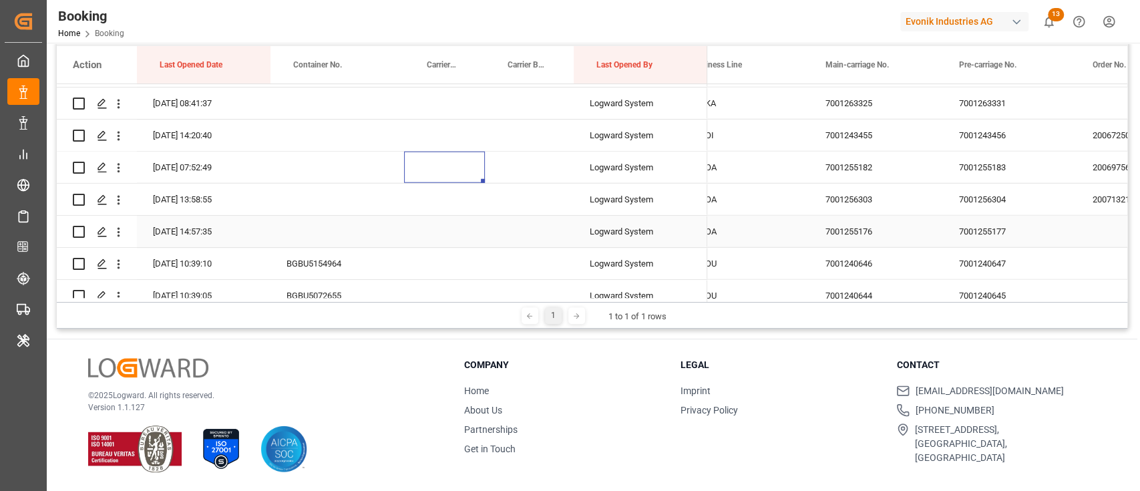
scroll to position [2482, 0]
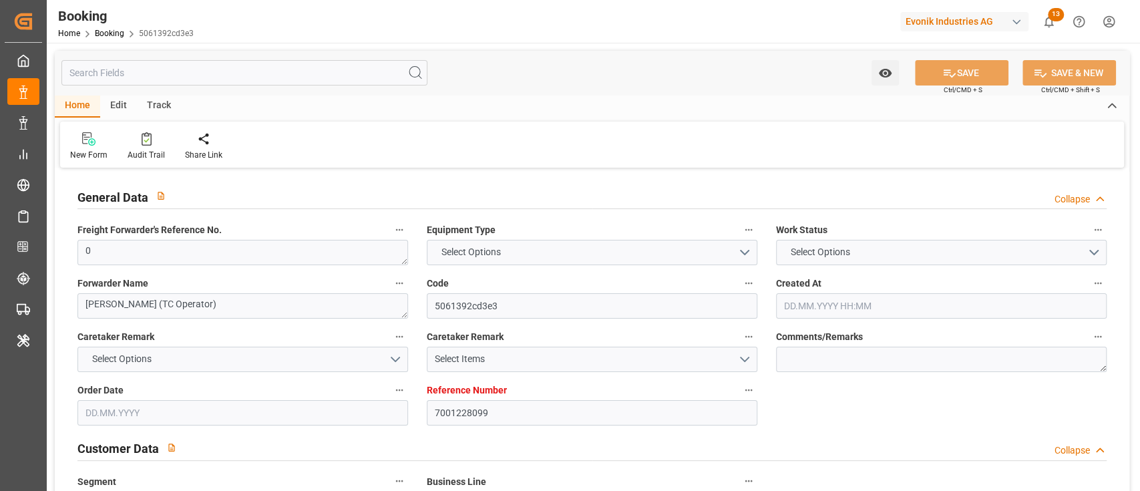
type input "7001228099"
type input "EUNWC"
type input "COSMR"
type input "21.07.2025 14:26"
type input "21.07.2025"
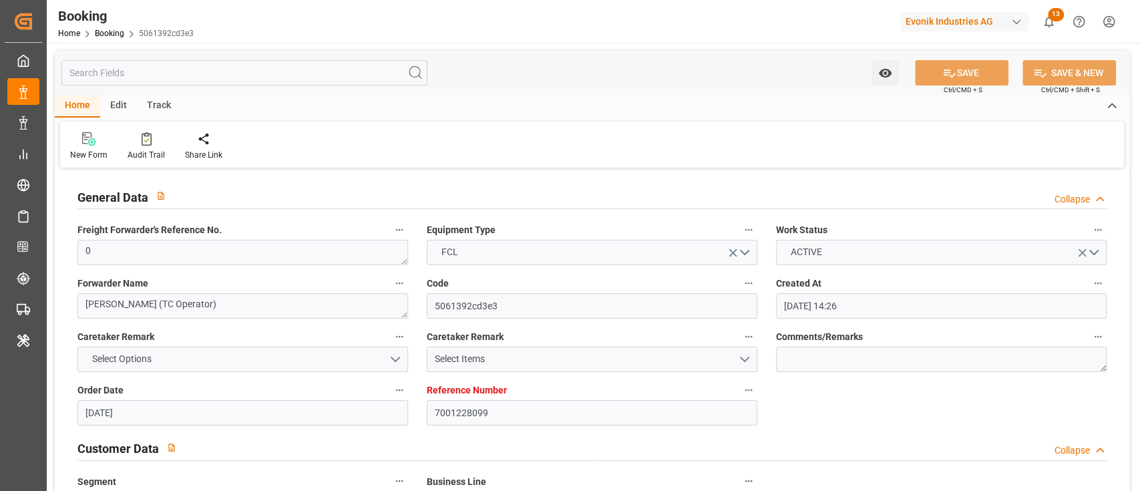
type input "04.09.2025"
type input "04.08.2025"
type input "07.08.2025"
type input "07.08.2025 07:58"
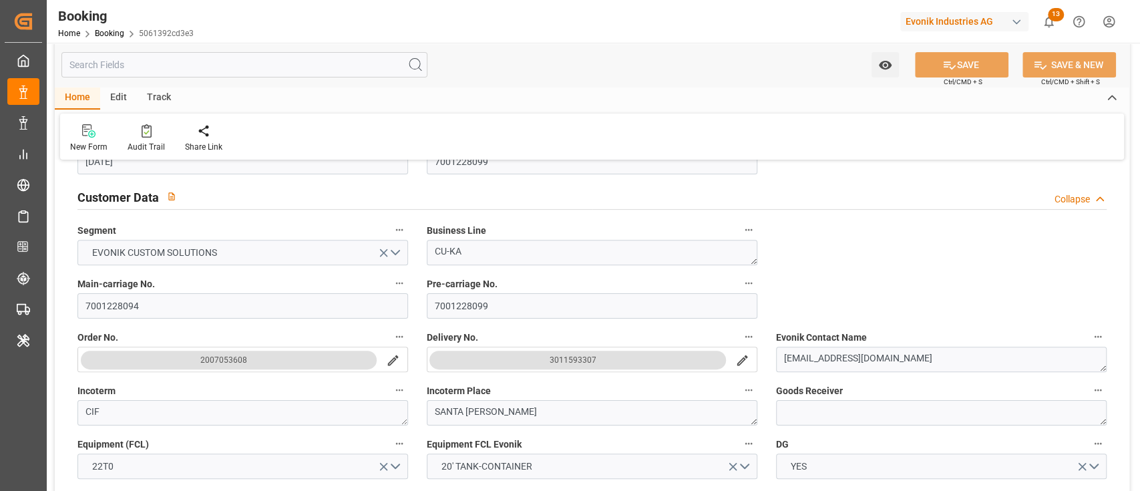
scroll to position [267, 0]
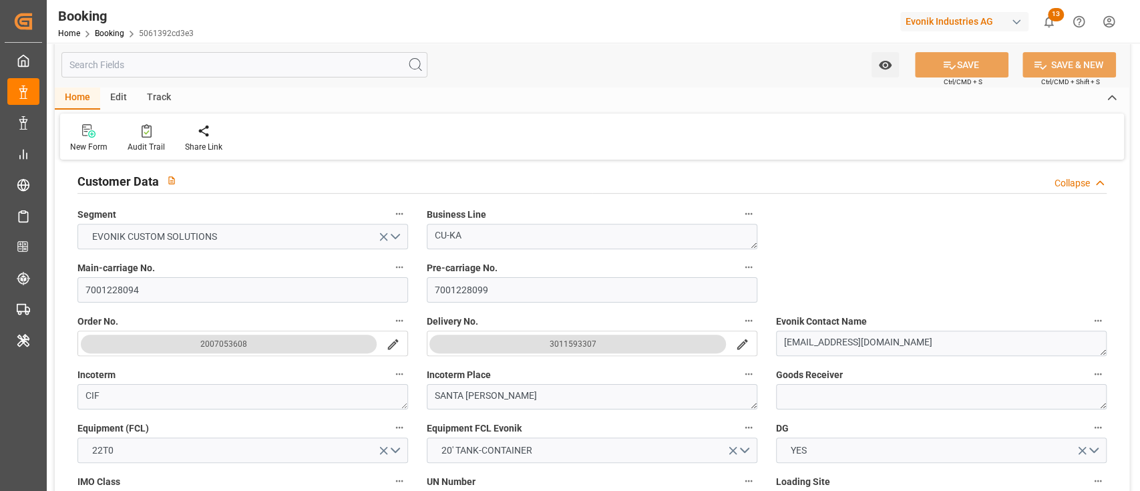
click at [572, 340] on div "3011593307" at bounding box center [572, 343] width 47 height 13
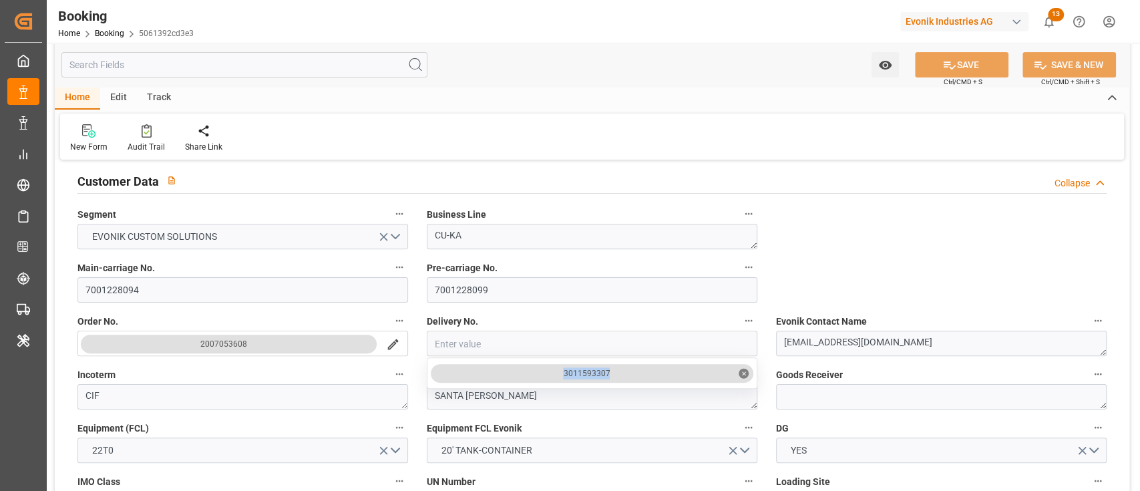
drag, startPoint x: 537, startPoint y: 386, endPoint x: 624, endPoint y: 385, distance: 86.8
click at [624, 385] on div "3011593307 ✕" at bounding box center [592, 372] width 330 height 31
copy div "3011593307"
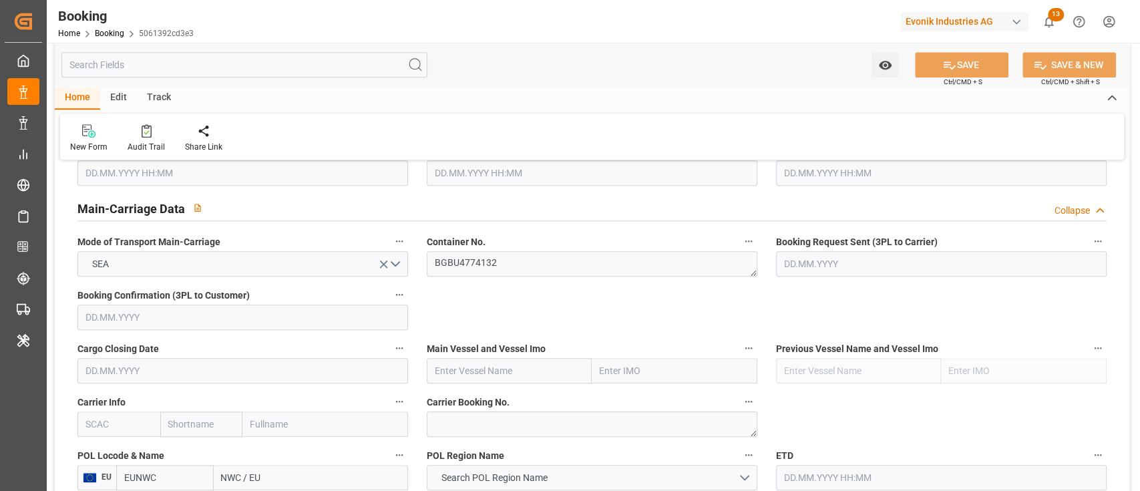
scroll to position [801, 0]
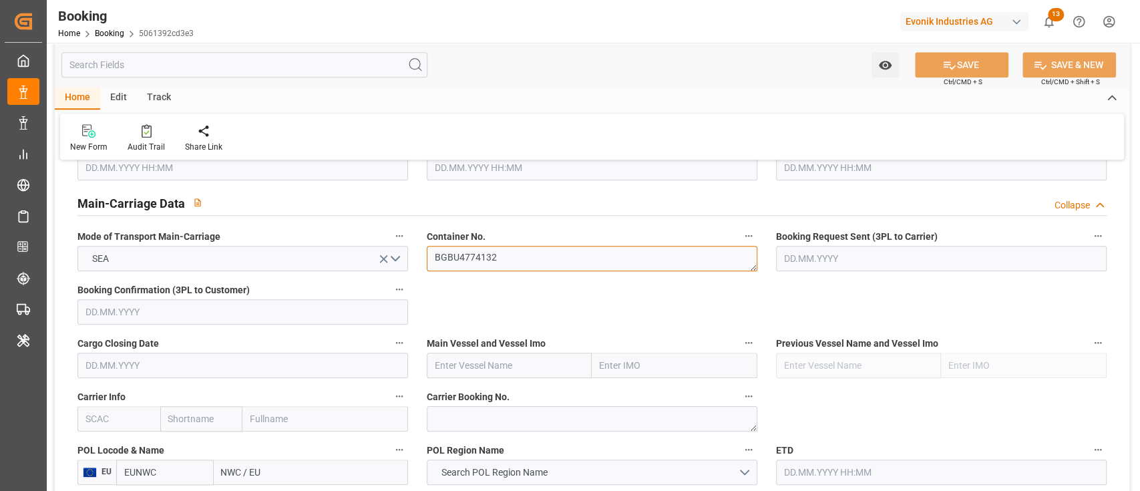
click at [497, 260] on textarea "BGBU4774132" at bounding box center [592, 258] width 330 height 25
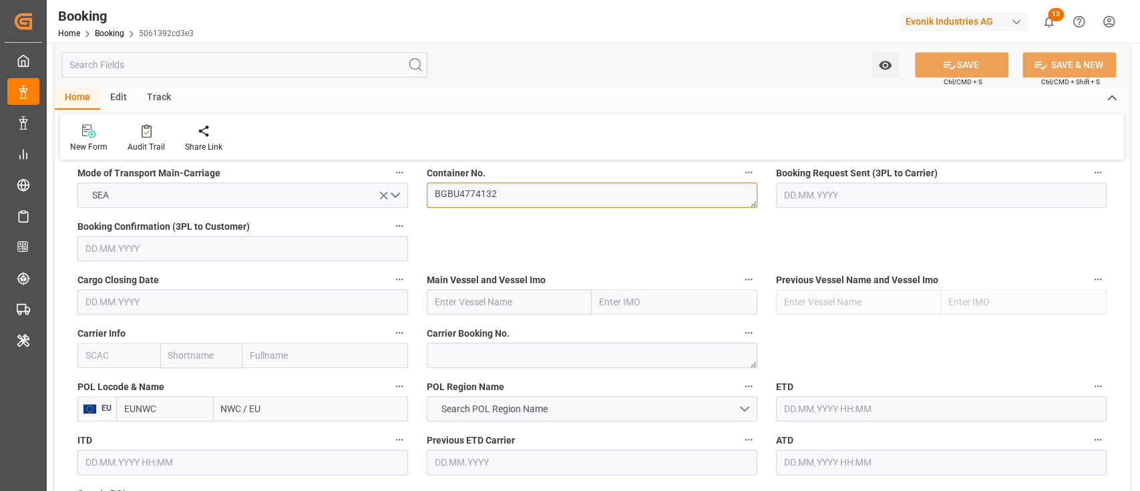
scroll to position [979, 0]
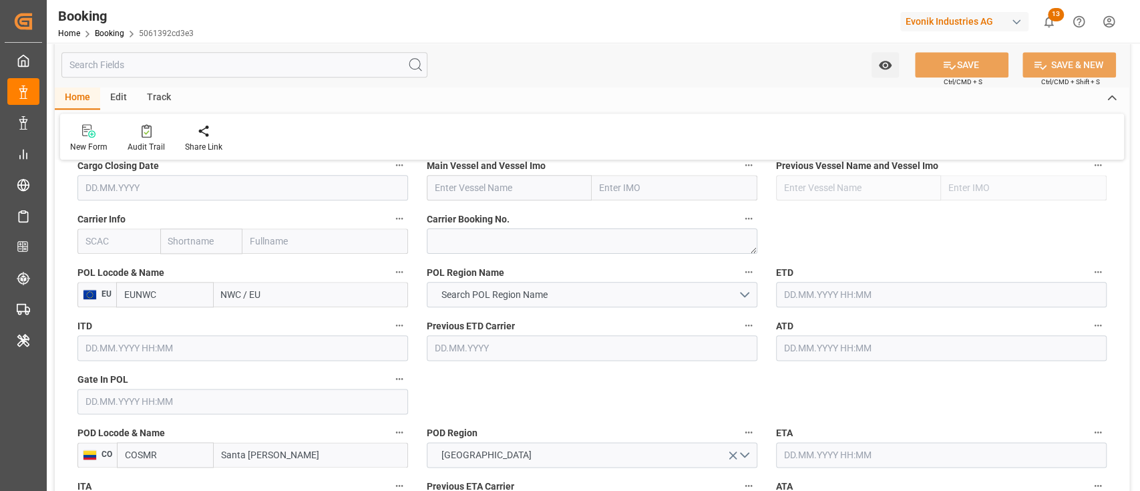
click at [262, 312] on div "ITD" at bounding box center [242, 338] width 349 height 53
click at [276, 296] on input "NWC / EU" at bounding box center [311, 294] width 194 height 25
type input "beanr"
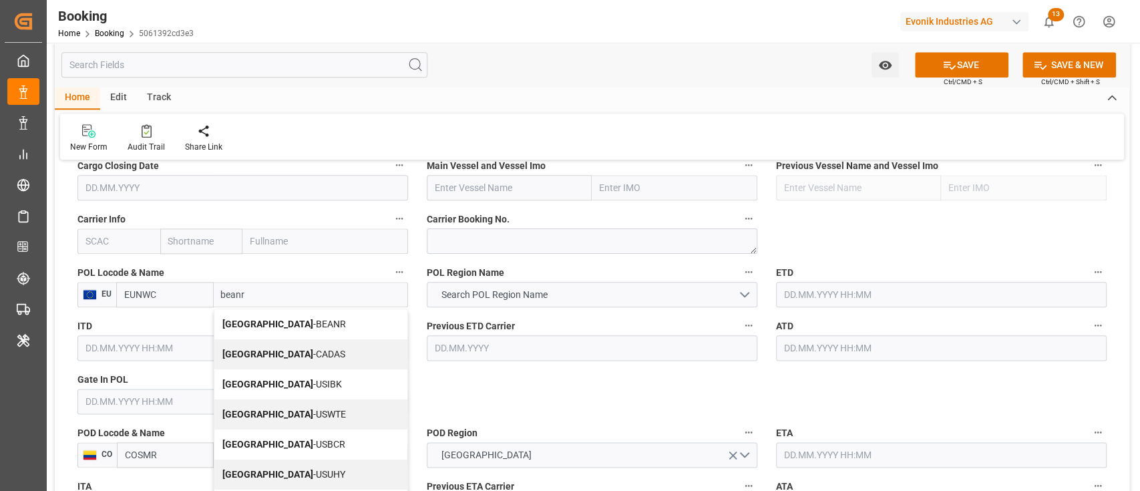
click at [236, 320] on b "[GEOGRAPHIC_DATA]" at bounding box center [267, 323] width 91 height 11
type input "BEANR"
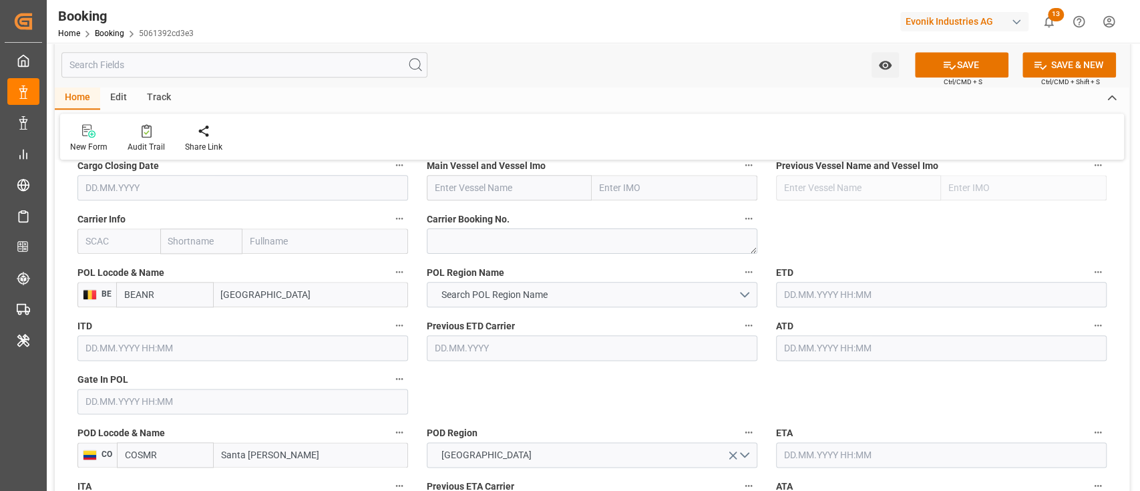
type input "[GEOGRAPHIC_DATA]"
click at [139, 239] on input "text" at bounding box center [118, 240] width 83 height 25
drag, startPoint x: 88, startPoint y: 268, endPoint x: 446, endPoint y: 302, distance: 359.5
click at [88, 268] on b "CMDU" at bounding box center [99, 270] width 26 height 11
type input "CMDU"
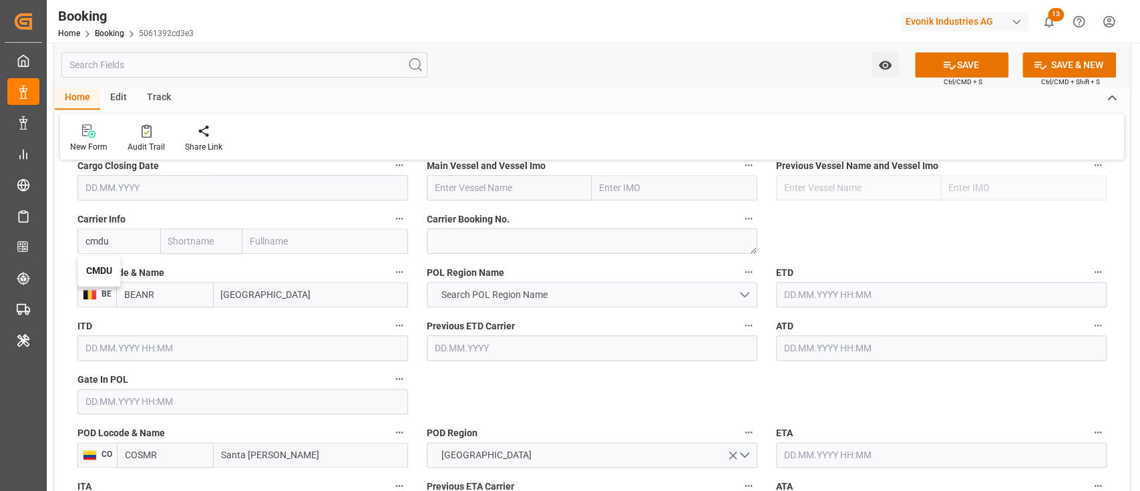
type input "CMACGM"
type input "CMA CGM Group"
type input "CMDU"
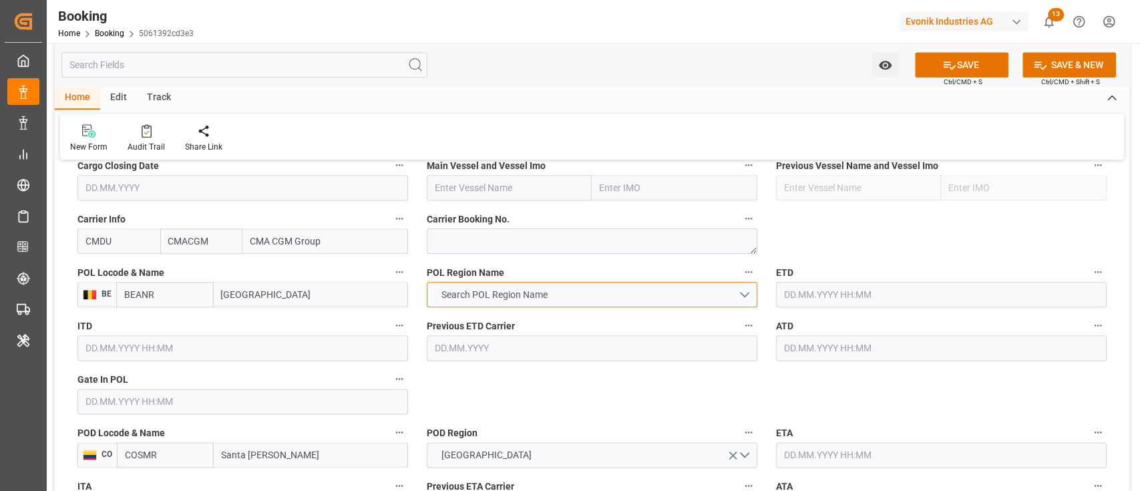
click at [495, 300] on span "Search POL Region Name" at bounding box center [494, 295] width 120 height 14
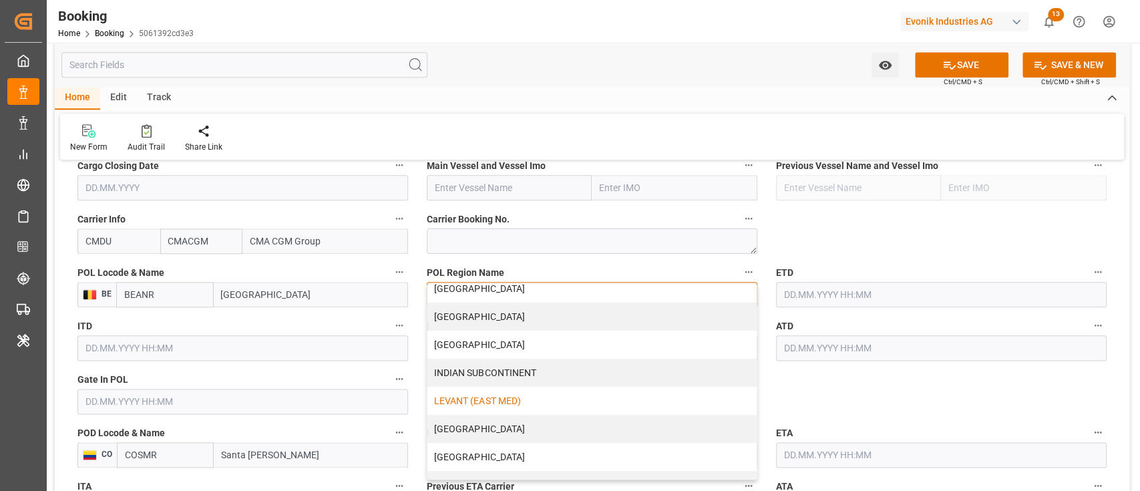
scroll to position [267, 0]
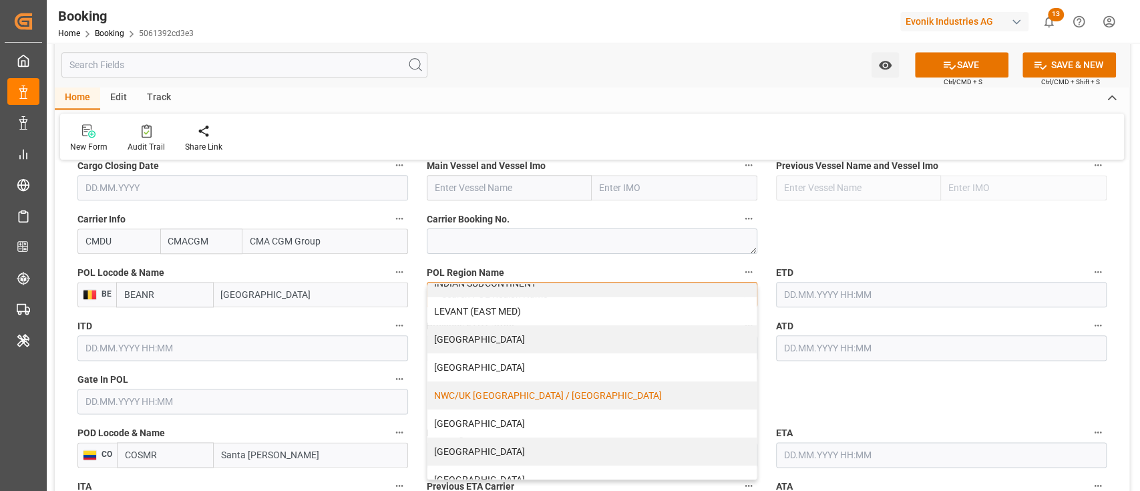
click at [497, 394] on div "NWC/UK [GEOGRAPHIC_DATA] / [GEOGRAPHIC_DATA]" at bounding box center [591, 395] width 329 height 28
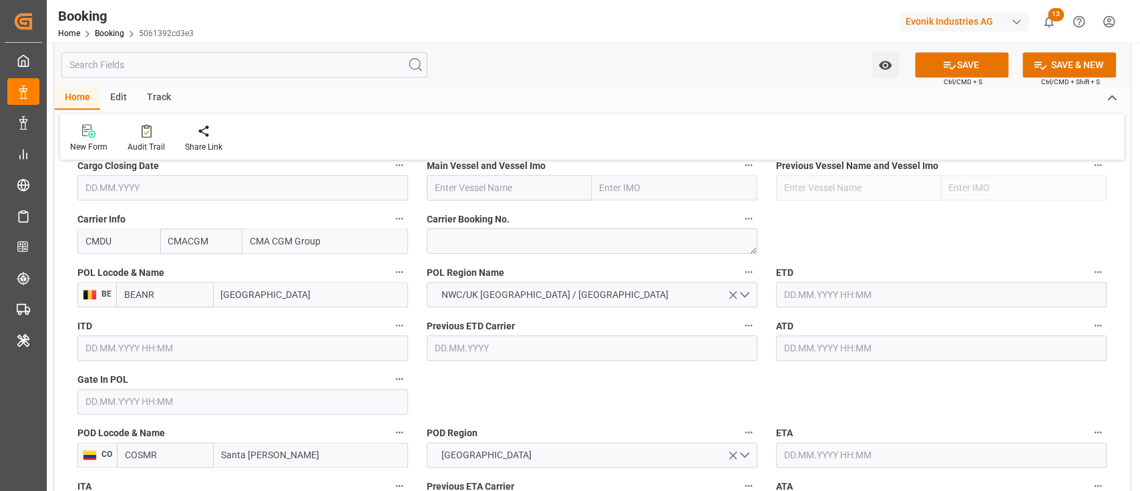
click at [526, 186] on input "text" at bounding box center [510, 187] width 166 height 25
paste input "CMA CGM [GEOGRAPHIC_DATA][PERSON_NAME]"
click at [489, 216] on b "CMA CGM [GEOGRAPHIC_DATA][PERSON_NAME]" at bounding box center [503, 224] width 136 height 25
type input "CMA CGM [GEOGRAPHIC_DATA][PERSON_NAME]"
type input "9809849"
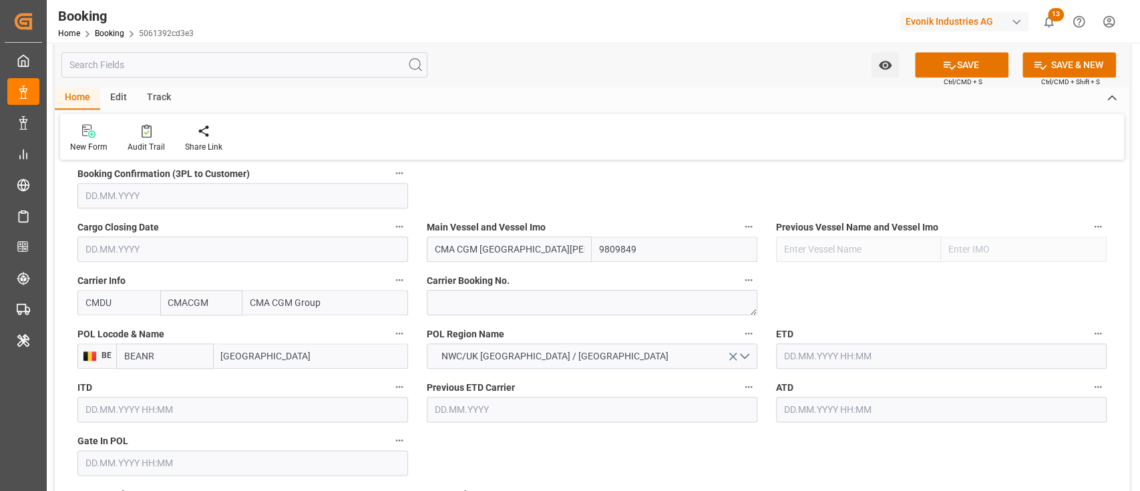
scroll to position [890, 0]
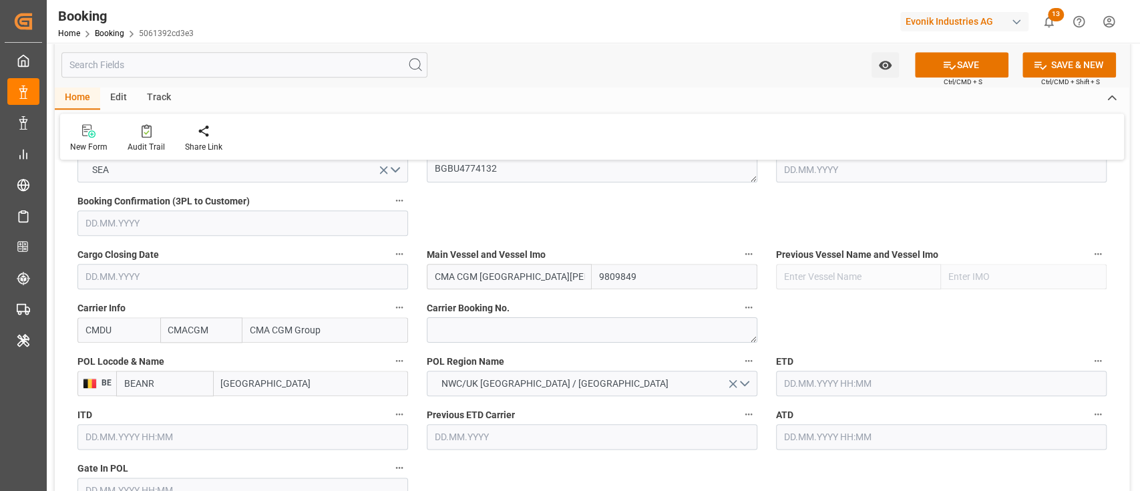
type input "CMA CGM [GEOGRAPHIC_DATA][PERSON_NAME]"
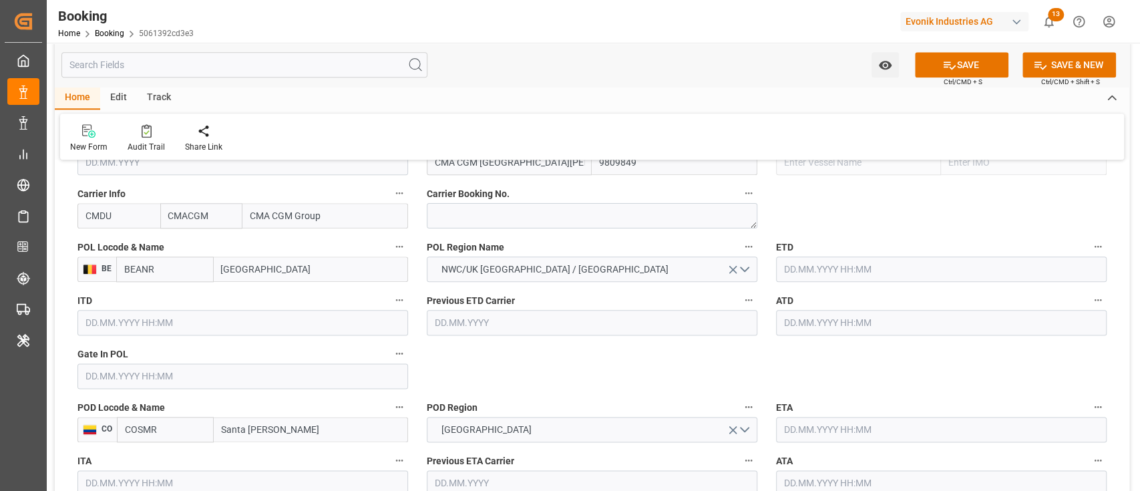
scroll to position [1068, 0]
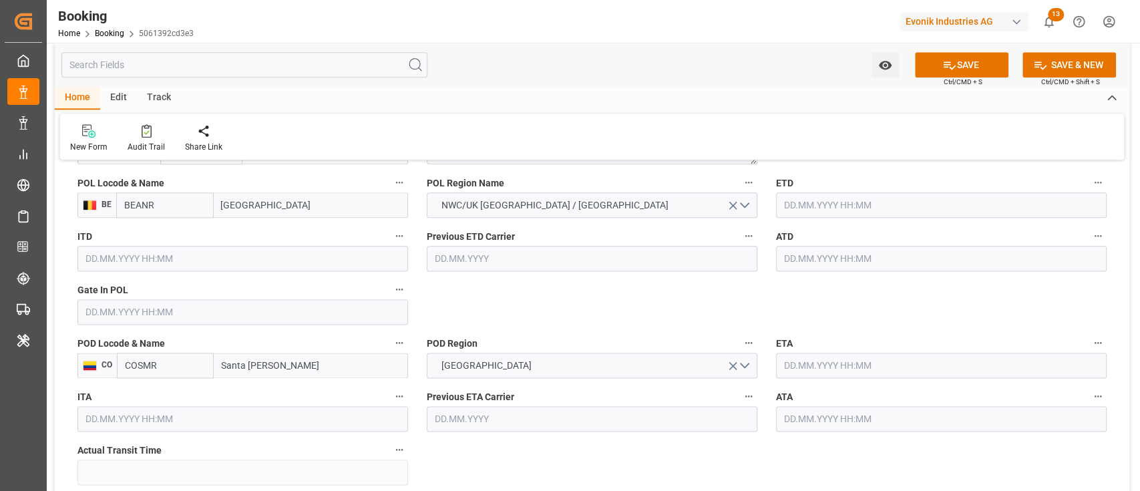
click at [208, 312] on input "text" at bounding box center [242, 311] width 330 height 25
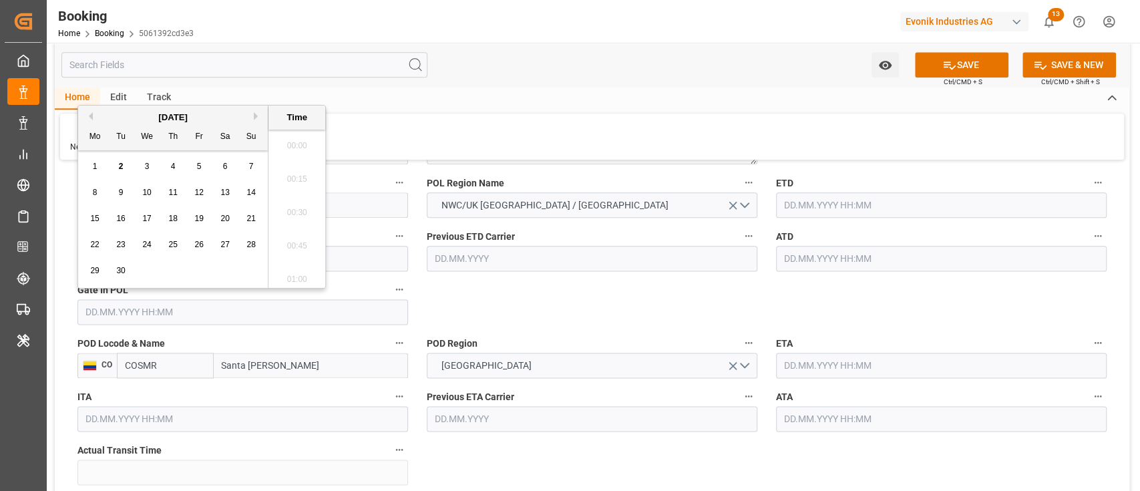
scroll to position [2341, 0]
click at [87, 113] on button "Previous Month" at bounding box center [89, 116] width 8 height 8
click at [132, 216] on div "11 12 13 14 15 16 17" at bounding box center [173, 219] width 182 height 26
click at [112, 232] on div "18 19 20 21 22 23 24" at bounding box center [173, 245] width 182 height 26
click at [118, 216] on span "12" at bounding box center [120, 218] width 9 height 9
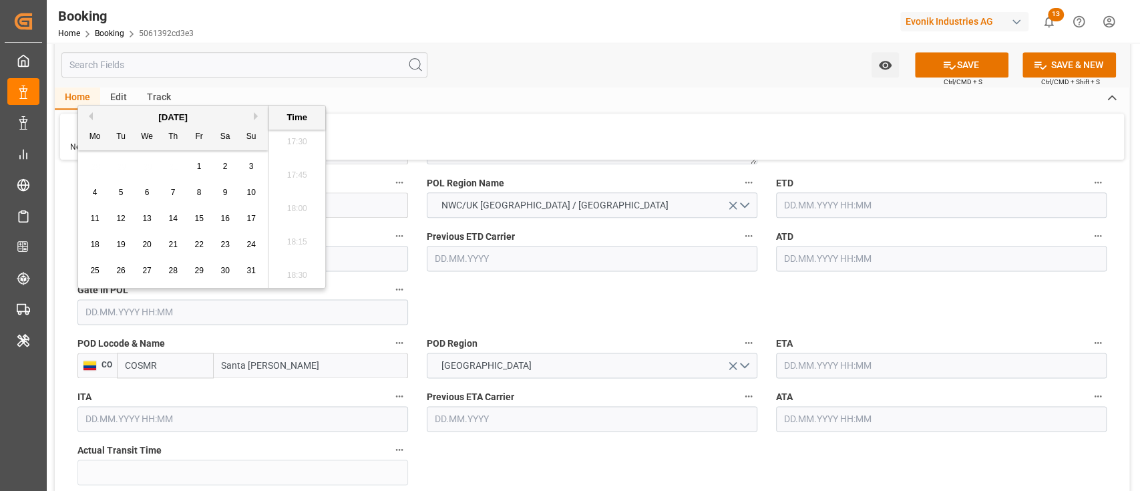
type input "12.08.2025 00:00"
click at [906, 208] on input "text" at bounding box center [941, 204] width 330 height 25
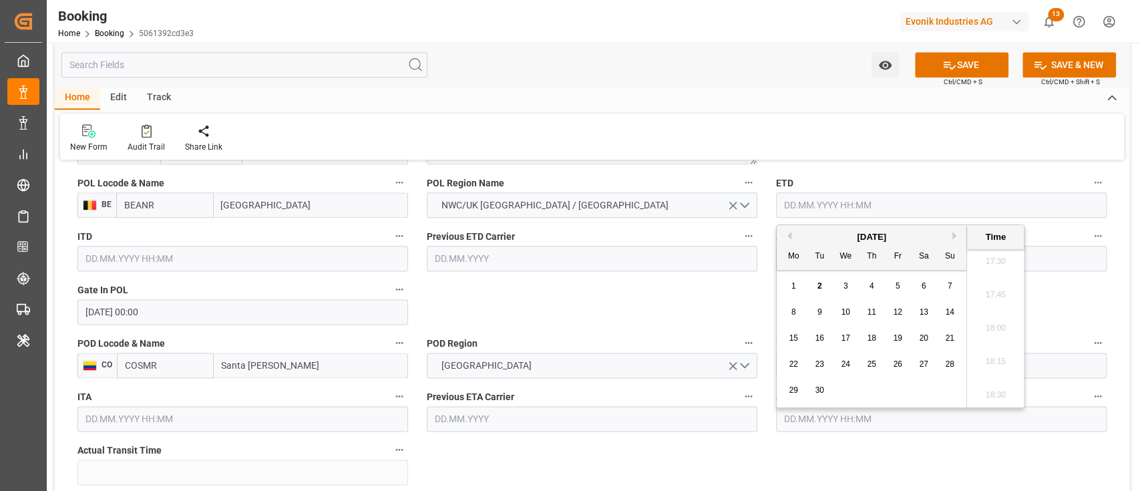
click at [786, 234] on button "Previous Month" at bounding box center [787, 236] width 8 height 8
click at [869, 334] on span "14" at bounding box center [871, 337] width 9 height 9
type input "[DATE] 00:00"
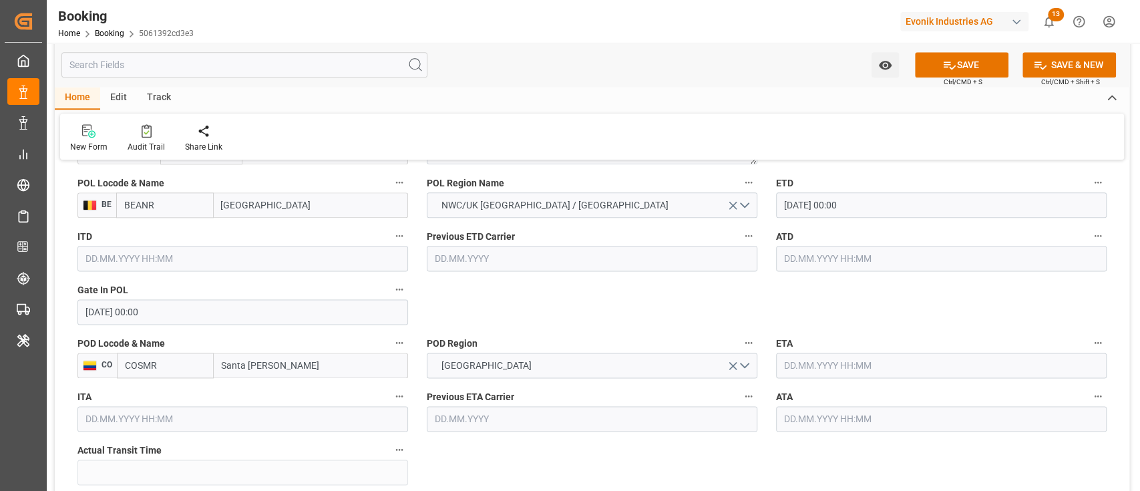
click at [764, 254] on div "Previous ETD Carrier" at bounding box center [591, 248] width 349 height 53
click at [795, 256] on input "text" at bounding box center [941, 258] width 330 height 25
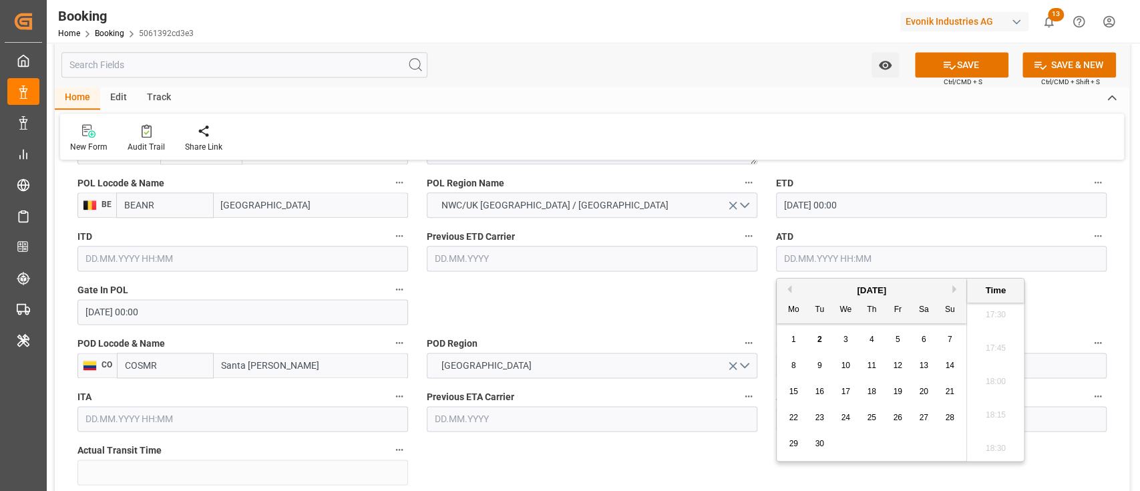
click at [784, 285] on button "Previous Month" at bounding box center [787, 289] width 8 height 8
click at [867, 387] on span "14" at bounding box center [871, 391] width 9 height 9
type input "[DATE] 00:00"
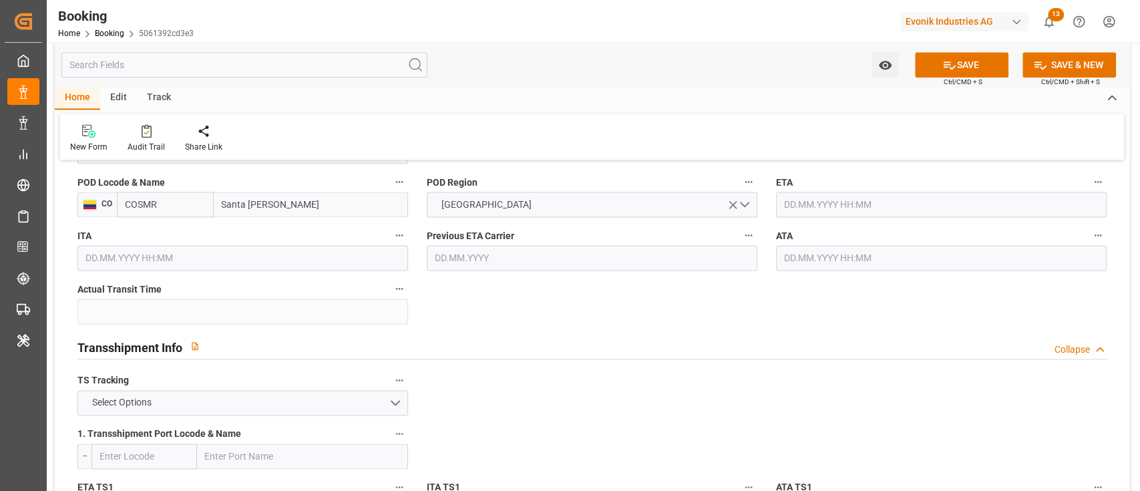
scroll to position [1246, 0]
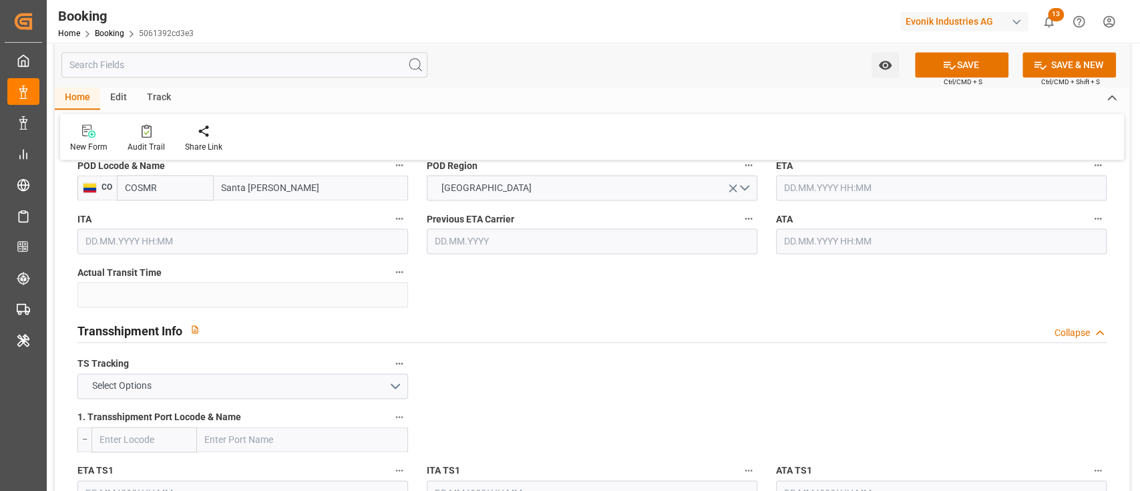
click at [865, 193] on input "text" at bounding box center [941, 187] width 330 height 25
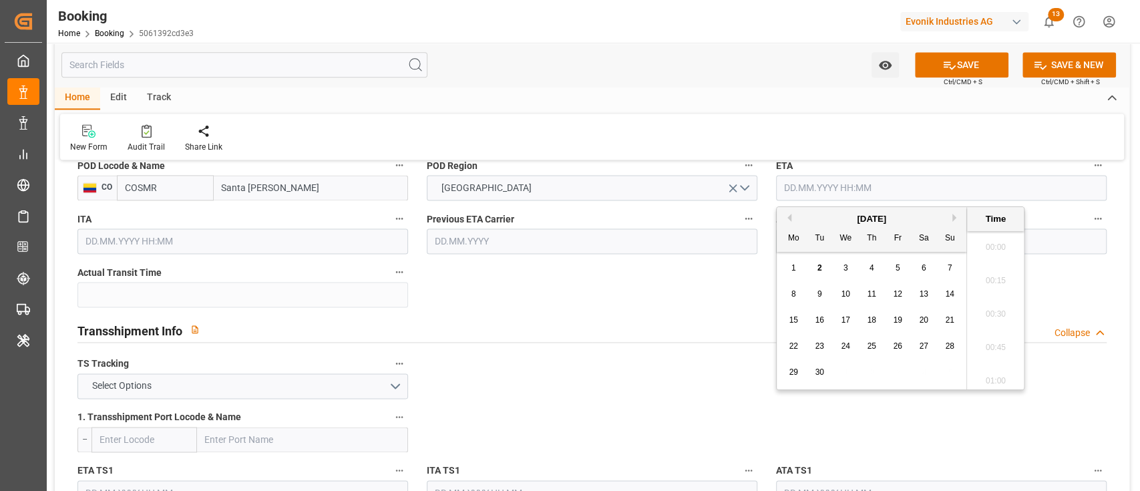
scroll to position [2341, 0]
click at [820, 296] on span "9" at bounding box center [819, 293] width 5 height 9
type input "[DATE] 00:00"
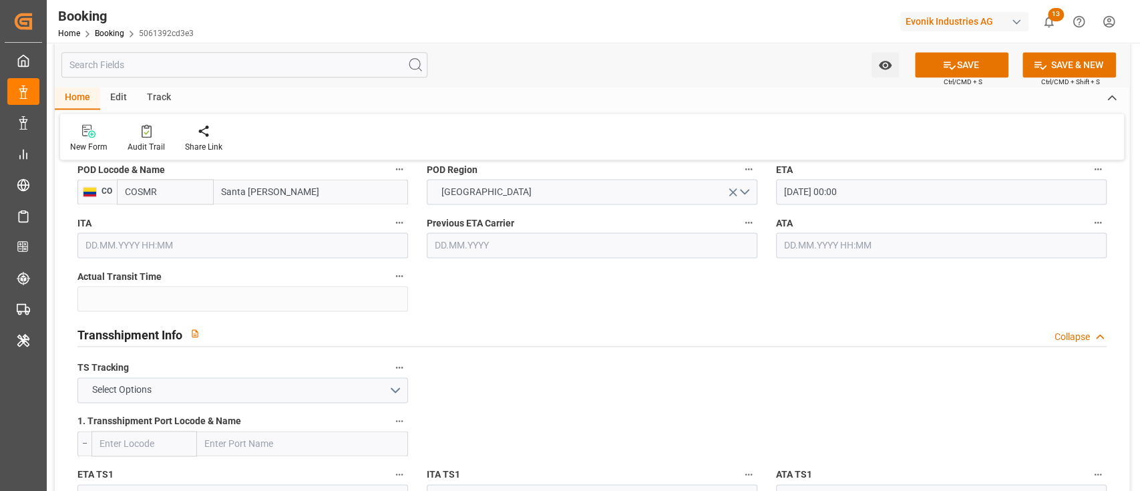
scroll to position [1335, 0]
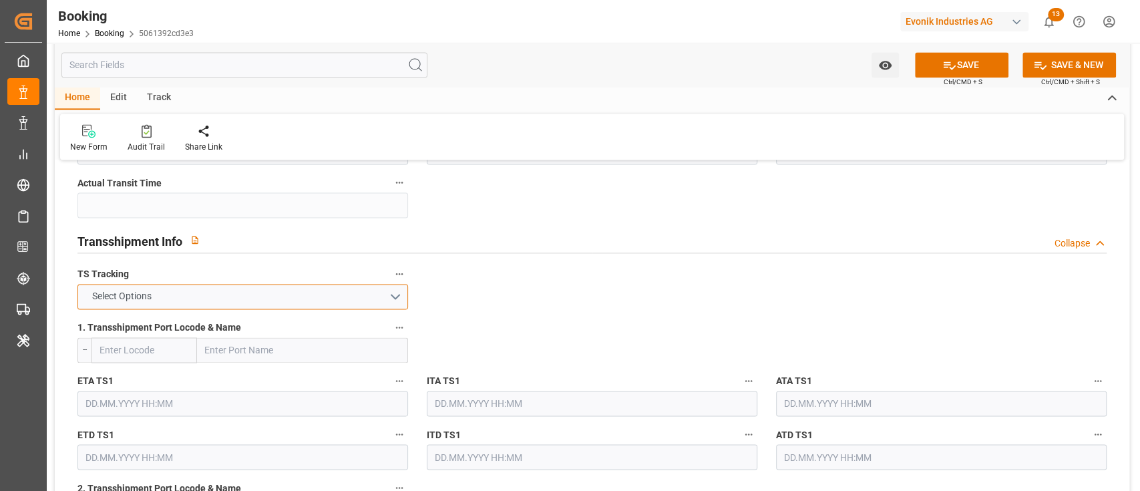
click at [286, 296] on button "Select Options" at bounding box center [242, 296] width 330 height 25
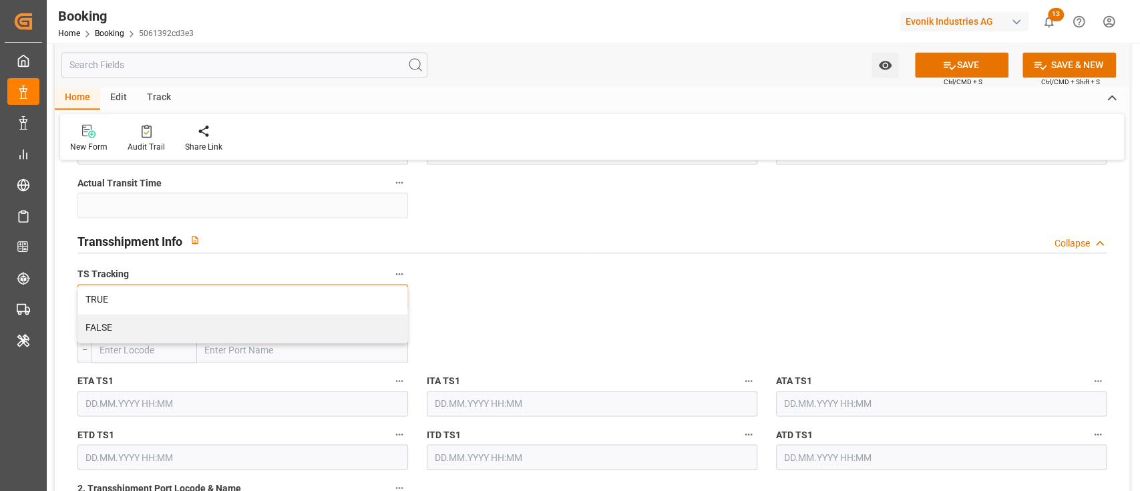
click at [274, 318] on div "FALSE" at bounding box center [242, 328] width 329 height 28
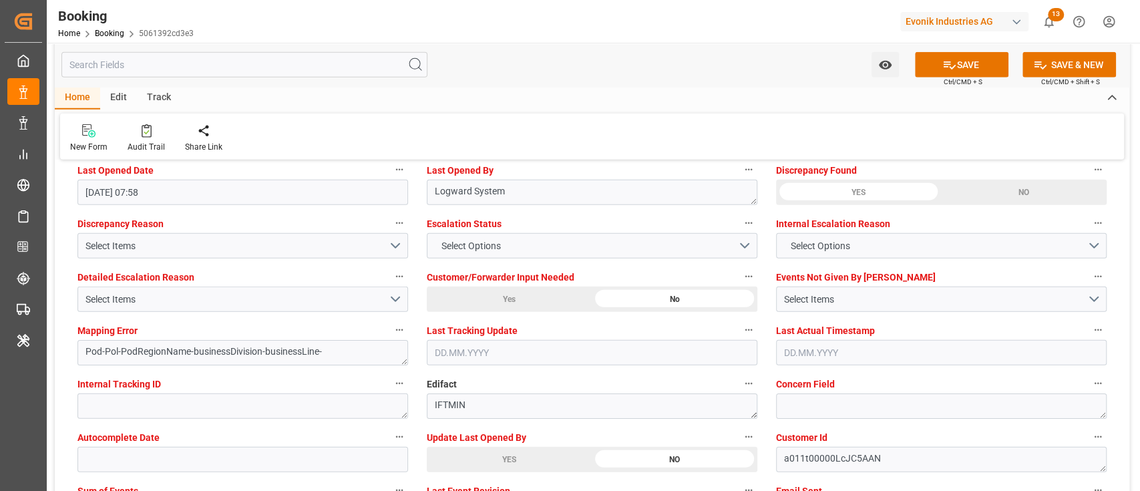
scroll to position [2581, 0]
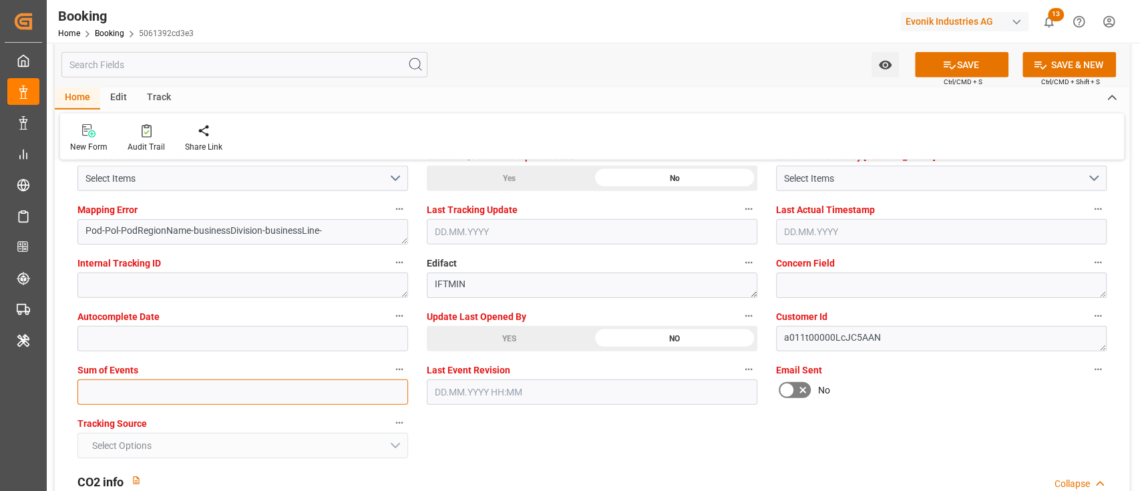
click at [224, 397] on input "text" at bounding box center [242, 391] width 330 height 25
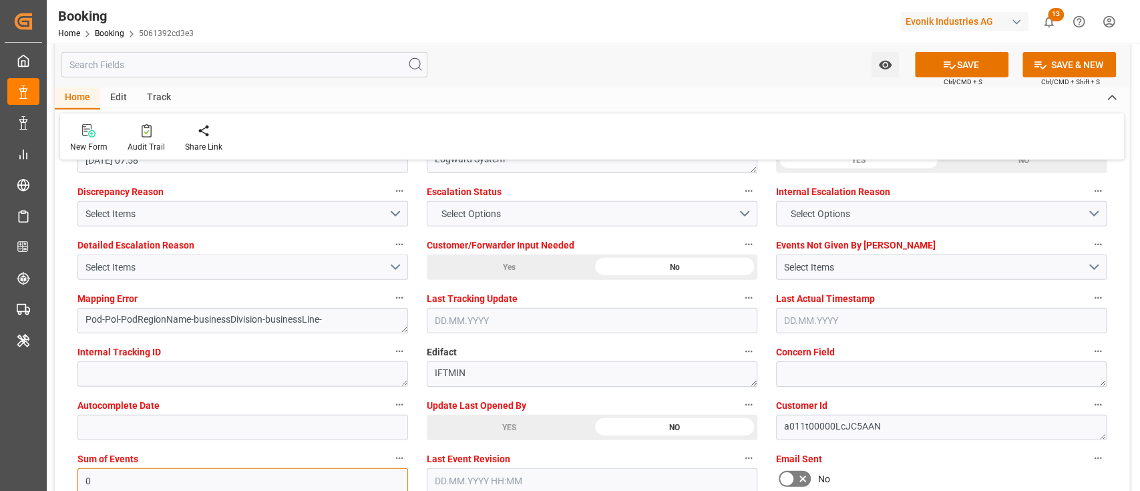
type input "0"
click at [228, 266] on div "Select Items" at bounding box center [236, 267] width 303 height 14
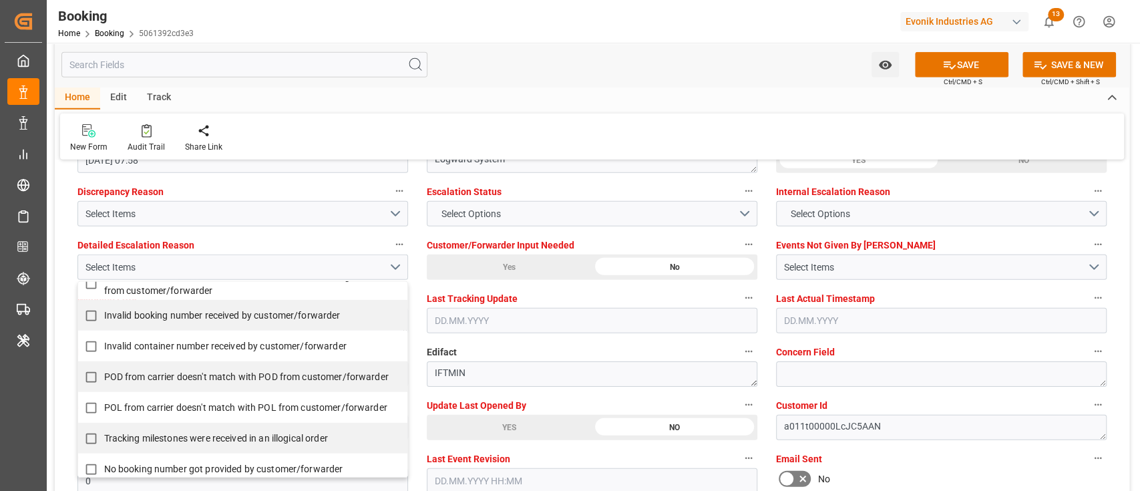
scroll to position [267, 0]
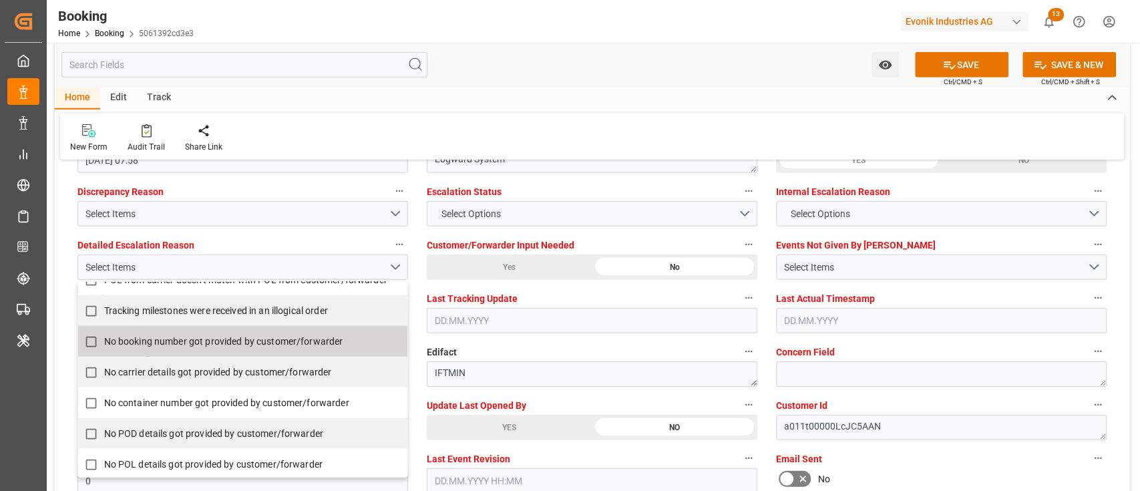
click at [219, 338] on span "No booking number got provided by customer/forwarder" at bounding box center [223, 341] width 239 height 11
checkbox input "true"
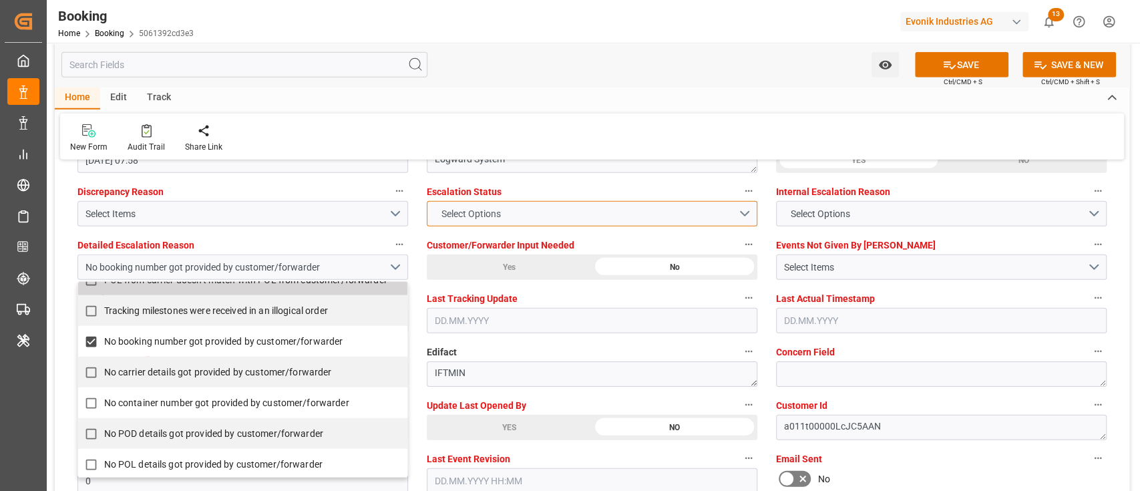
click at [465, 219] on span "Select Options" at bounding box center [470, 214] width 73 height 14
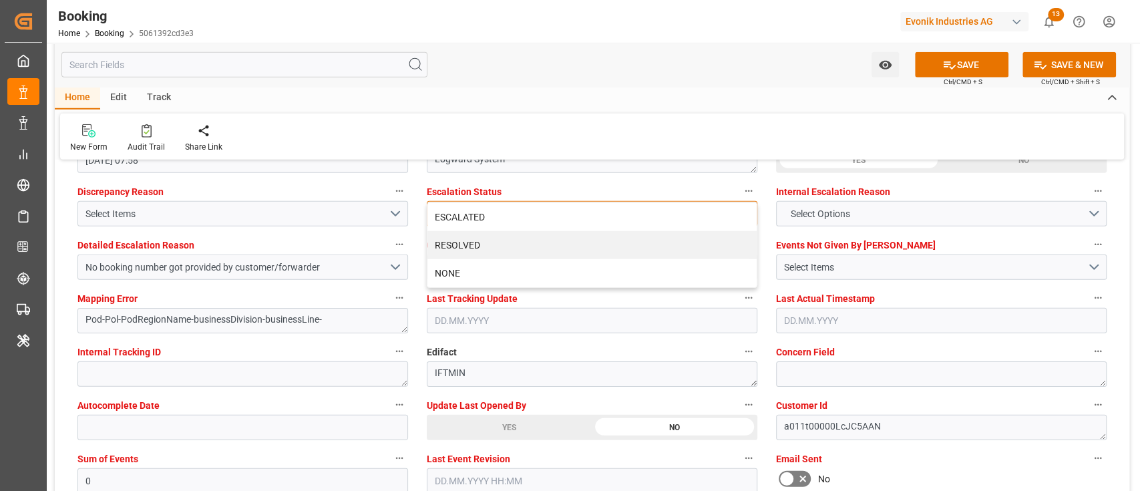
click at [465, 219] on div "ESCALATED" at bounding box center [591, 217] width 329 height 28
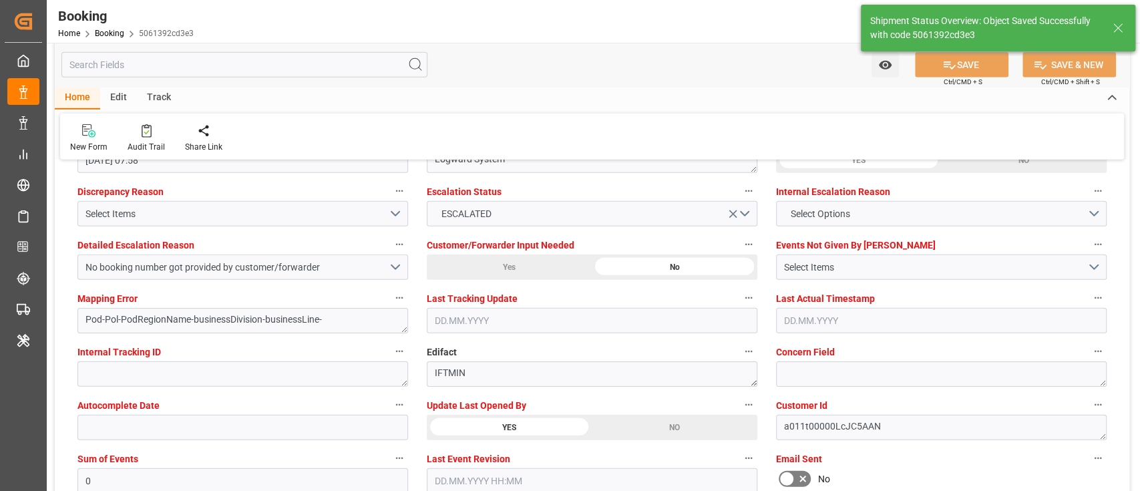
type textarea "NWC/[GEOGRAPHIC_DATA] [GEOGRAPHIC_DATA] Continent / [GEOGRAPHIC_DATA]-KA"
type textarea "[PERSON_NAME]"
type textarea "Pod-businessDivision-businessLine-"
type input "[DATE] 00:00"
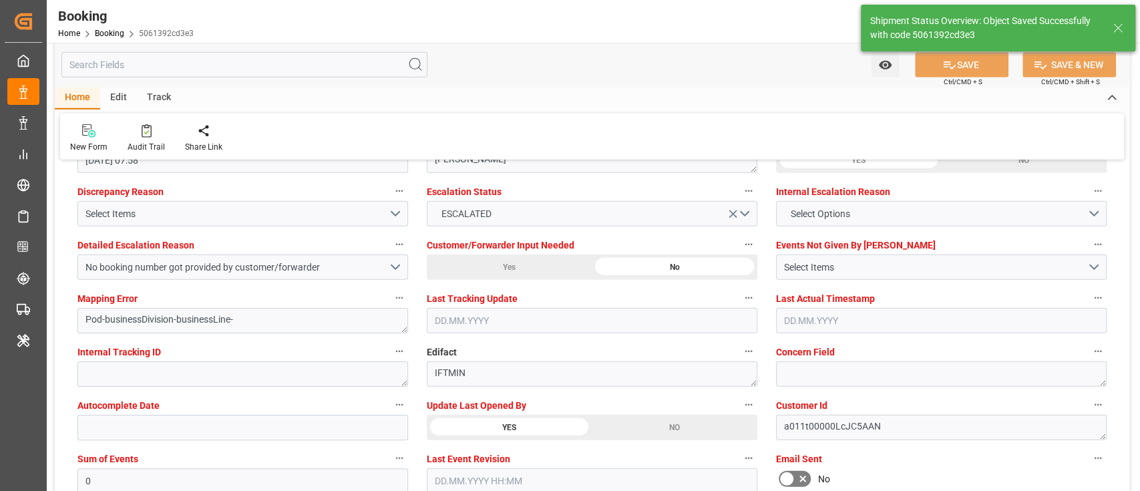
type input "02.09.2025 12:32"
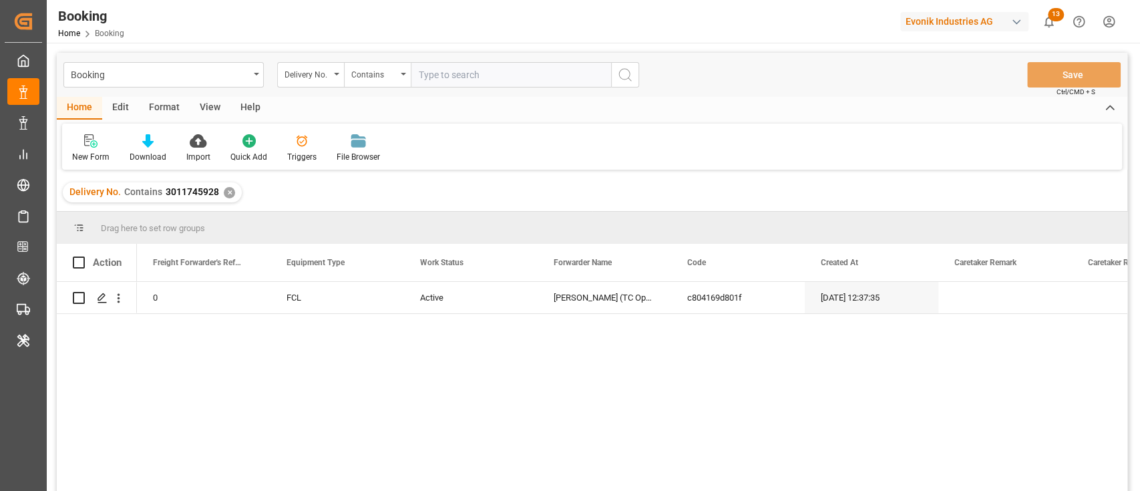
click at [474, 65] on input "text" at bounding box center [511, 74] width 200 height 25
type input "3011593307"
click at [623, 74] on icon "search button" at bounding box center [625, 75] width 16 height 16
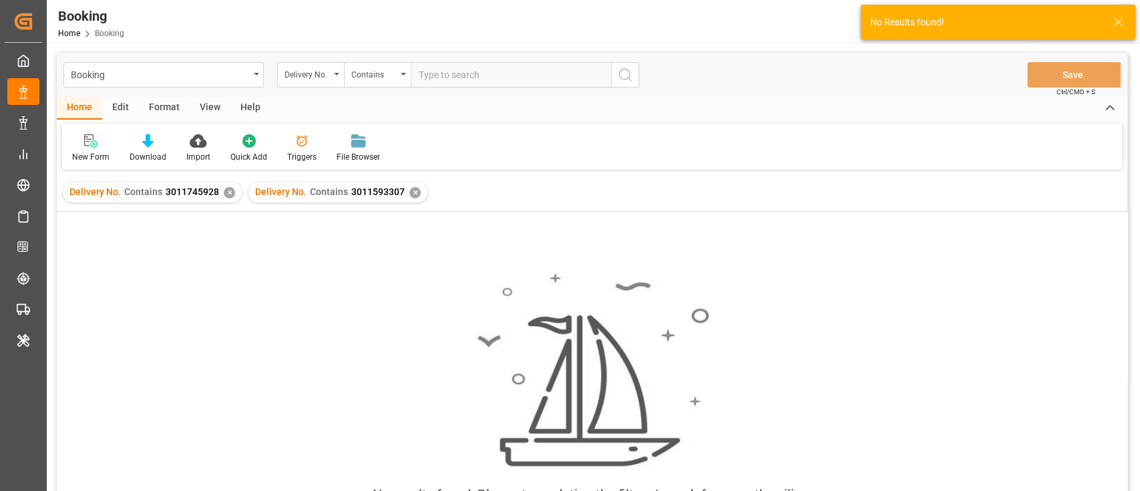
click at [230, 192] on div "✕" at bounding box center [229, 192] width 11 height 11
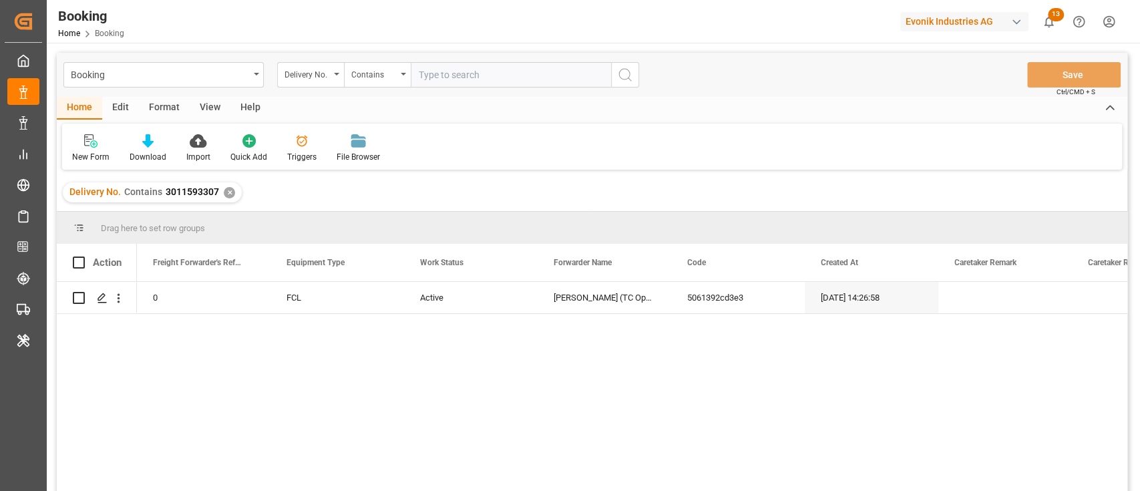
click at [451, 72] on input "text" at bounding box center [511, 74] width 200 height 25
paste input "3011593307"
type input "3011593307"
click at [631, 82] on icon "search button" at bounding box center [625, 75] width 16 height 16
click at [224, 198] on div "✕" at bounding box center [229, 192] width 11 height 11
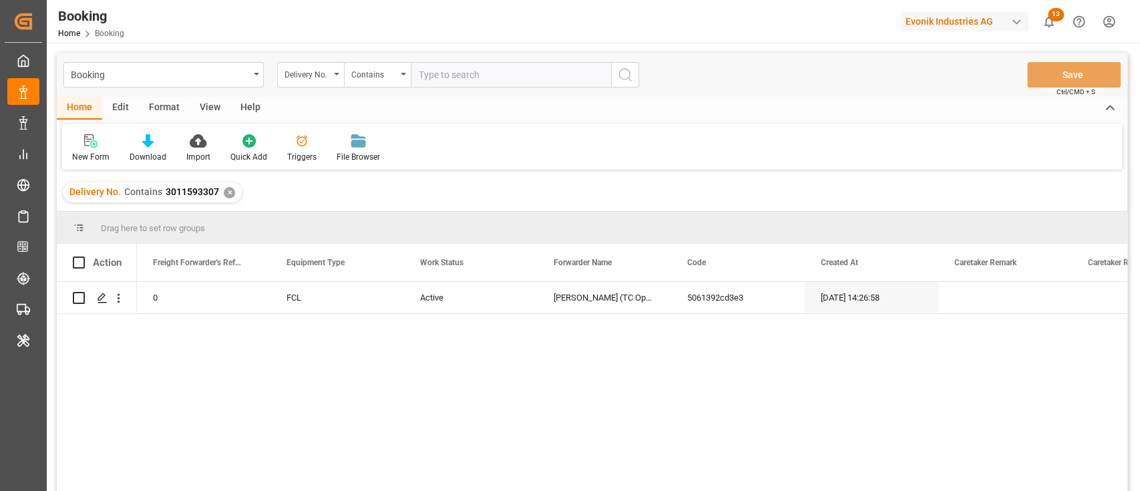
click at [461, 78] on input "text" at bounding box center [511, 74] width 200 height 25
paste input "3011593296"
type input "3011593296"
click at [617, 79] on icon "search button" at bounding box center [625, 75] width 16 height 16
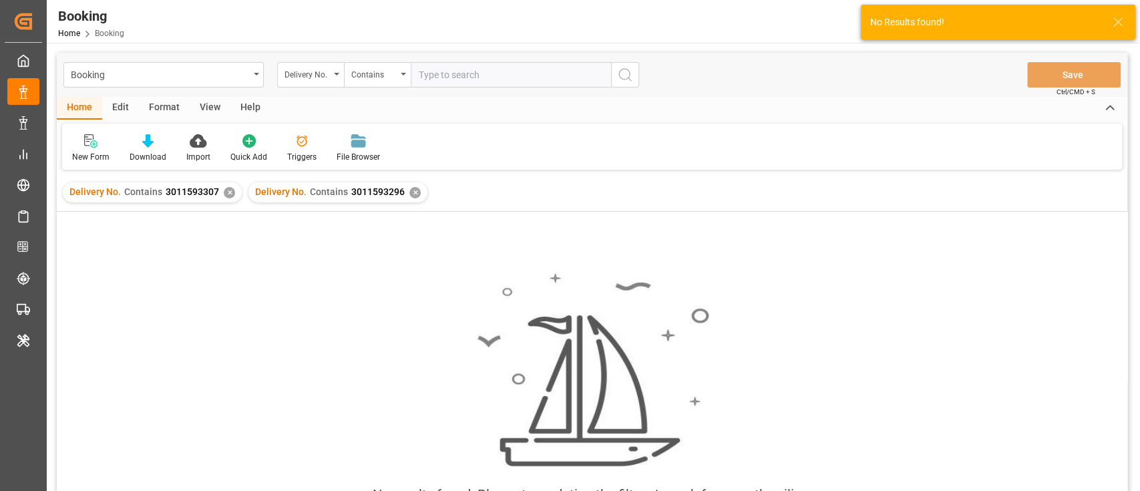
click at [226, 198] on div "Delivery No. Contains 3011593307 ✕" at bounding box center [152, 192] width 179 height 20
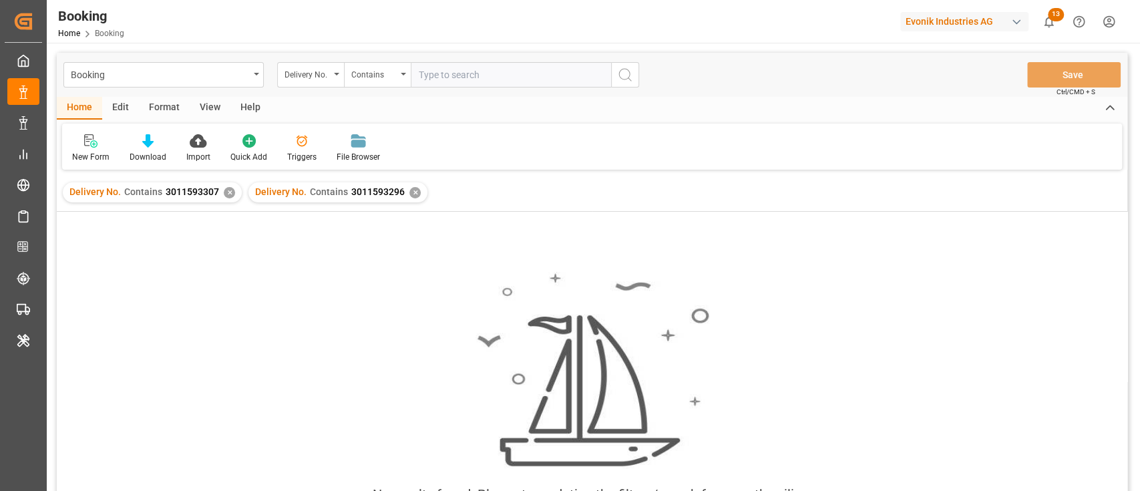
click at [228, 181] on div "Delivery No. Contains 3011593307 ✕ Delivery No. Contains 3011593296 ✕" at bounding box center [592, 192] width 1070 height 37
click at [226, 190] on div "✕" at bounding box center [229, 192] width 11 height 11
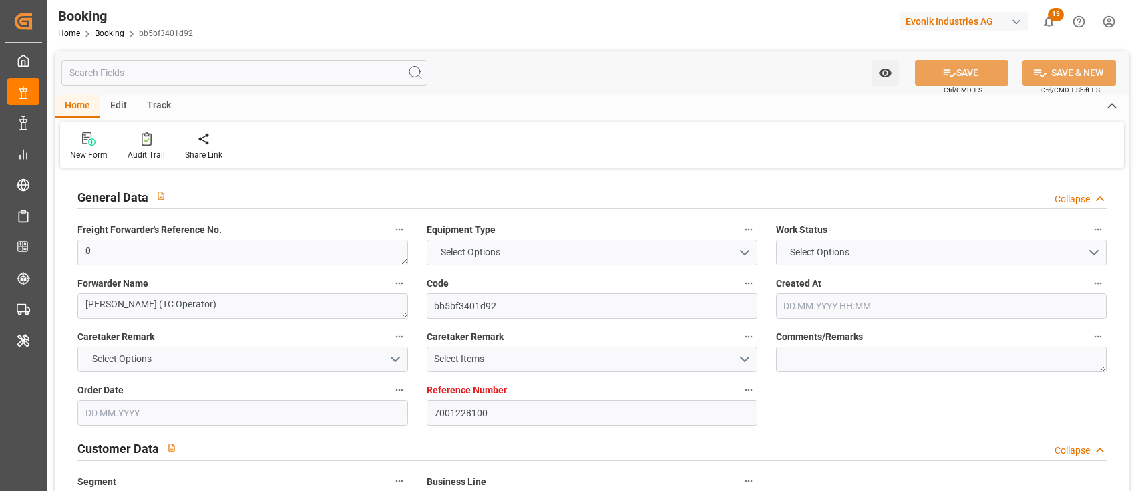
type input "7001228100"
type input "EUNWC"
type input "COSMR"
type input "[DATE] 14:26"
type input "[DATE]"
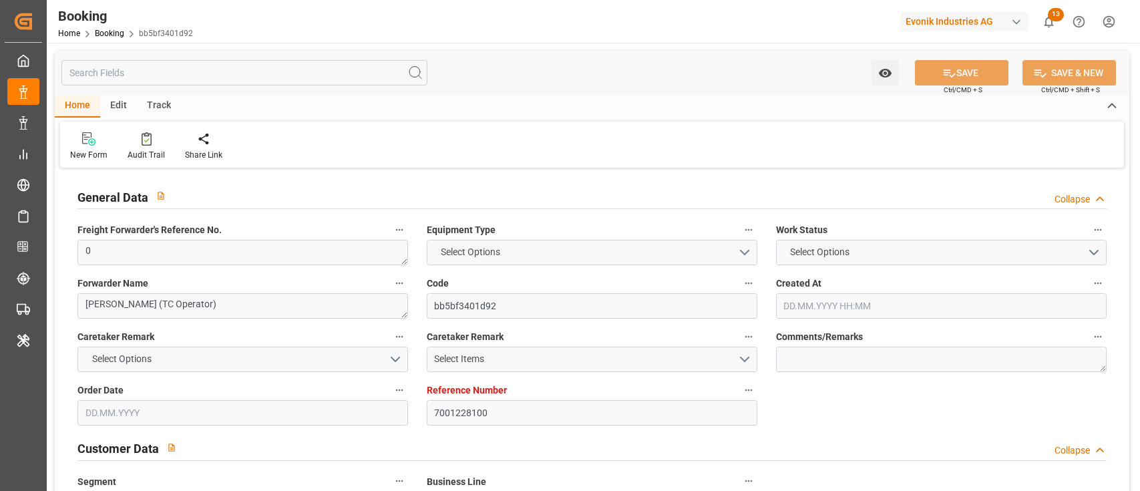
type input "[DATE]"
type input "[DATE] 07:58"
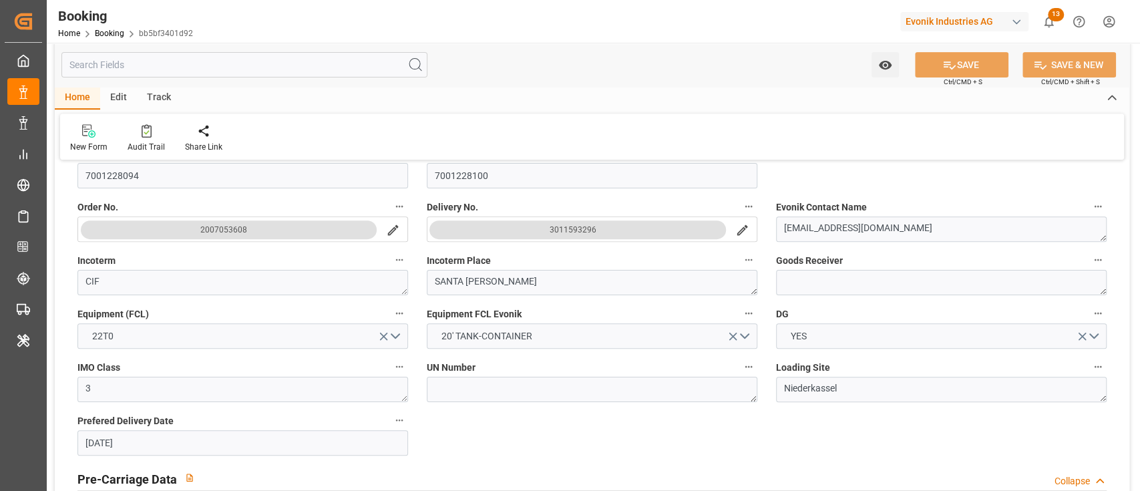
scroll to position [356, 0]
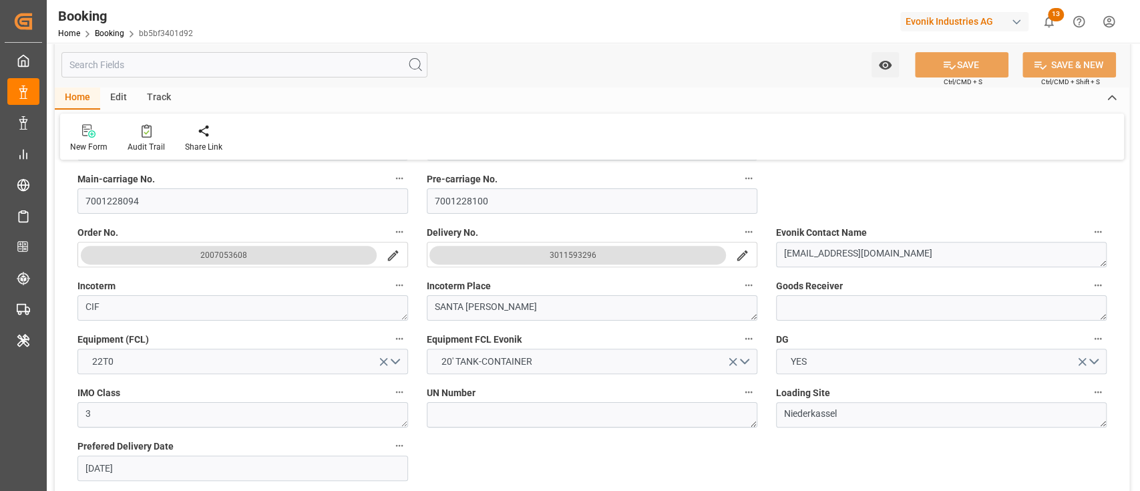
click at [577, 252] on div "3011593296" at bounding box center [572, 254] width 47 height 13
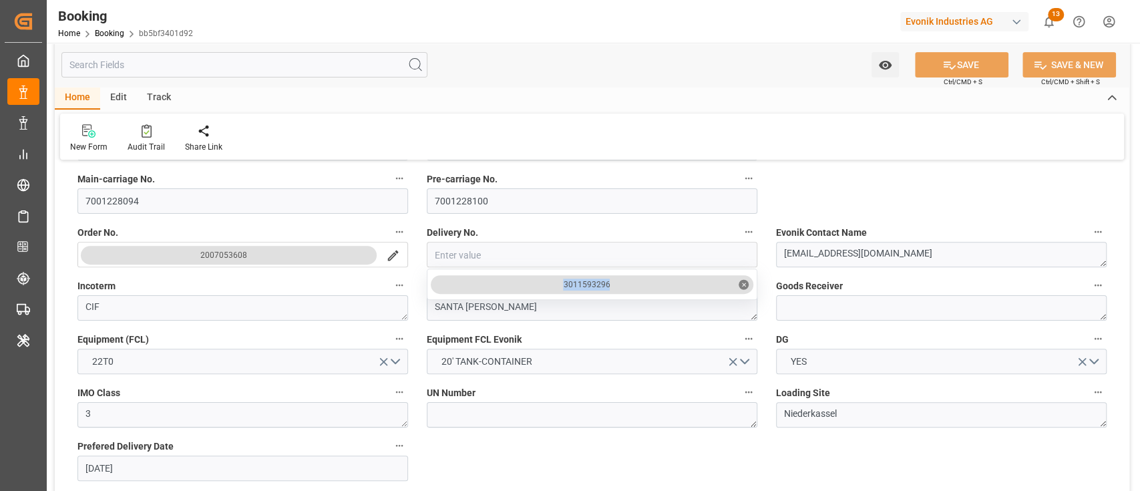
copy div "3011593296"
drag, startPoint x: 547, startPoint y: 280, endPoint x: 614, endPoint y: 288, distance: 67.2
drag, startPoint x: 528, startPoint y: 280, endPoint x: 646, endPoint y: 292, distance: 118.7
drag, startPoint x: 554, startPoint y: 280, endPoint x: 620, endPoint y: 284, distance: 66.3
click at [620, 284] on div "3011593296 ✕" at bounding box center [592, 284] width 322 height 19
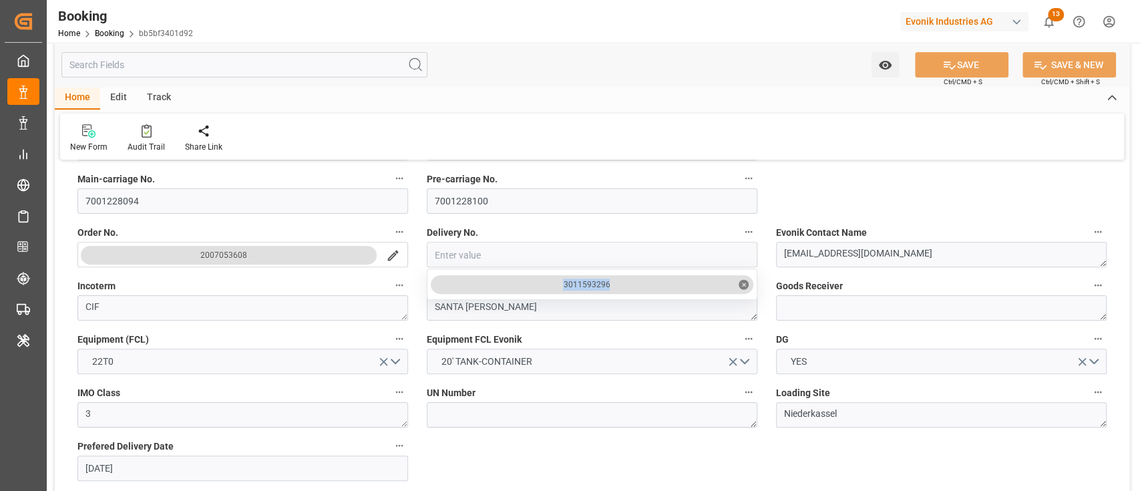
copy div "3011593296"
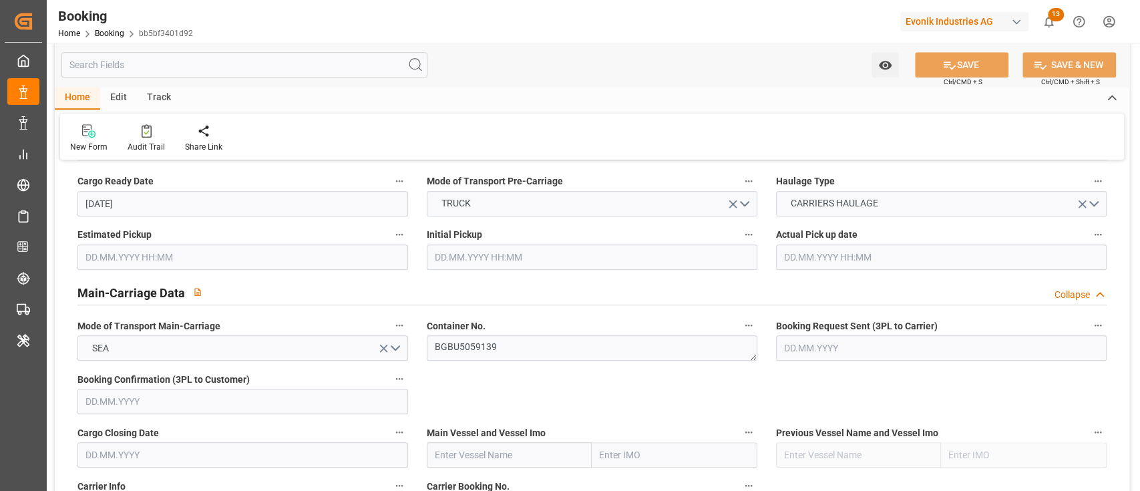
scroll to position [890, 0]
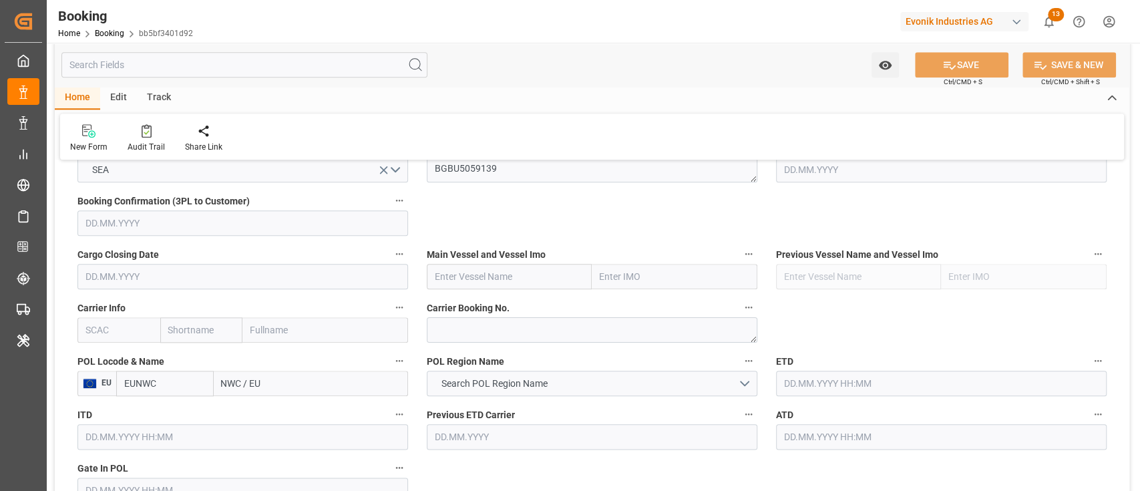
click at [112, 336] on input "text" at bounding box center [118, 329] width 83 height 25
click at [110, 354] on b "CMDU" at bounding box center [99, 359] width 26 height 11
type input "CMDU"
type input "CMACGM"
type input "CMA CGM Group"
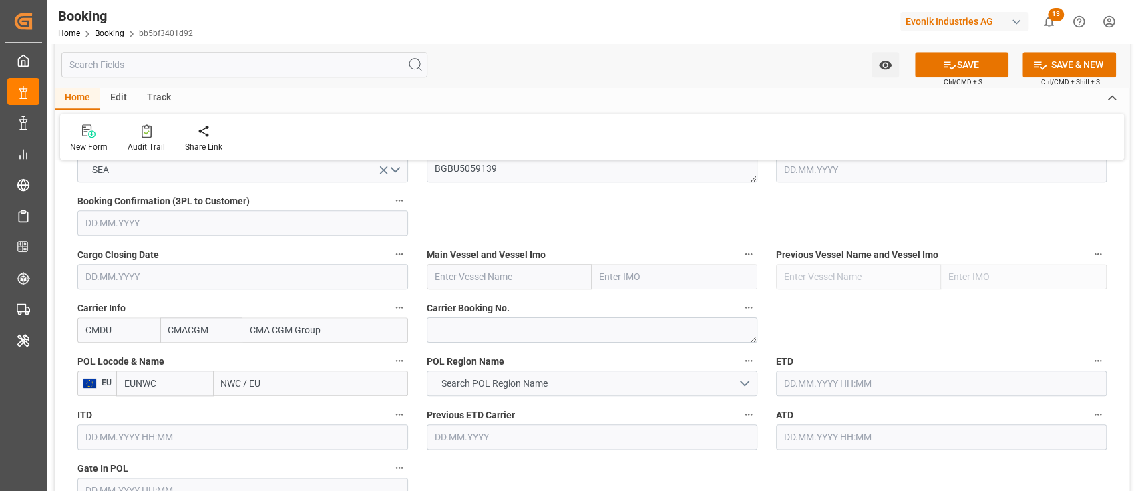
type input "CMDU"
click at [472, 390] on button "Search POL Region Name" at bounding box center [592, 383] width 330 height 25
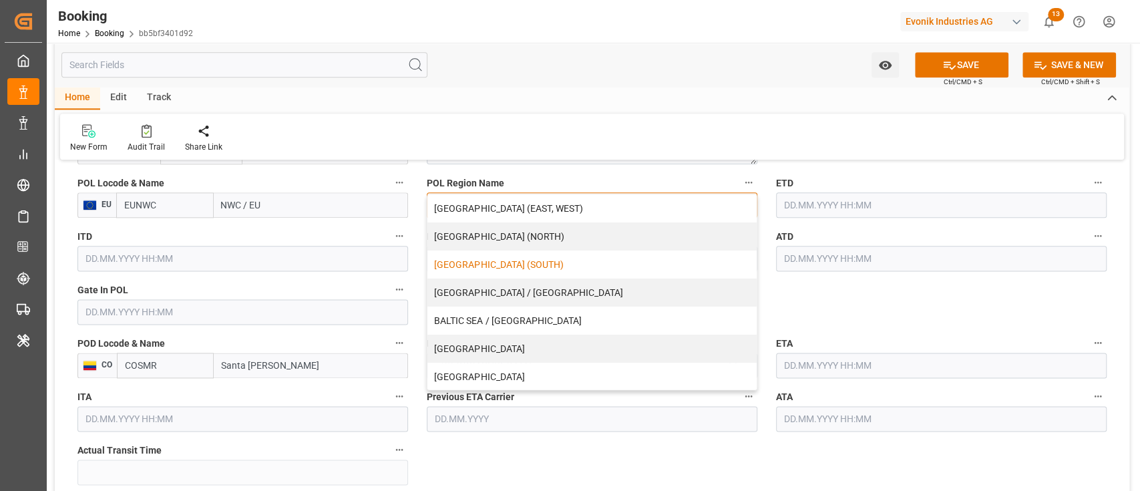
scroll to position [267, 0]
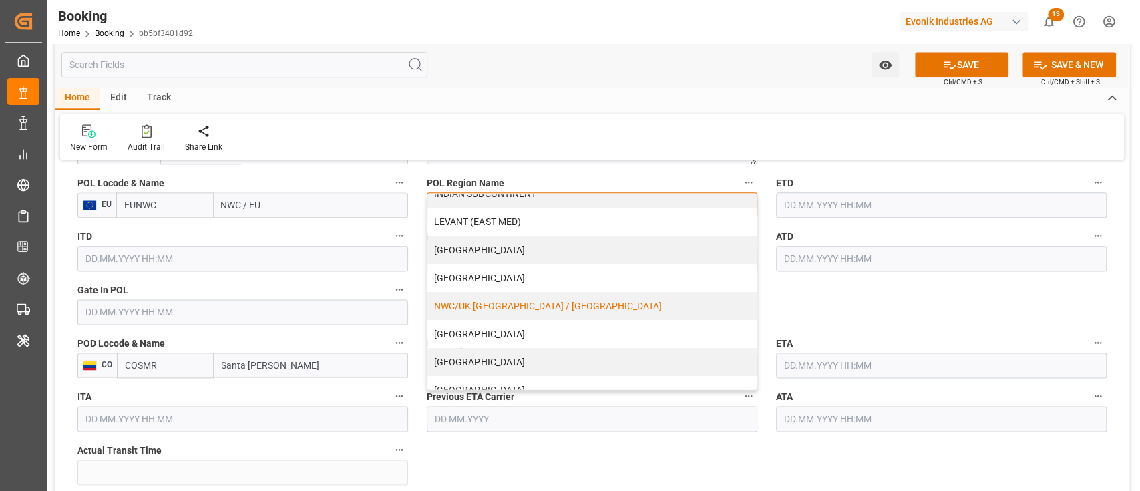
click at [505, 293] on div "NWC/UK [GEOGRAPHIC_DATA] / [GEOGRAPHIC_DATA]" at bounding box center [591, 306] width 329 height 28
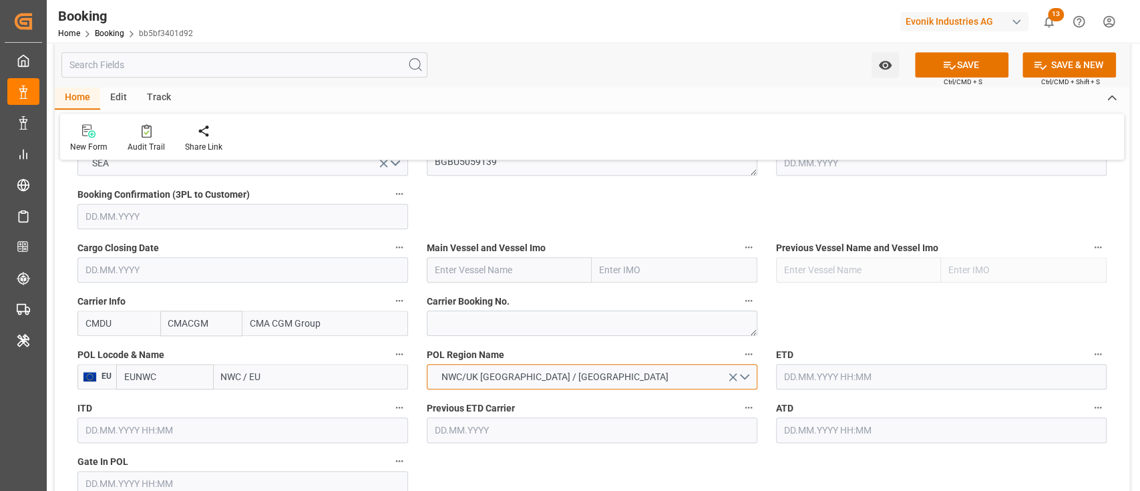
scroll to position [890, 0]
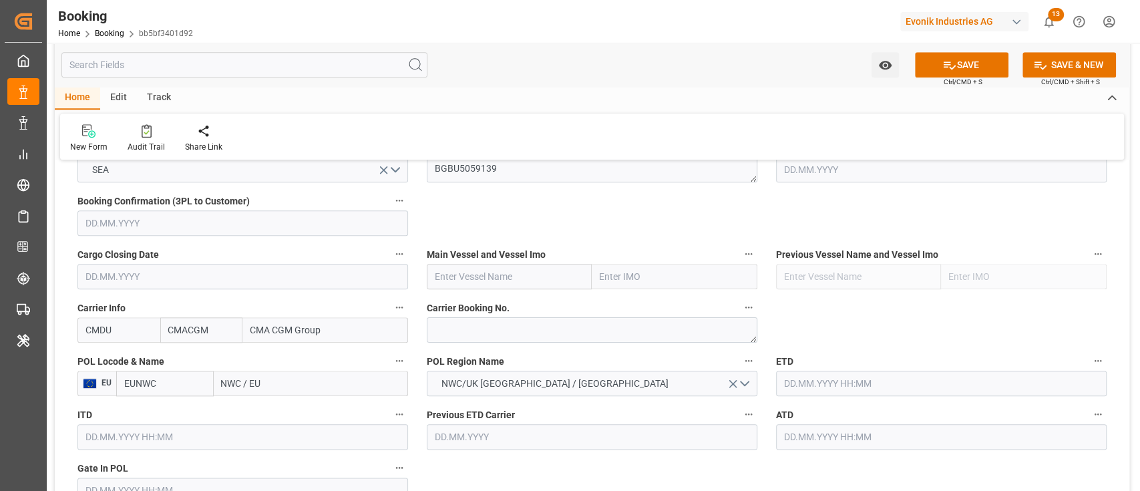
click at [470, 272] on input "text" at bounding box center [510, 276] width 166 height 25
paste input "CMA CGM [GEOGRAPHIC_DATA][PERSON_NAME]"
type input "CMA CGM [GEOGRAPHIC_DATA][PERSON_NAME]"
click at [486, 302] on b "CMA CGM [GEOGRAPHIC_DATA][PERSON_NAME]" at bounding box center [503, 312] width 136 height 25
type input "9809849"
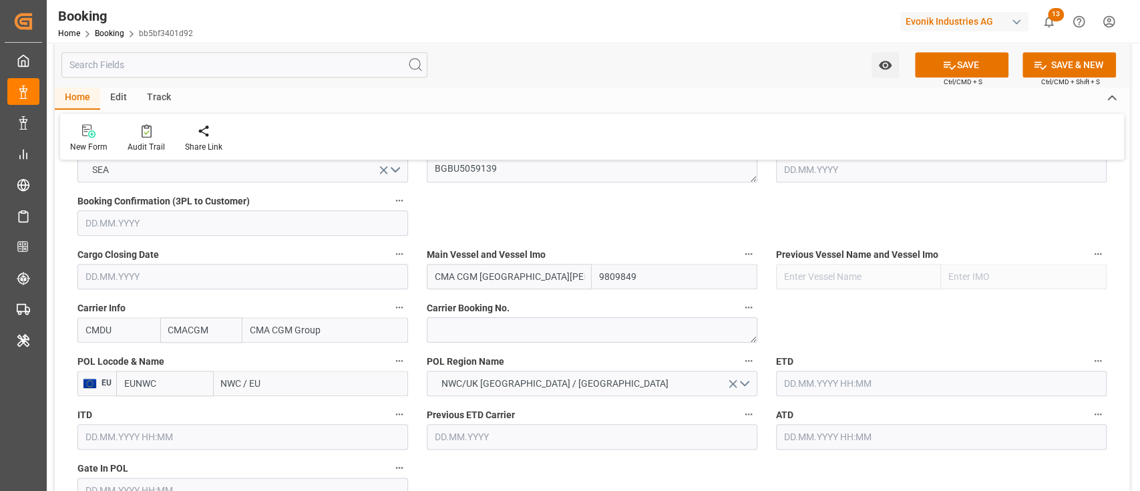
type input "CMA CGM [GEOGRAPHIC_DATA][PERSON_NAME]"
click at [288, 363] on label "POL Locode & Name" at bounding box center [242, 361] width 330 height 19
click at [391, 363] on button "POL Locode & Name" at bounding box center [399, 360] width 17 height 17
click at [284, 383] on div at bounding box center [570, 245] width 1140 height 491
click at [284, 383] on div "Description Audits" at bounding box center [570, 245] width 1140 height 491
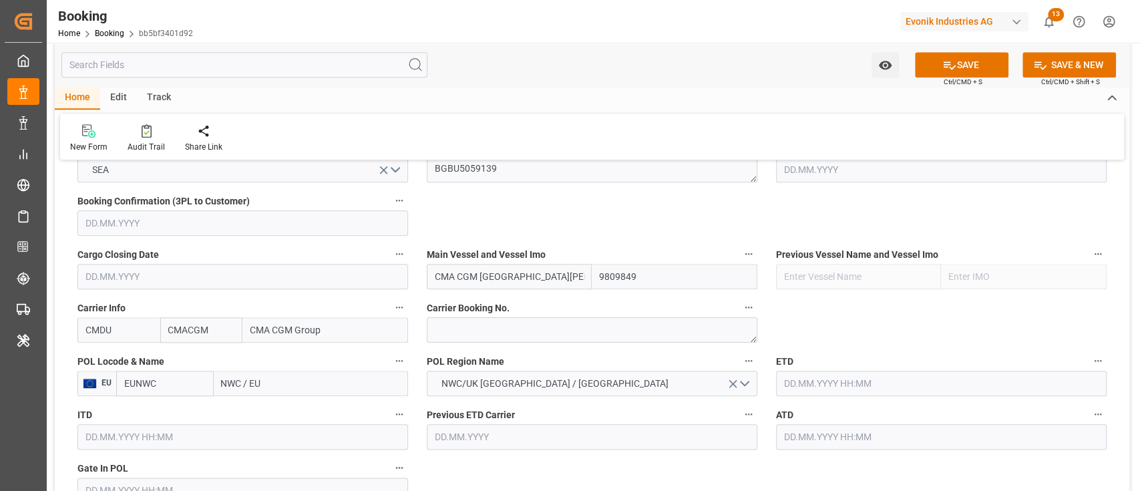
click at [284, 383] on input "NWC / EU" at bounding box center [311, 383] width 194 height 25
type input "beanr"
click at [272, 411] on span "Antwerp - BEANR" at bounding box center [284, 412] width 124 height 11
type input "BEANR"
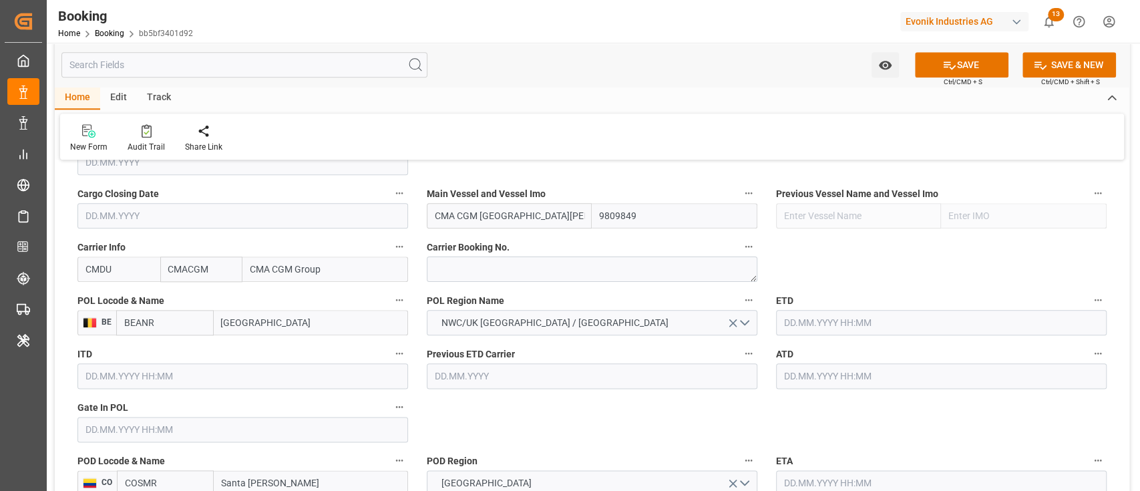
scroll to position [979, 0]
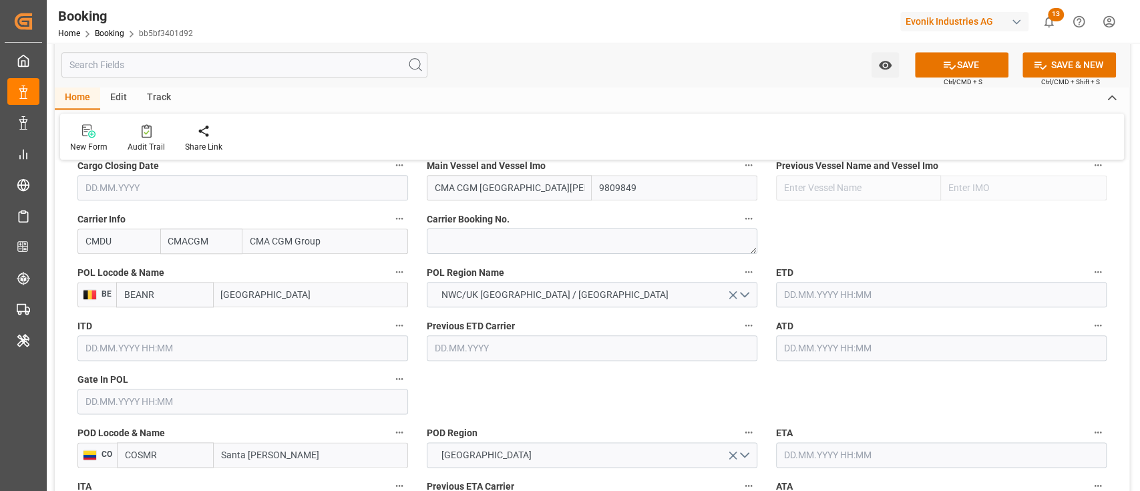
type input "[GEOGRAPHIC_DATA]"
click at [170, 403] on input "text" at bounding box center [242, 401] width 330 height 25
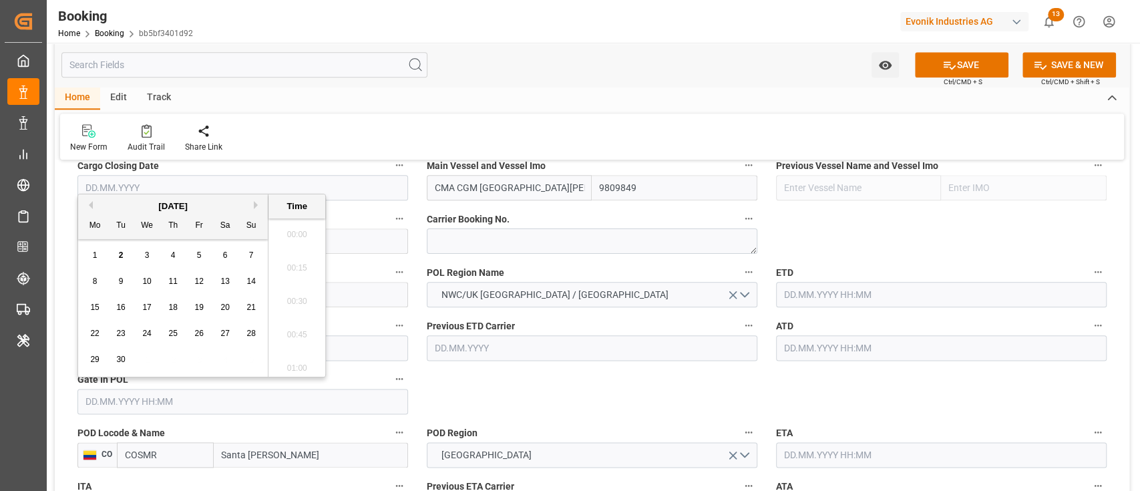
scroll to position [2341, 0]
click at [169, 277] on span "11" at bounding box center [172, 280] width 9 height 9
click at [87, 198] on div "[DATE] Mo Tu We Th Fr Sa Su" at bounding box center [173, 216] width 190 height 45
click at [87, 201] on button "Previous Month" at bounding box center [89, 205] width 8 height 8
click at [87, 206] on button "Previous Month" at bounding box center [89, 205] width 8 height 8
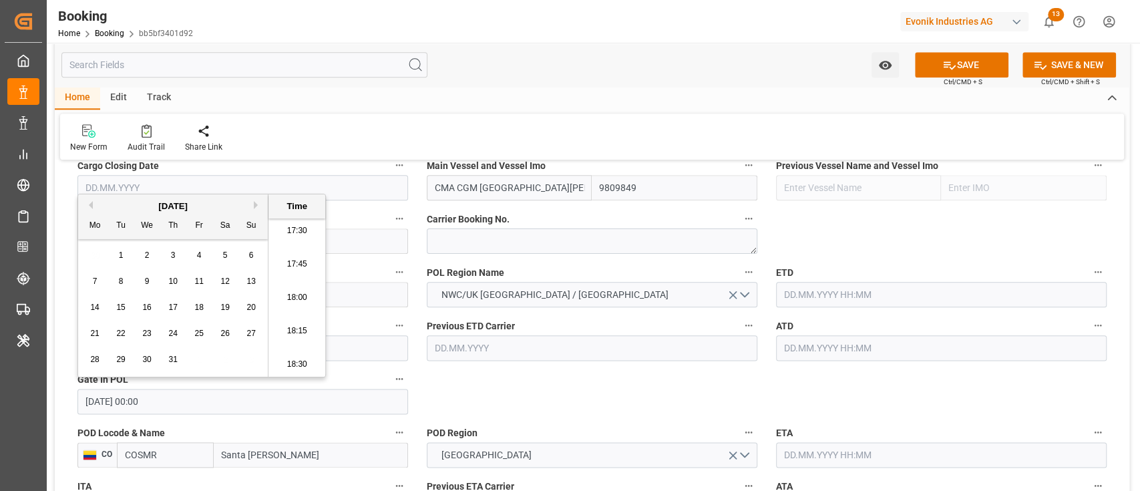
click at [254, 207] on button "Next Month" at bounding box center [258, 205] width 8 height 8
click at [96, 306] on span "11" at bounding box center [94, 306] width 9 height 9
type input "[DATE] 00:00"
click at [151, 403] on input "[DATE] 00:00" at bounding box center [242, 401] width 330 height 25
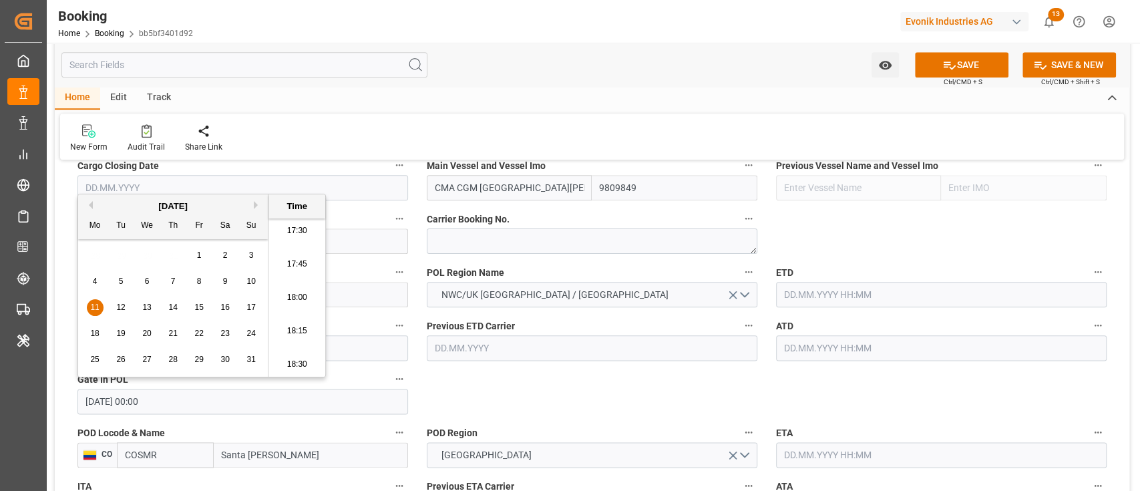
click at [151, 403] on input "[DATE] 00:00" at bounding box center [242, 401] width 330 height 25
click at [817, 290] on input "text" at bounding box center [941, 294] width 330 height 25
paste input "[DATE] 00:00"
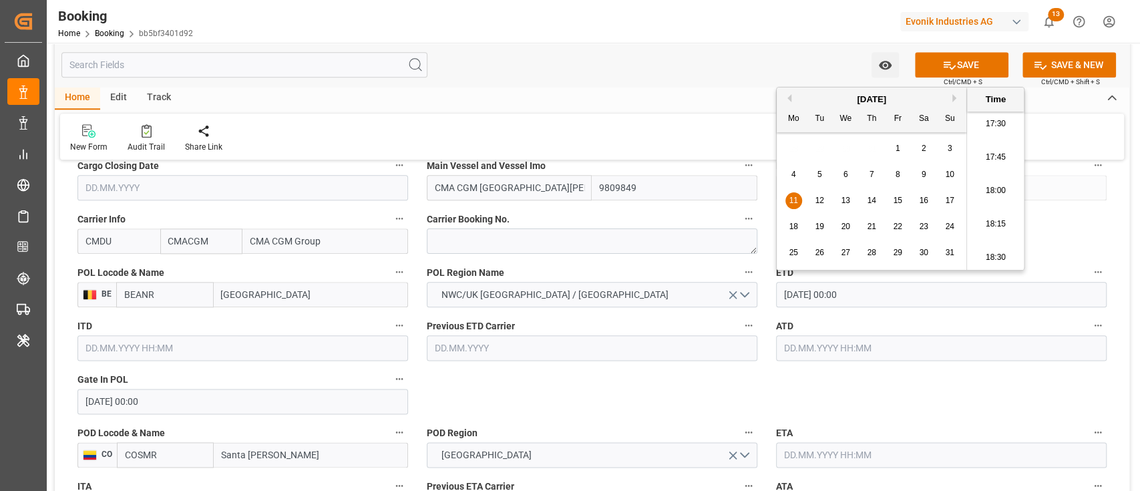
click at [873, 198] on span "14" at bounding box center [871, 200] width 9 height 9
type input "[DATE] 00:00"
click at [819, 348] on input "text" at bounding box center [941, 347] width 330 height 25
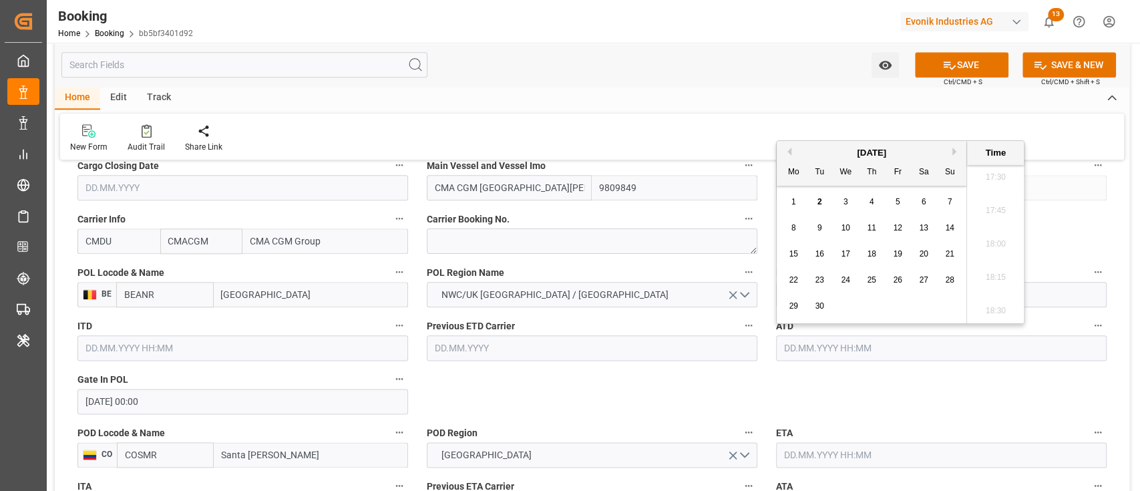
paste input "[DATE] 00:00"
click at [873, 250] on span "14" at bounding box center [871, 253] width 9 height 9
type input "[DATE] 00:00"
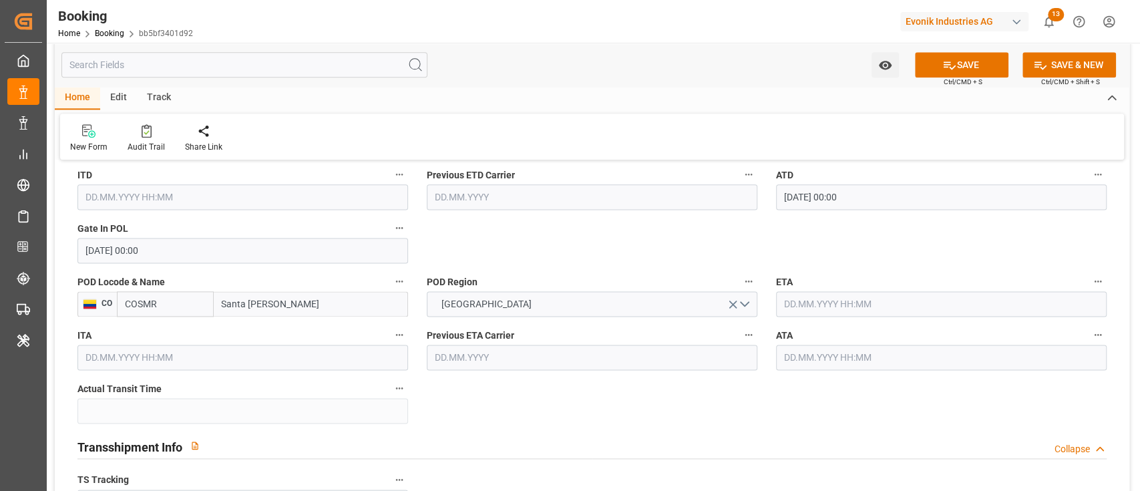
scroll to position [1157, 0]
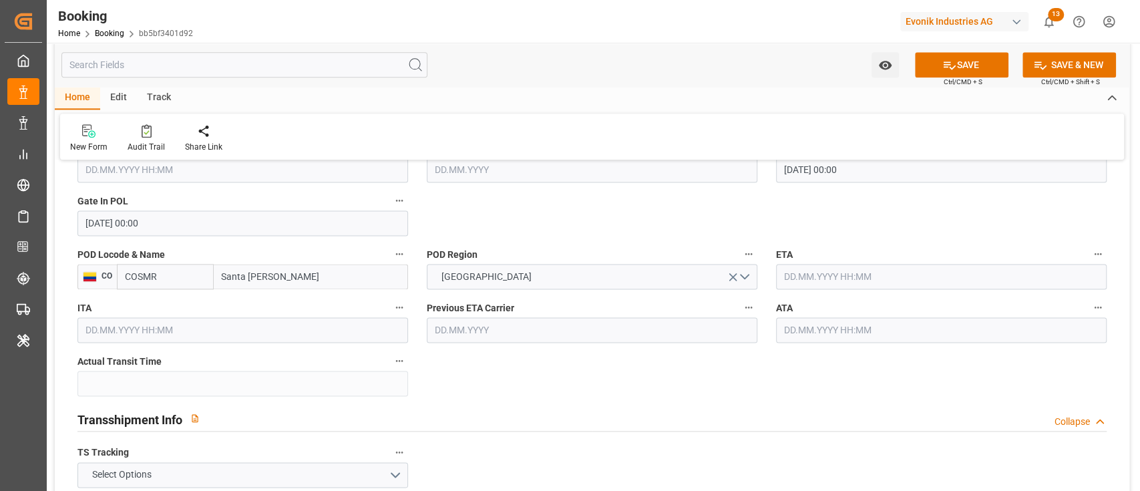
click at [853, 273] on input "text" at bounding box center [941, 276] width 330 height 25
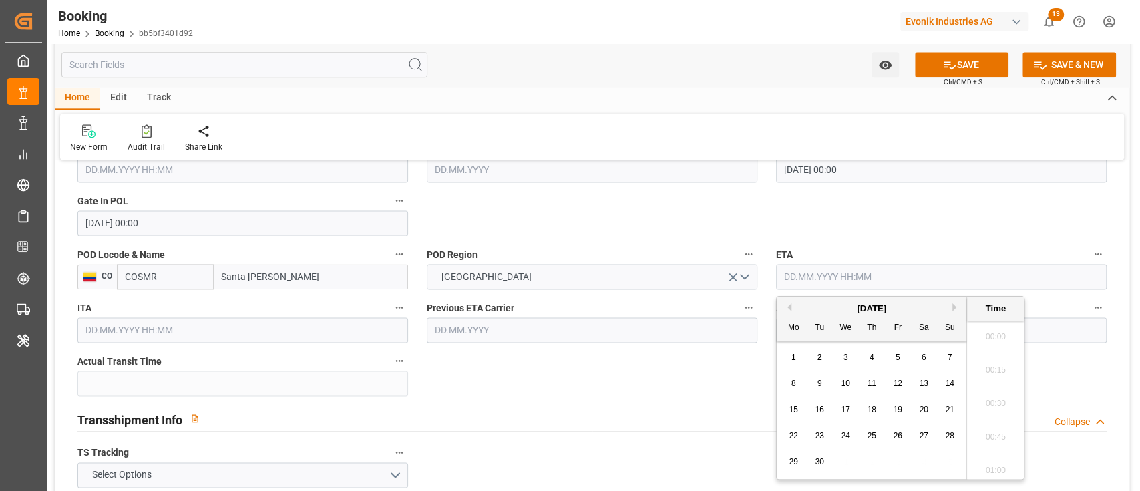
scroll to position [2341, 0]
click at [825, 383] on div "9" at bounding box center [819, 384] width 17 height 16
type input "[DATE] 00:00"
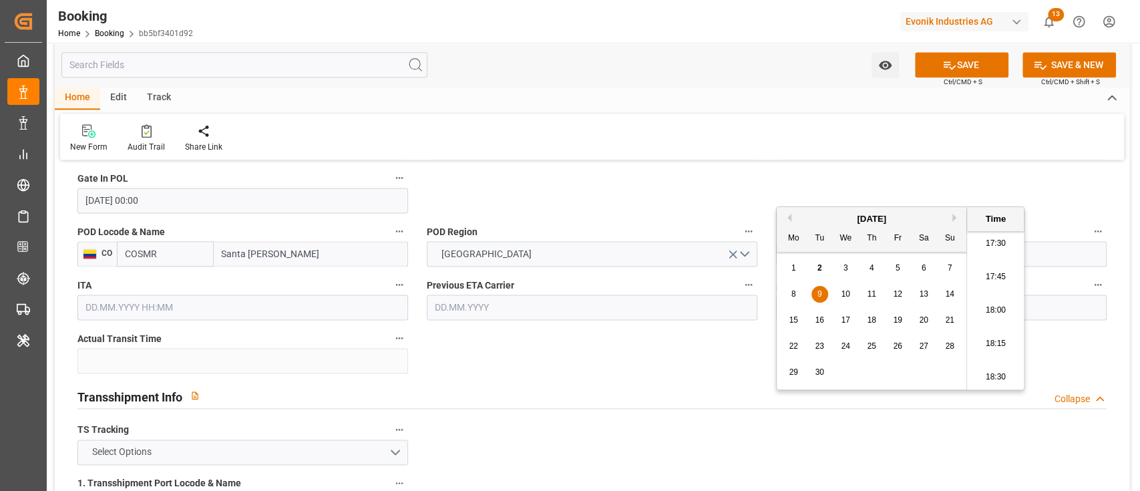
scroll to position [1246, 0]
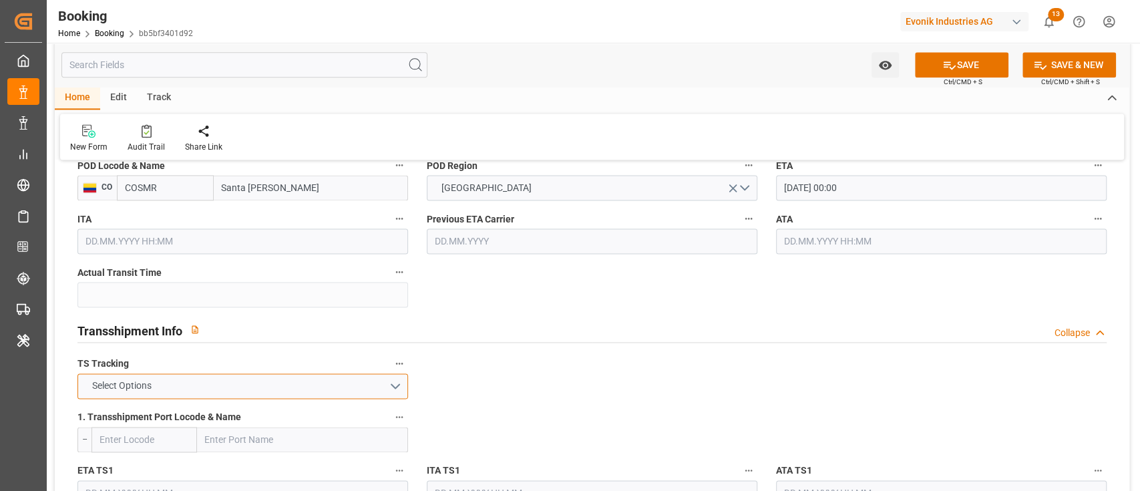
click at [338, 384] on button "Select Options" at bounding box center [242, 385] width 330 height 25
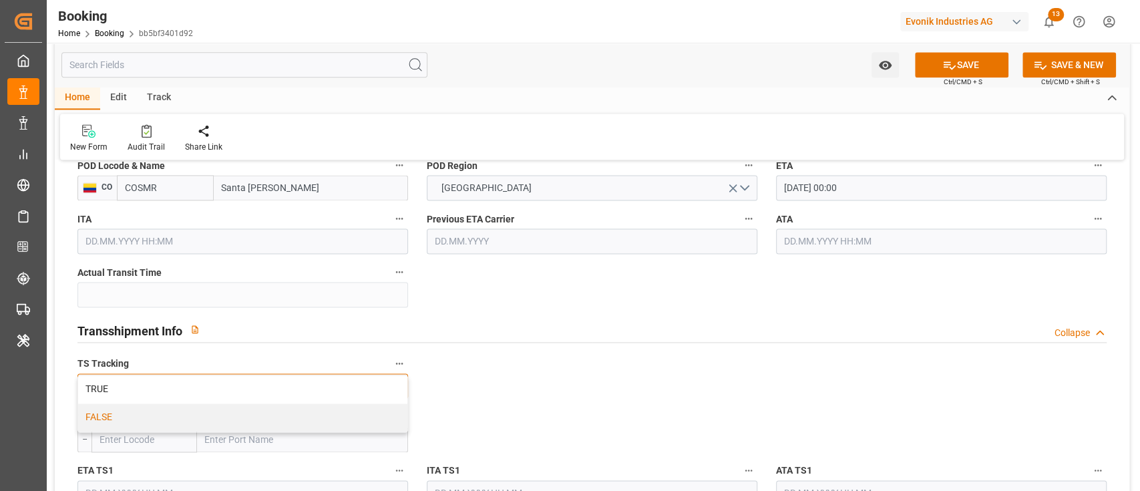
click at [320, 419] on div "FALSE" at bounding box center [242, 417] width 329 height 28
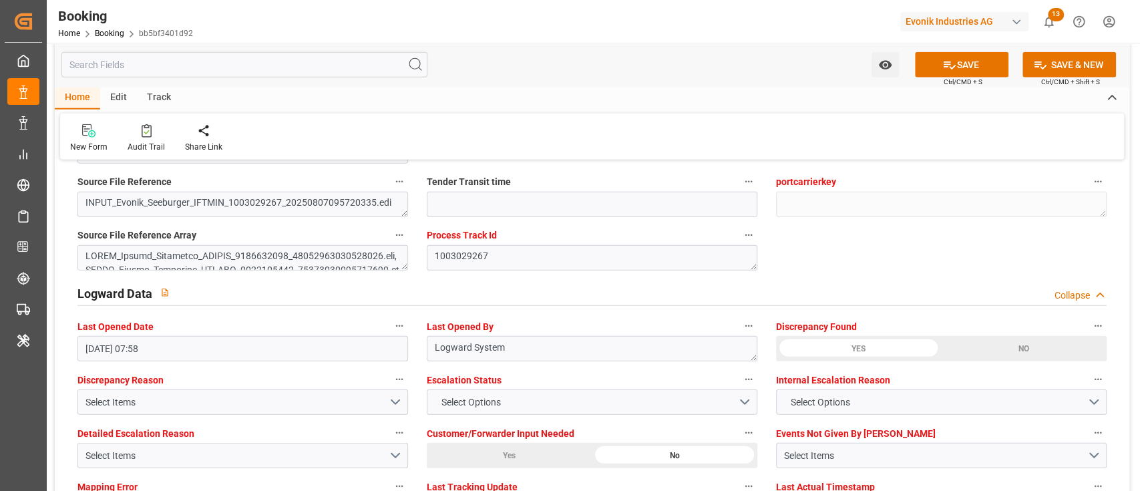
scroll to position [2404, 0]
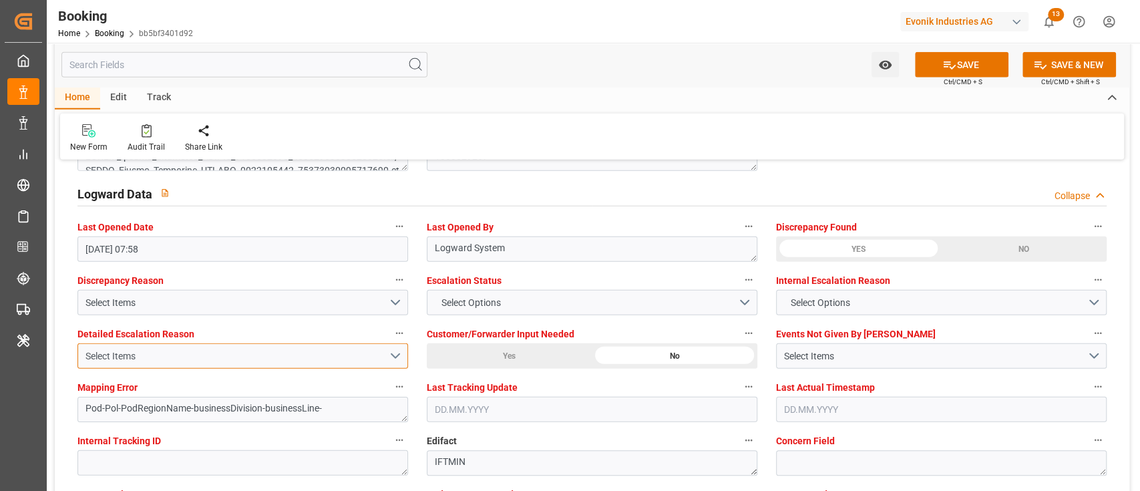
click at [266, 353] on div "Select Items" at bounding box center [236, 356] width 303 height 14
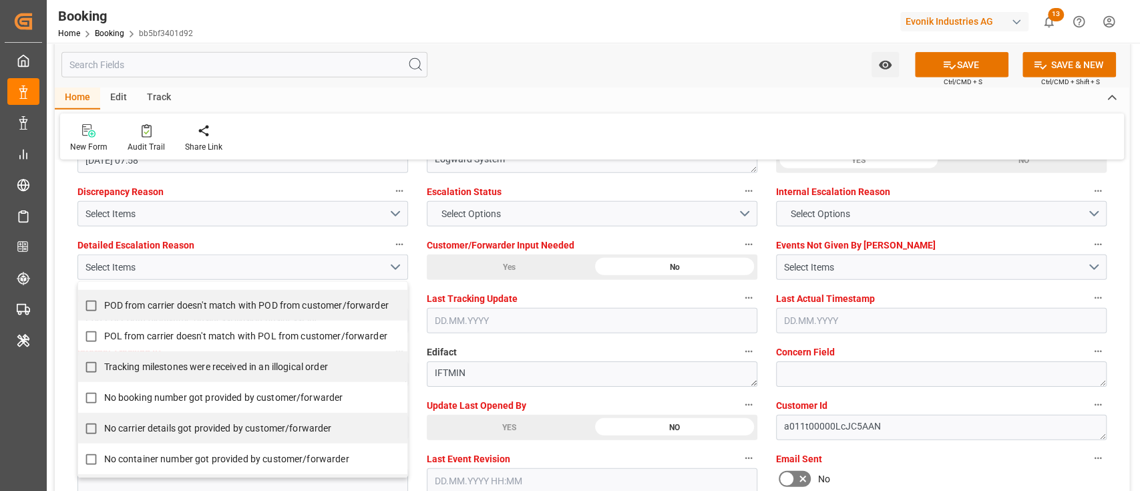
scroll to position [267, 0]
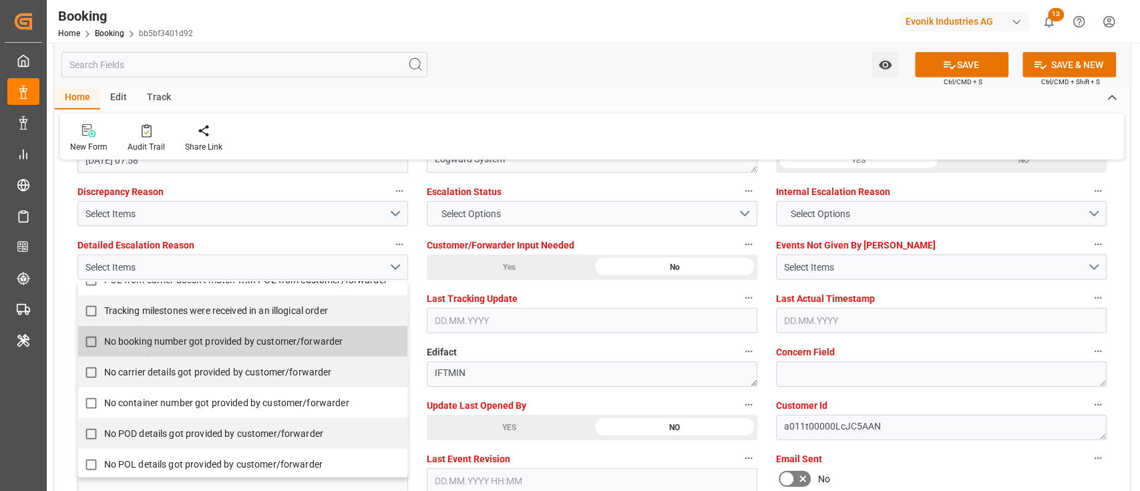
click at [262, 341] on span "No booking number got provided by customer/forwarder" at bounding box center [223, 341] width 239 height 11
checkbox input "true"
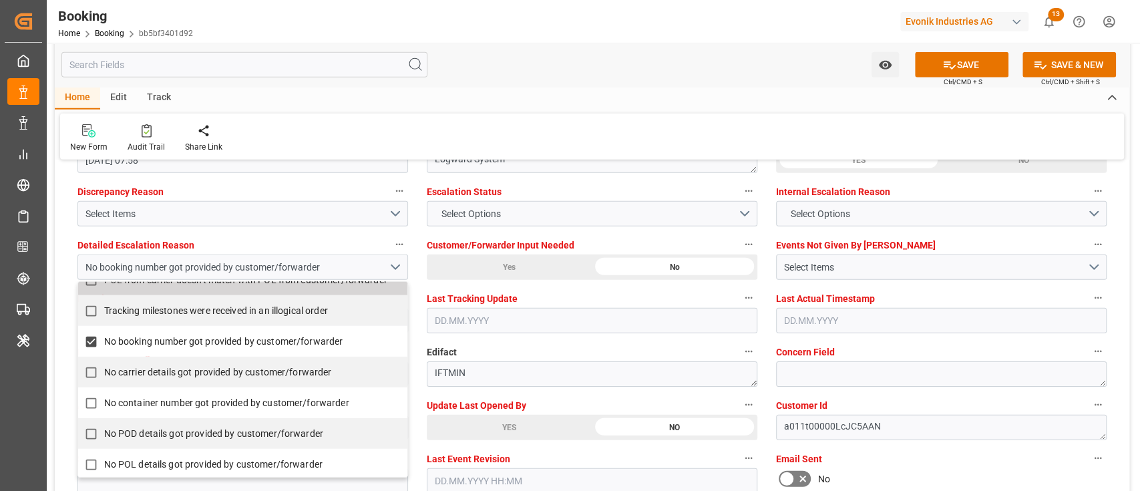
click at [509, 226] on div "Escalation Status Select Options" at bounding box center [591, 204] width 349 height 53
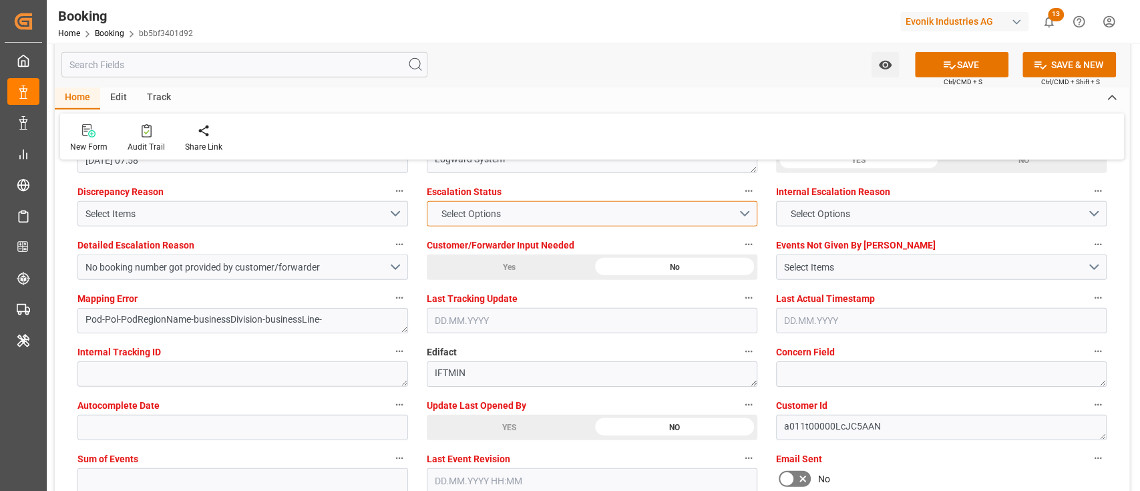
click at [511, 221] on button "Select Options" at bounding box center [592, 213] width 330 height 25
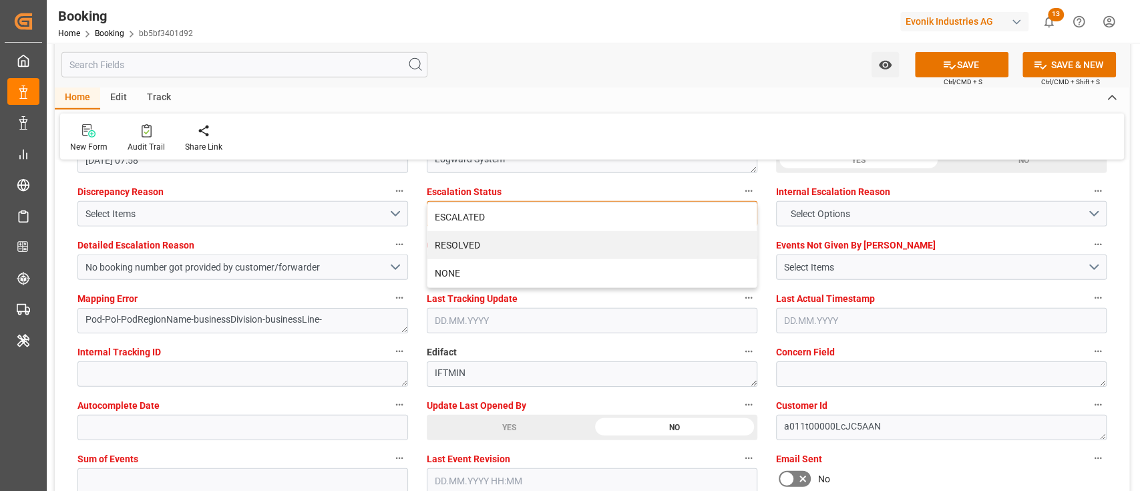
click at [511, 221] on div "ESCALATED" at bounding box center [591, 217] width 329 height 28
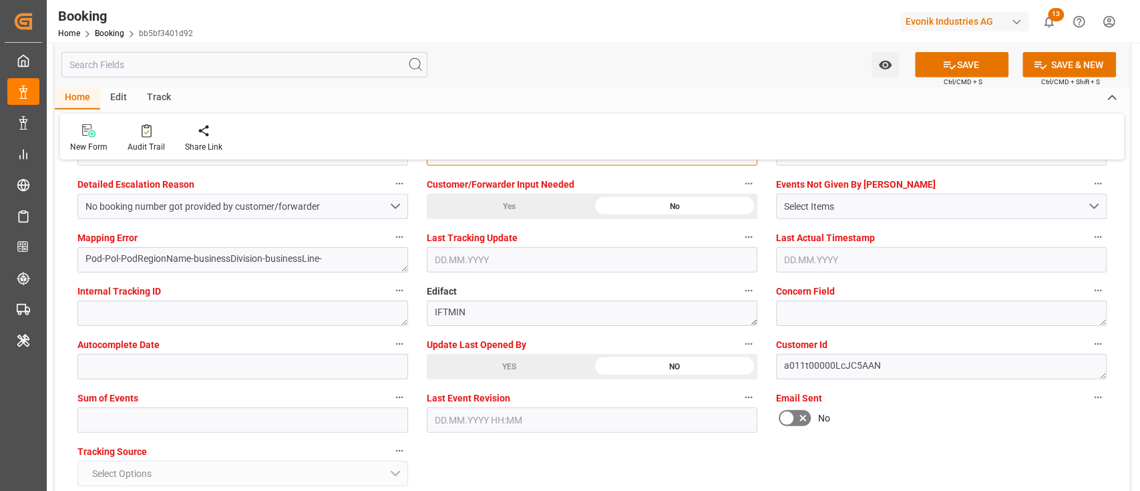
scroll to position [2581, 0]
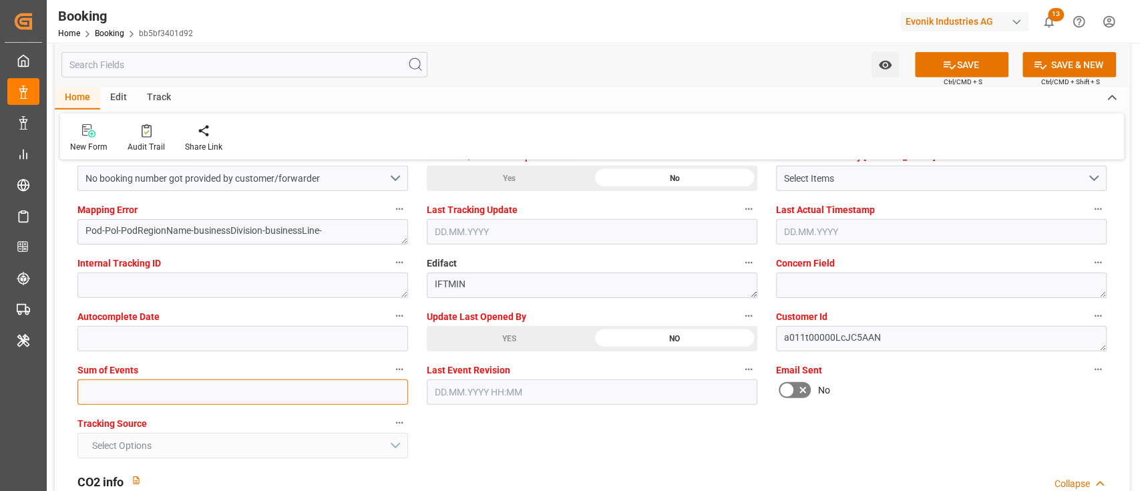
click at [296, 387] on input "text" at bounding box center [242, 391] width 330 height 25
type input "0"
click at [497, 354] on div "Update Last Opened By YES NO" at bounding box center [591, 328] width 349 height 53
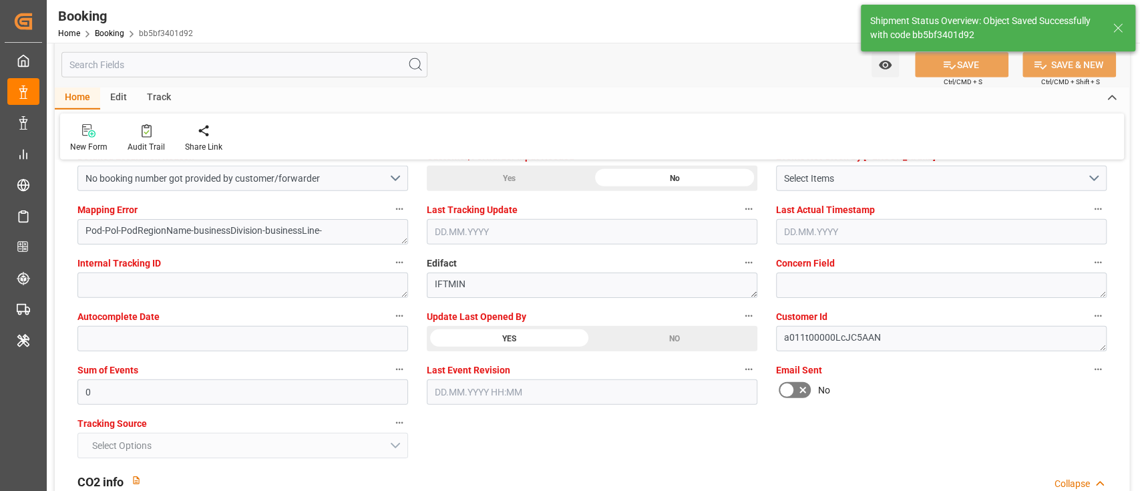
type input "[DATE] 00:00"
type input "[DATE] 12:37"
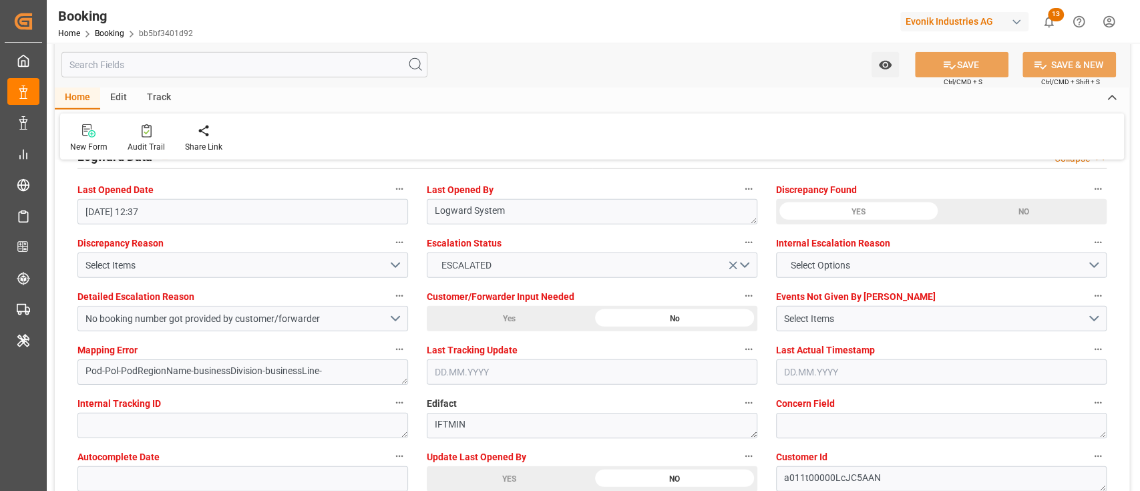
scroll to position [2404, 0]
